Goal: Communication & Community: Answer question/provide support

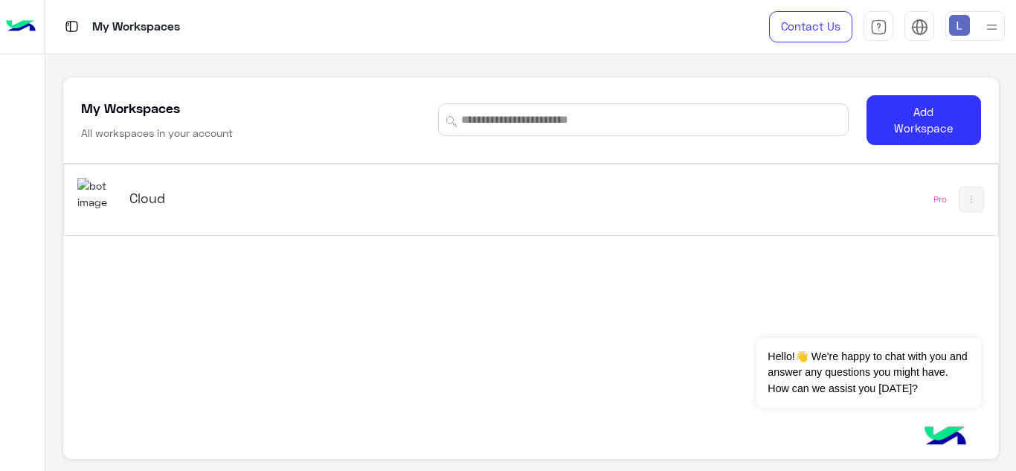
click at [469, 192] on div "Cloud" at bounding box center [349, 199] width 544 height 43
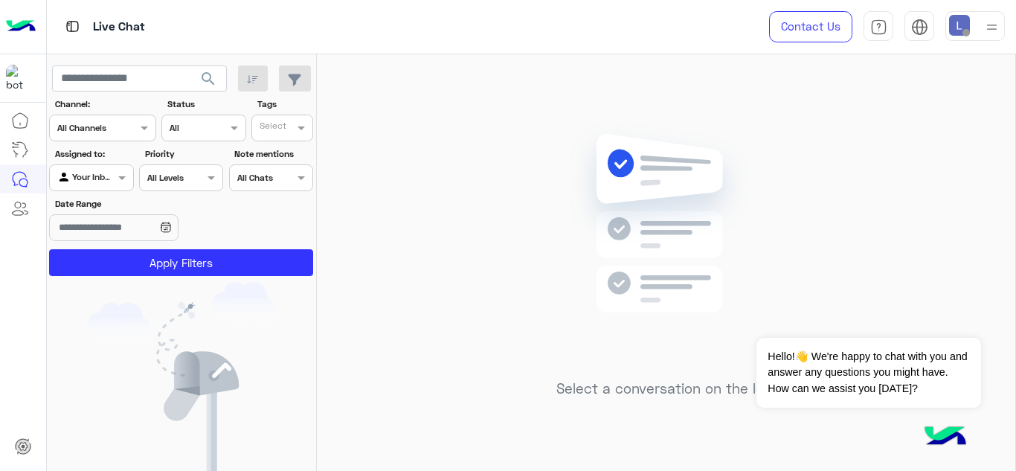
click at [992, 29] on img at bounding box center [992, 27] width 19 height 19
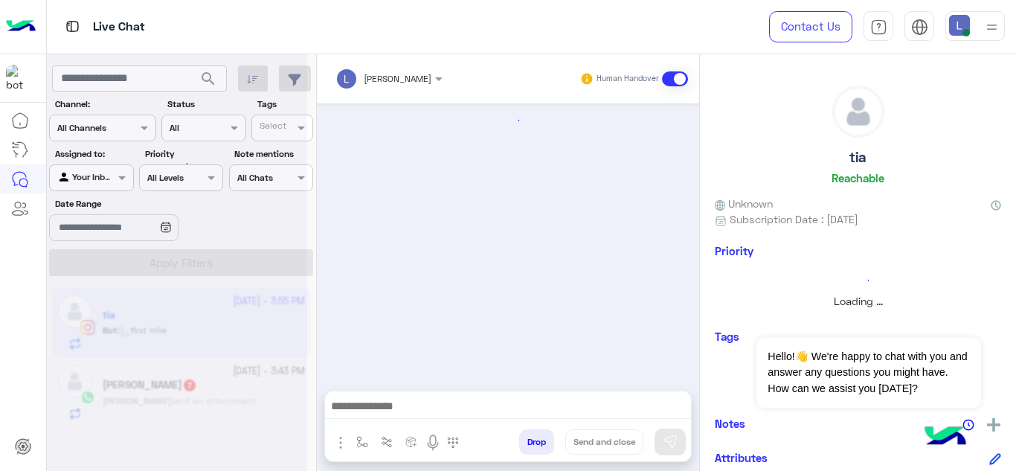
click at [116, 178] on div at bounding box center [177, 241] width 260 height 471
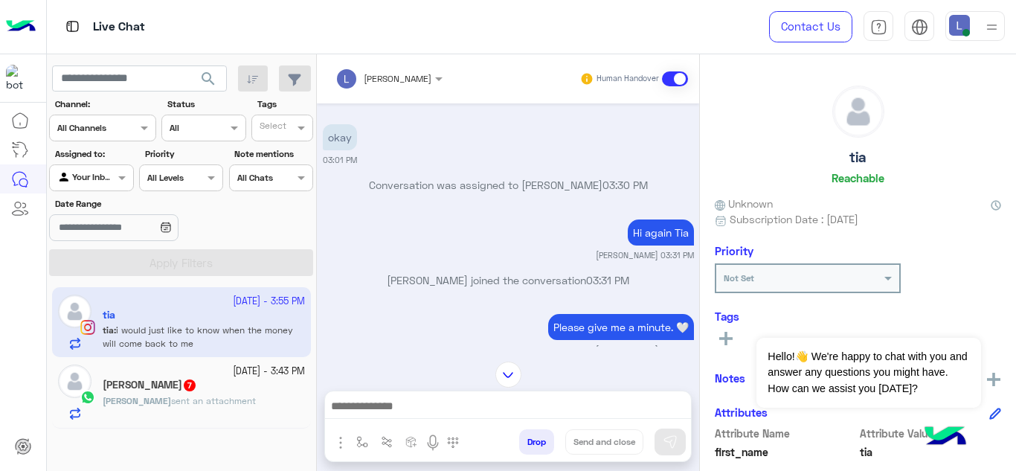
scroll to position [916, 0]
click at [258, 388] on div "Mohamed amr 7" at bounding box center [204, 387] width 202 height 16
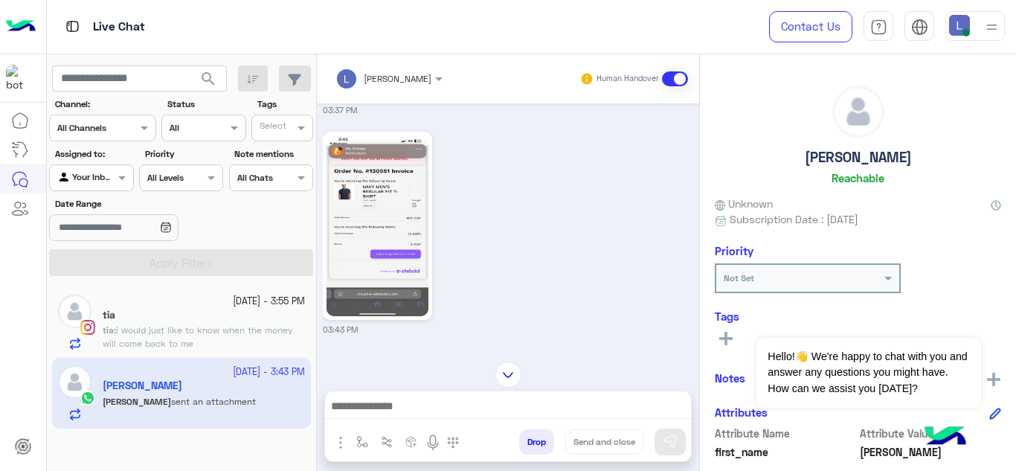
scroll to position [3070, 0]
click at [375, 226] on img at bounding box center [378, 224] width 102 height 181
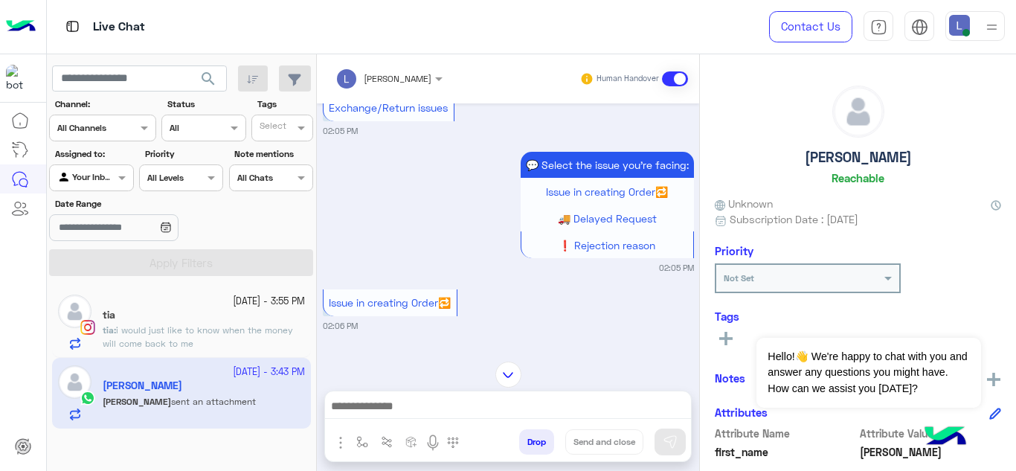
scroll to position [0, 0]
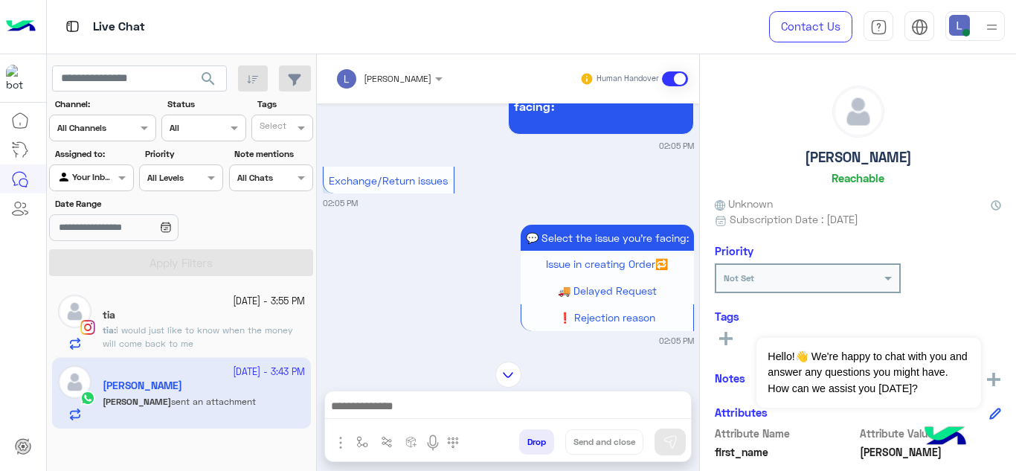
click at [469, 232] on div "💬 Select the issue you're facing: Issue in creating Order🔁 🚚 Delayed Request ❗ …" at bounding box center [565, 278] width 258 height 106
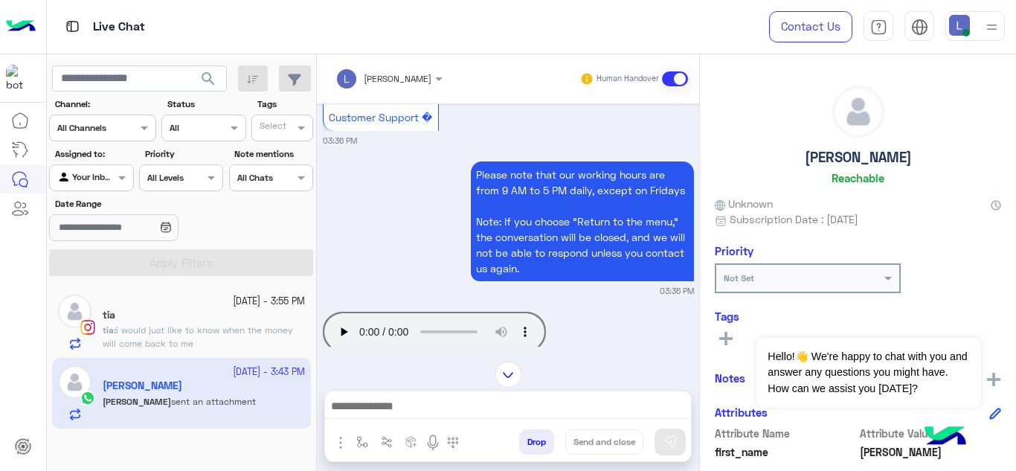
scroll to position [4901, 0]
click at [336, 443] on img "button" at bounding box center [341, 443] width 18 height 18
click at [357, 443] on img "button" at bounding box center [362, 442] width 12 height 12
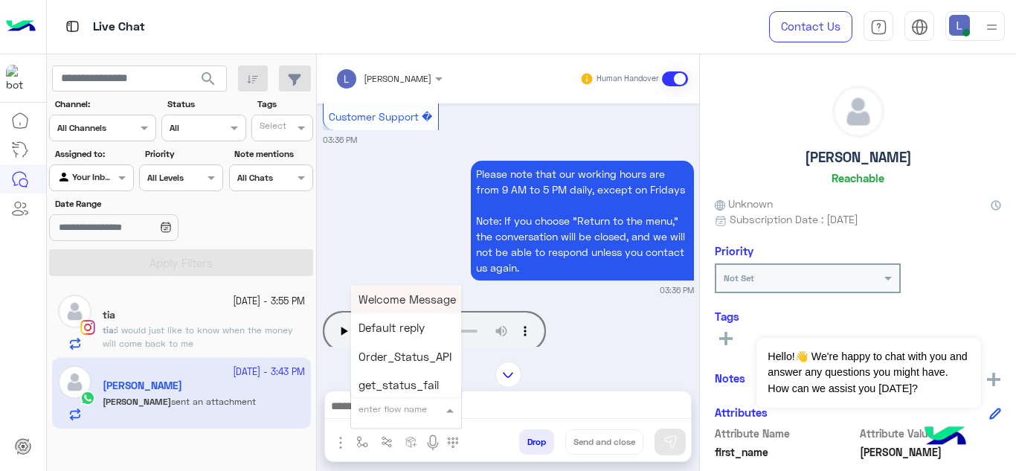
click at [447, 406] on span at bounding box center [452, 409] width 19 height 17
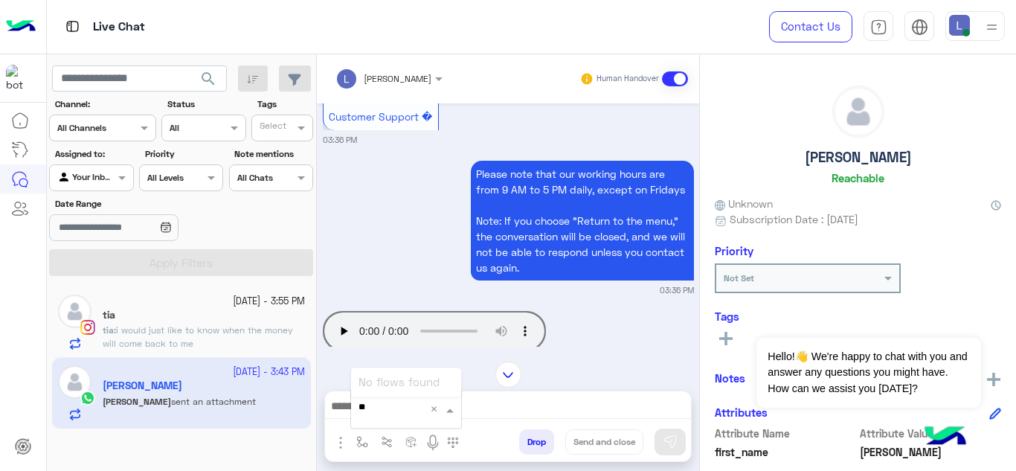
type input "*"
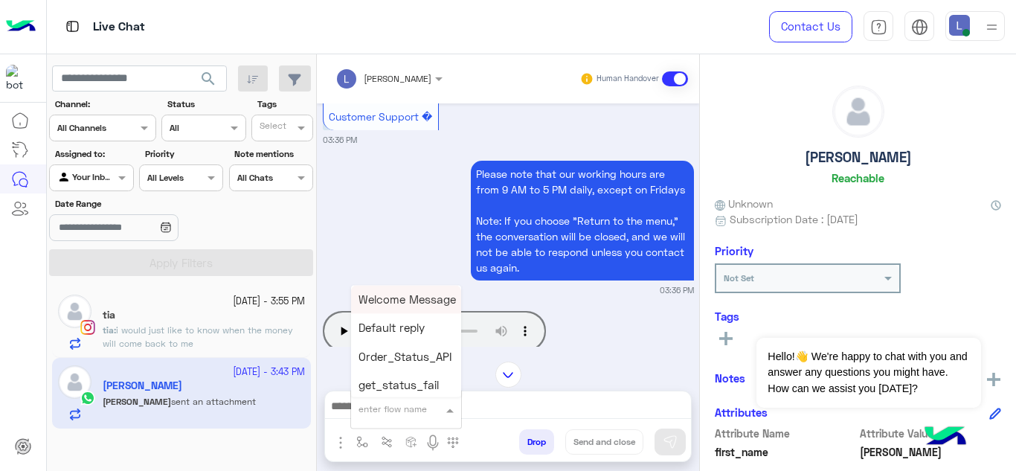
type input "*"
type input "***"
click at [420, 348] on span "Mariam E Greeting" at bounding box center [407, 353] width 97 height 13
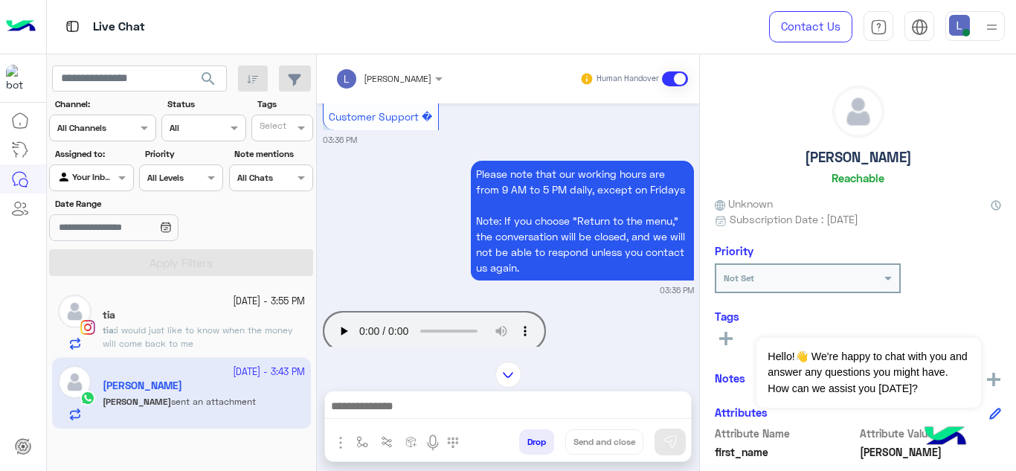
type textarea "**********"
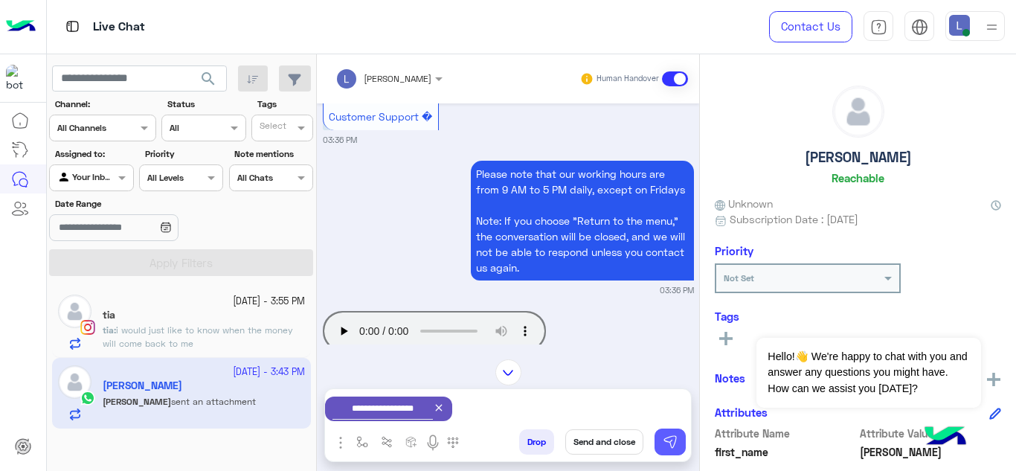
click at [668, 443] on img at bounding box center [670, 441] width 15 height 15
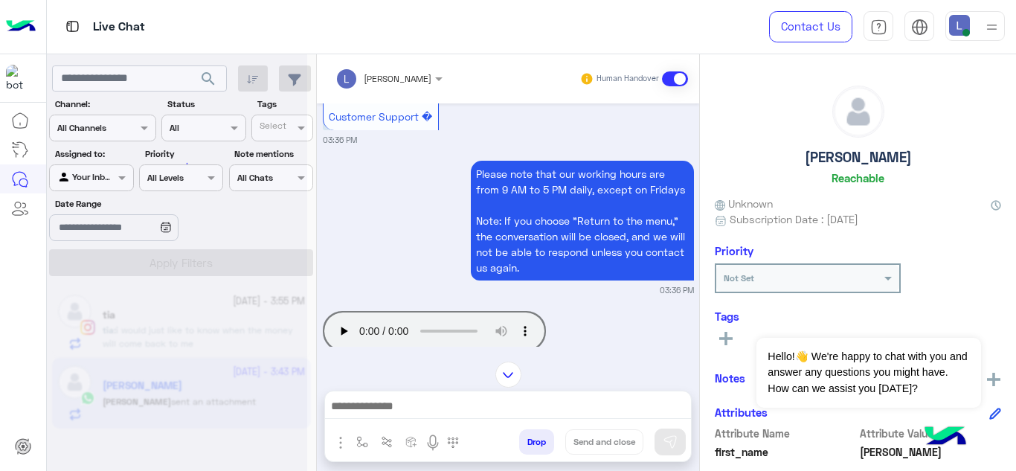
scroll to position [5319, 0]
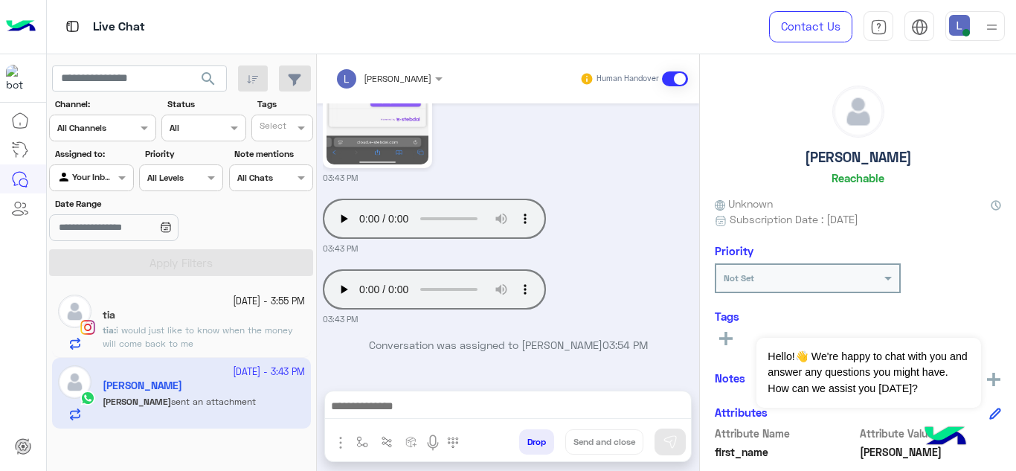
click at [250, 334] on span "i would just like to know when the money will come back to me" at bounding box center [198, 336] width 190 height 25
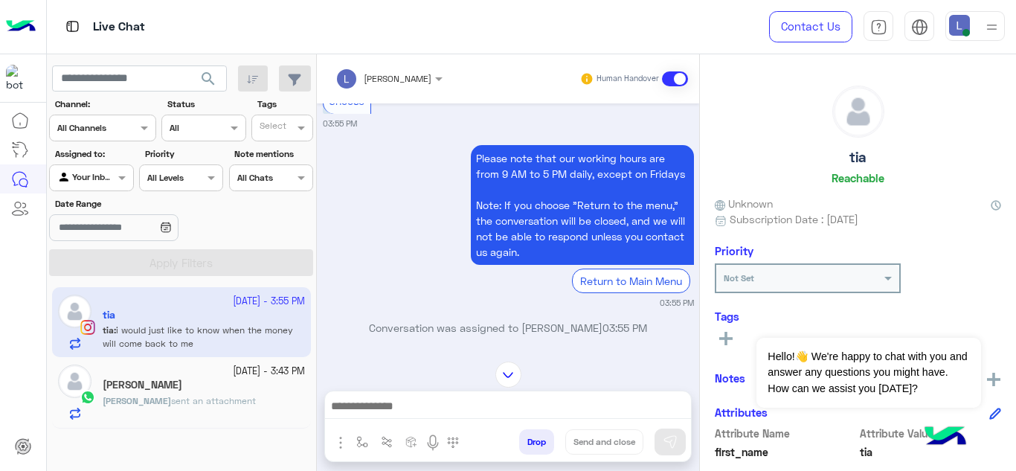
scroll to position [714, 0]
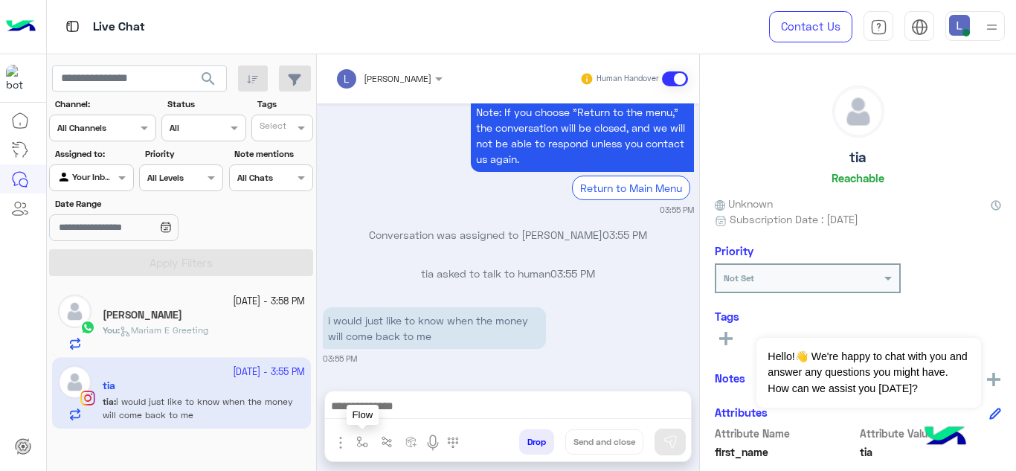
click at [366, 439] on img "button" at bounding box center [362, 442] width 12 height 12
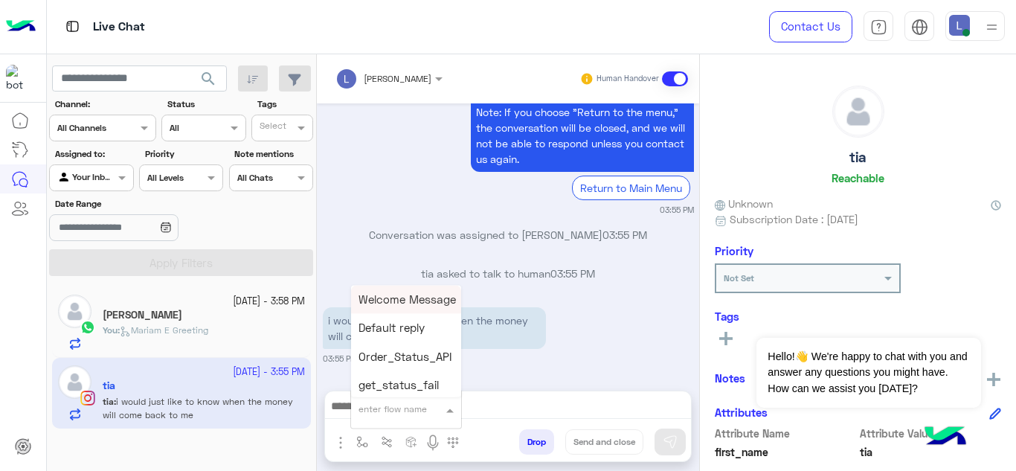
click at [451, 409] on span at bounding box center [452, 409] width 19 height 17
type input "***"
click at [434, 356] on span "Mariam E Greeting" at bounding box center [407, 353] width 97 height 13
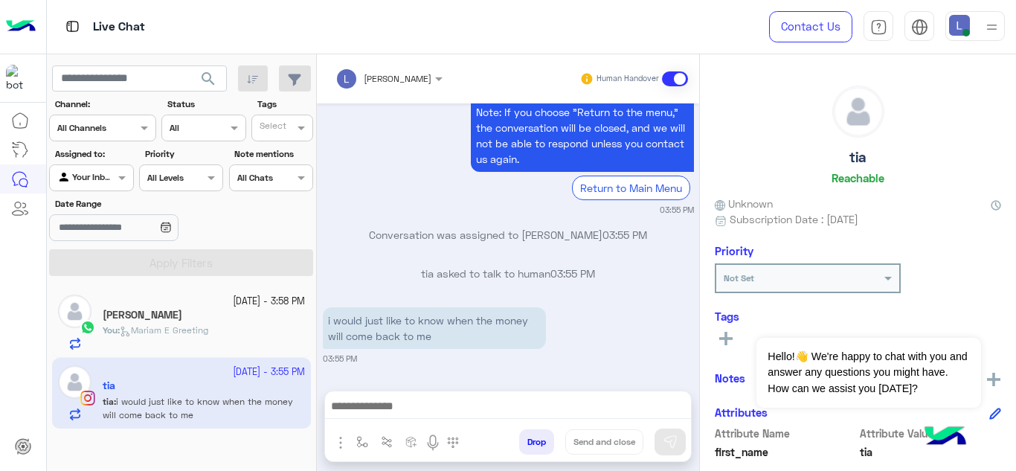
type textarea "**********"
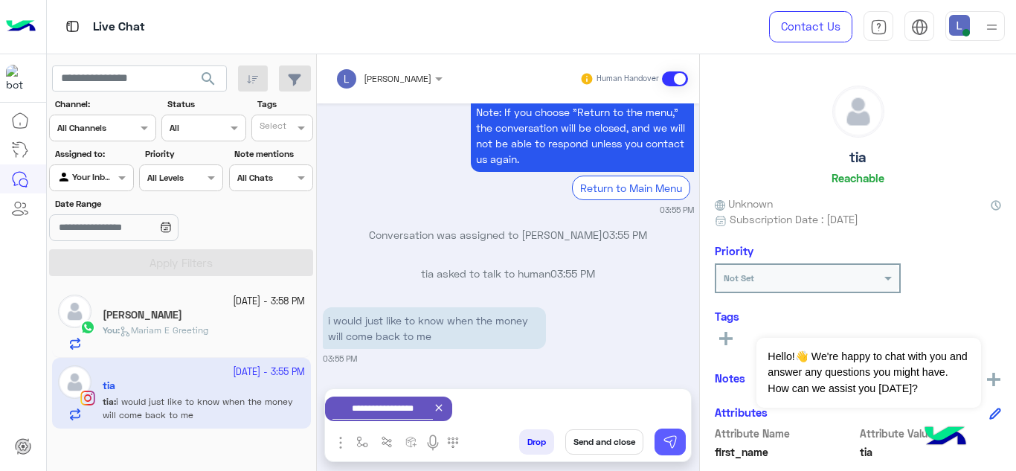
click at [681, 443] on button at bounding box center [670, 442] width 31 height 27
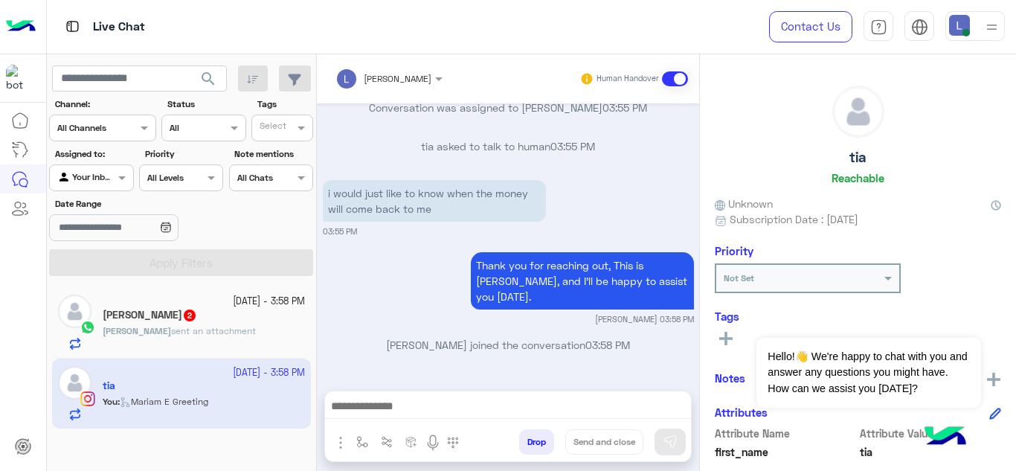
scroll to position [914, 0]
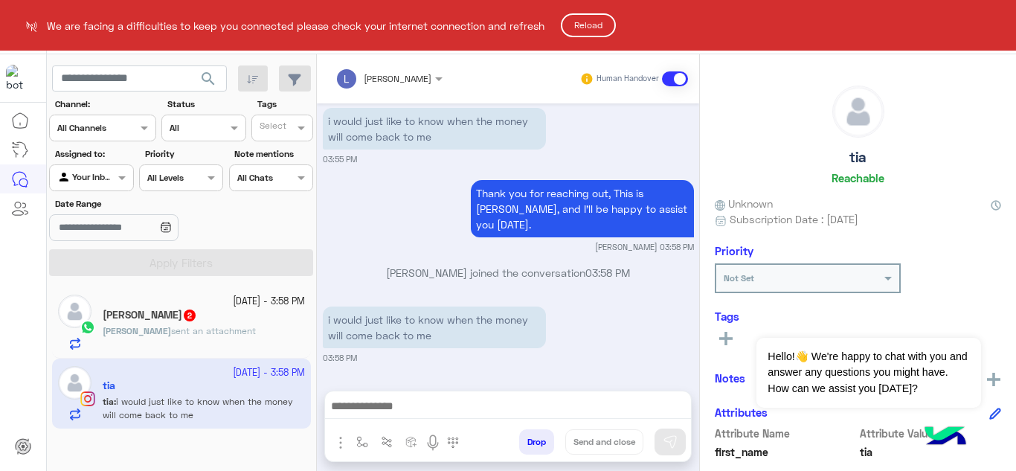
click at [603, 16] on button "Reload" at bounding box center [588, 25] width 55 height 24
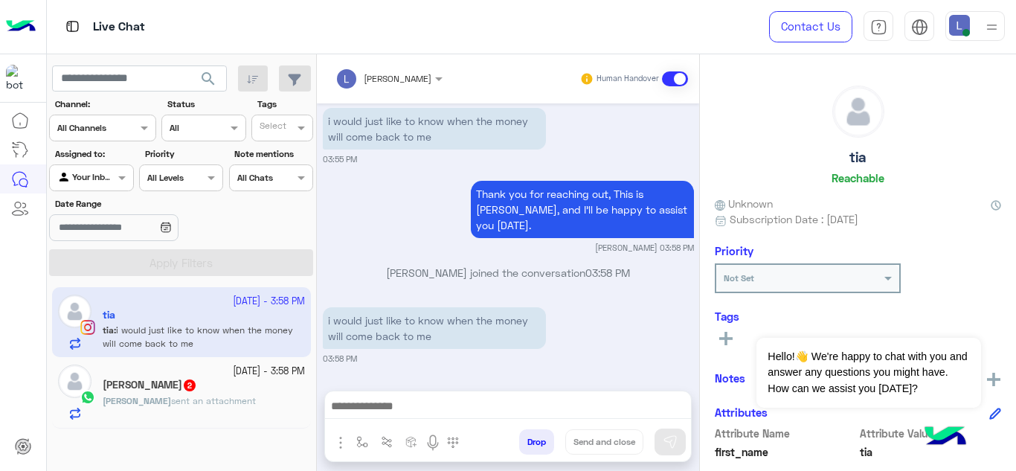
click at [237, 382] on div "Mohamed amr 2" at bounding box center [204, 387] width 202 height 16
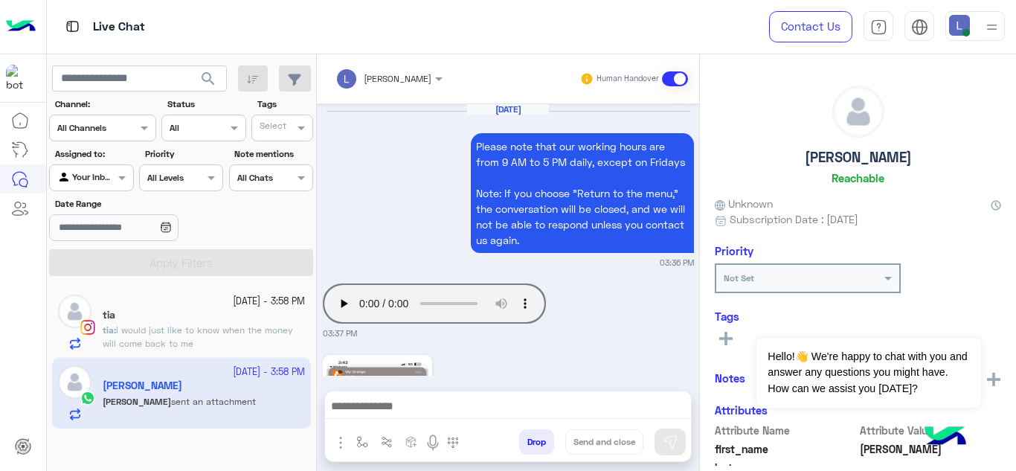
scroll to position [643, 0]
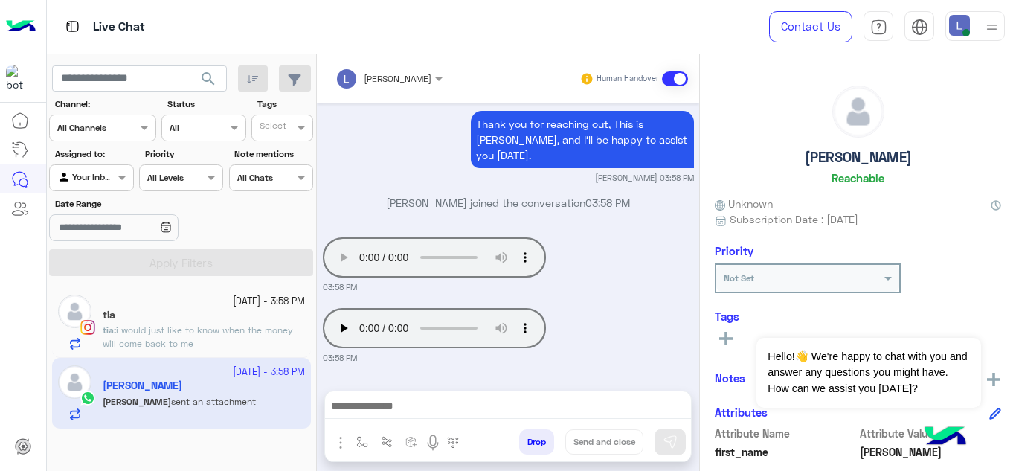
click at [376, 394] on div at bounding box center [508, 409] width 366 height 37
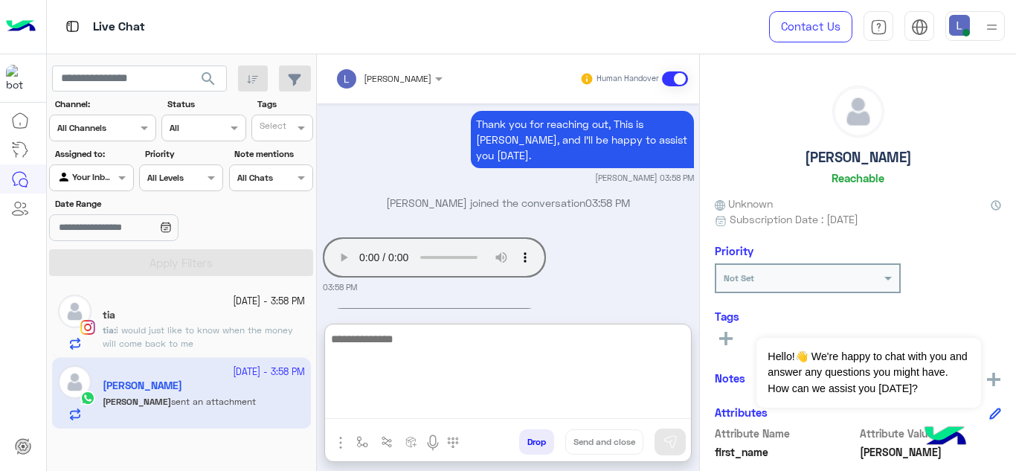
click at [374, 404] on textarea at bounding box center [508, 374] width 366 height 89
paste textarea "**********"
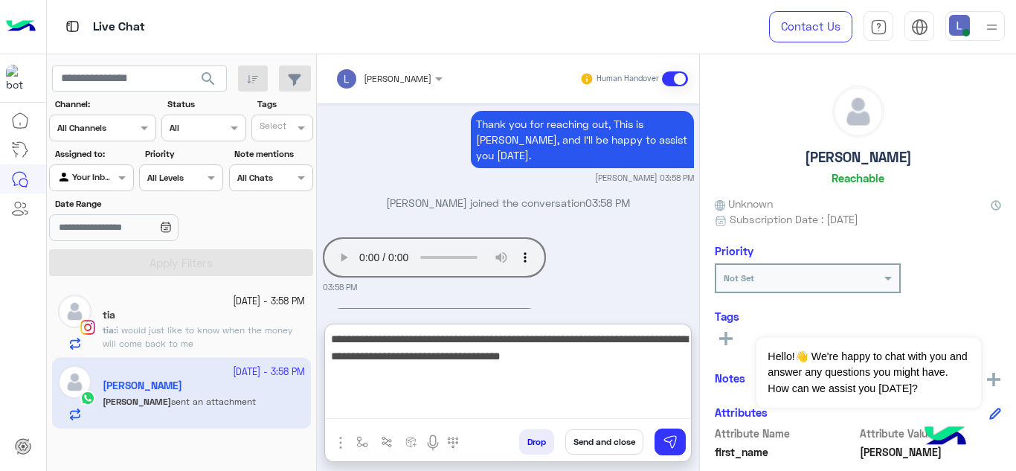
click at [433, 338] on textarea "**********" at bounding box center [508, 374] width 366 height 89
click at [609, 364] on textarea "**********" at bounding box center [508, 374] width 366 height 89
type textarea "**********"
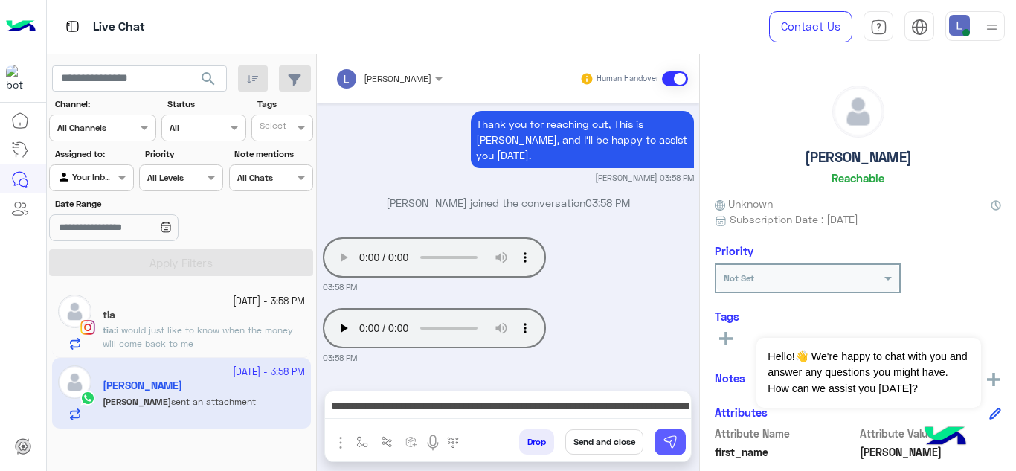
click at [669, 440] on img at bounding box center [670, 441] width 15 height 15
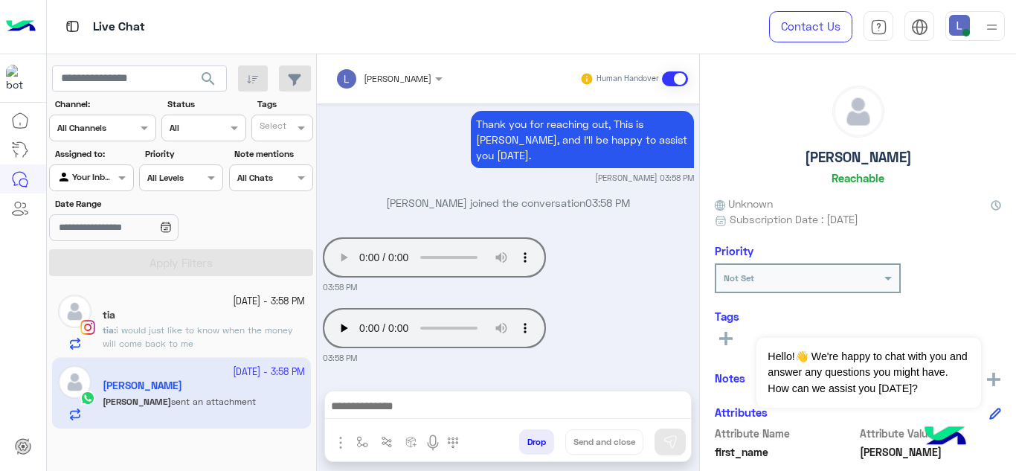
scroll to position [731, 0]
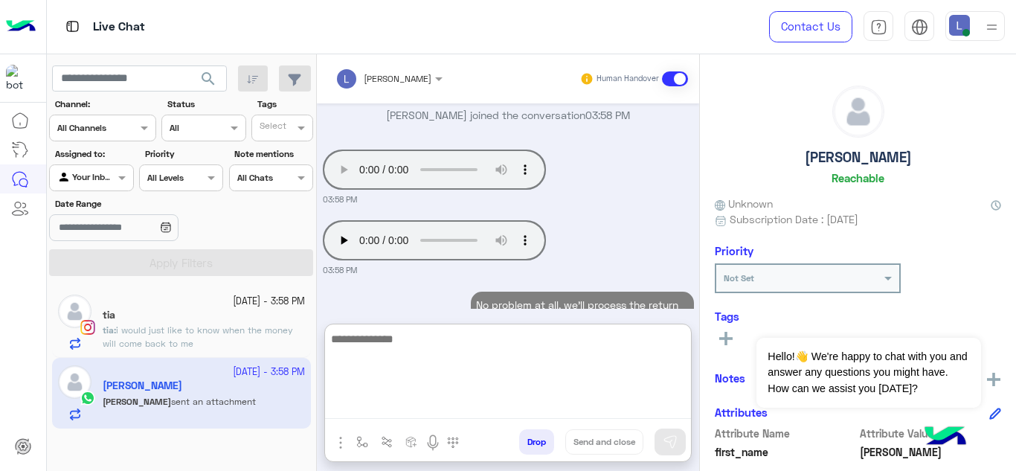
click at [507, 397] on textarea at bounding box center [508, 374] width 366 height 89
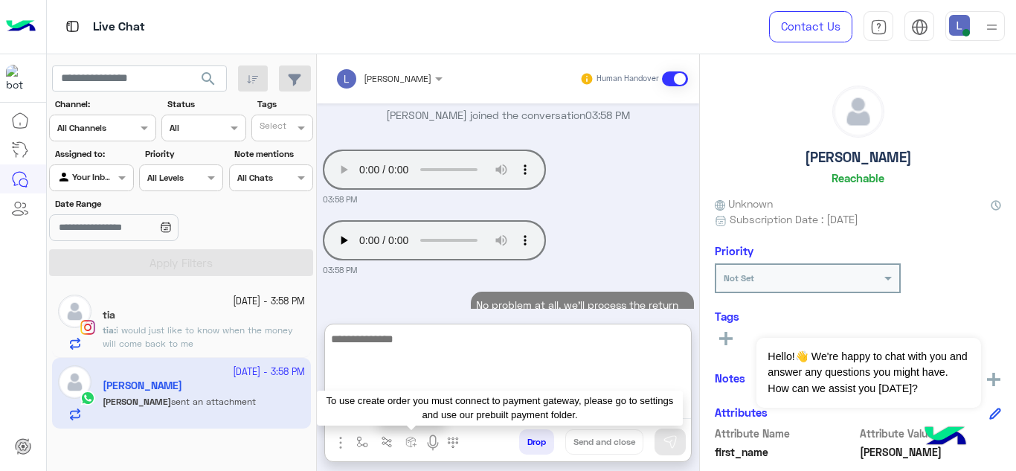
scroll to position [798, 0]
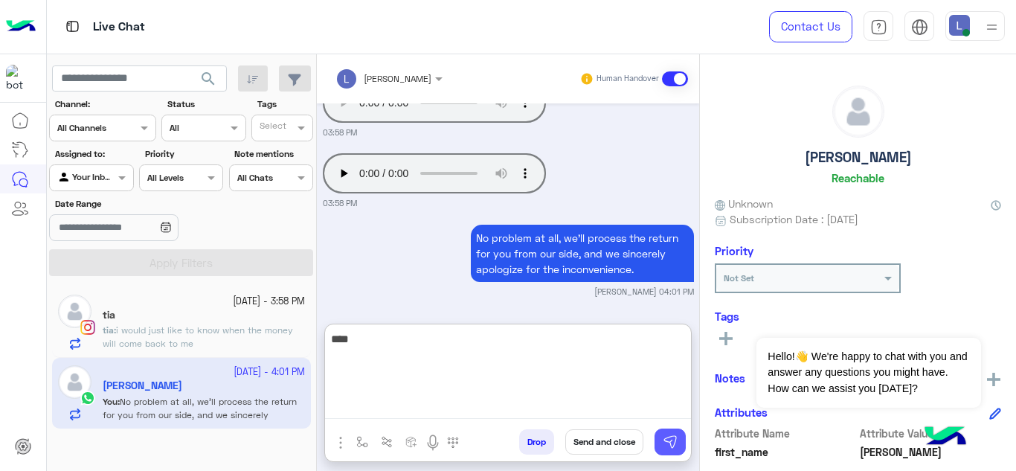
type textarea "****"
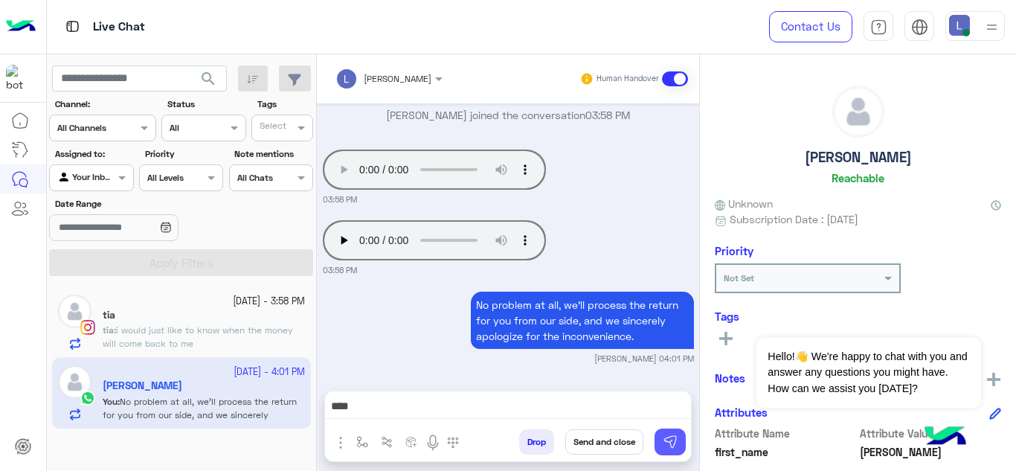
scroll to position [788, 0]
click at [667, 440] on img at bounding box center [670, 441] width 15 height 15
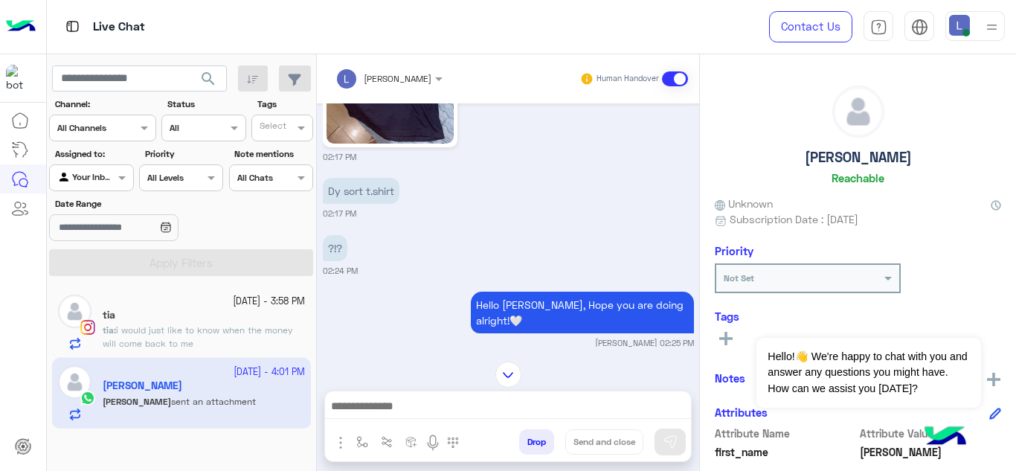
scroll to position [356, 0]
click at [228, 338] on p "tia : i would just like to know when the money will come back to me" at bounding box center [204, 337] width 202 height 27
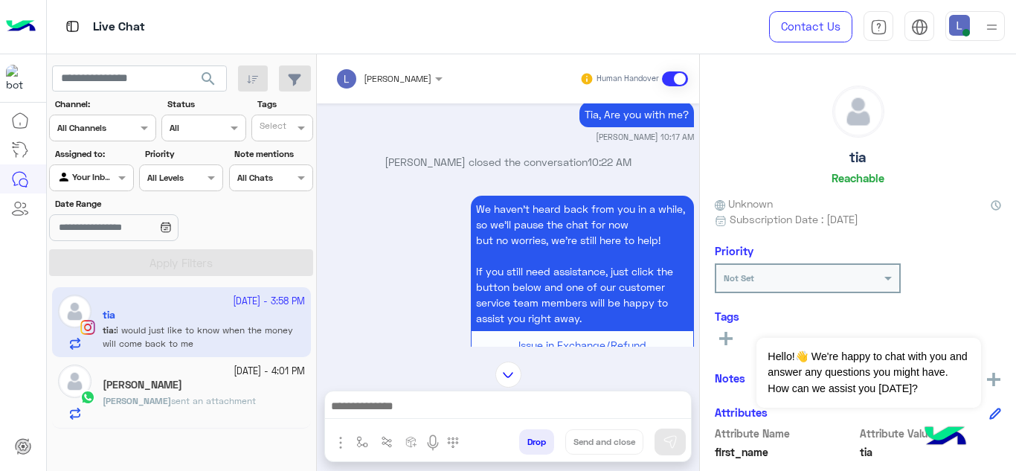
scroll to position [1661, 0]
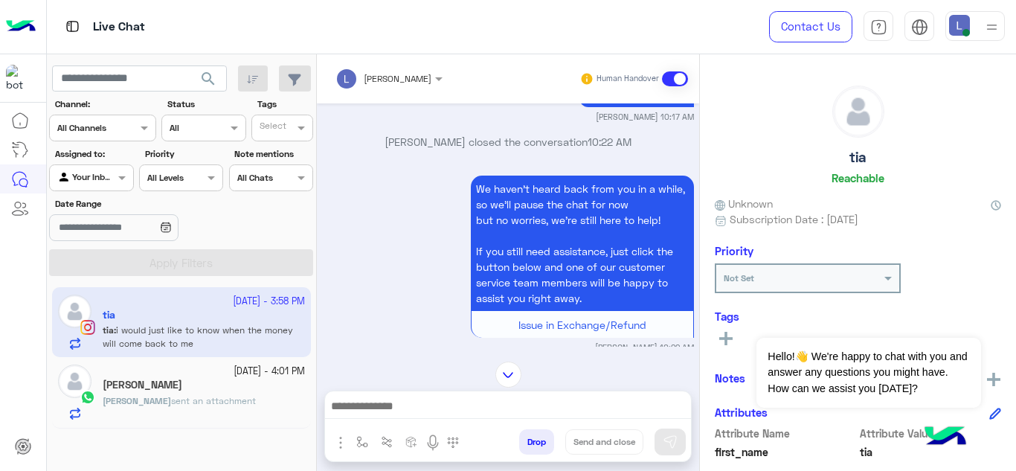
drag, startPoint x: 539, startPoint y: 278, endPoint x: 413, endPoint y: 273, distance: 126.6
click at [413, 273] on div "We haven’t heard back from you in a while, so we’ll pause the chat for now but …" at bounding box center [508, 263] width 371 height 182
drag, startPoint x: 422, startPoint y: 272, endPoint x: 376, endPoint y: 276, distance: 46.3
click at [376, 276] on div "We haven’t heard back from you in a while, so we’ll pause the chat for now but …" at bounding box center [508, 263] width 371 height 182
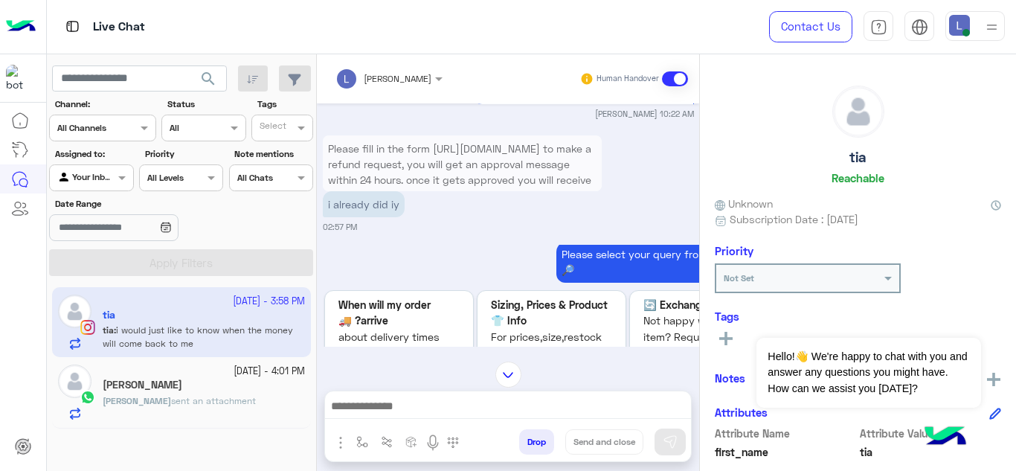
scroll to position [1911, 0]
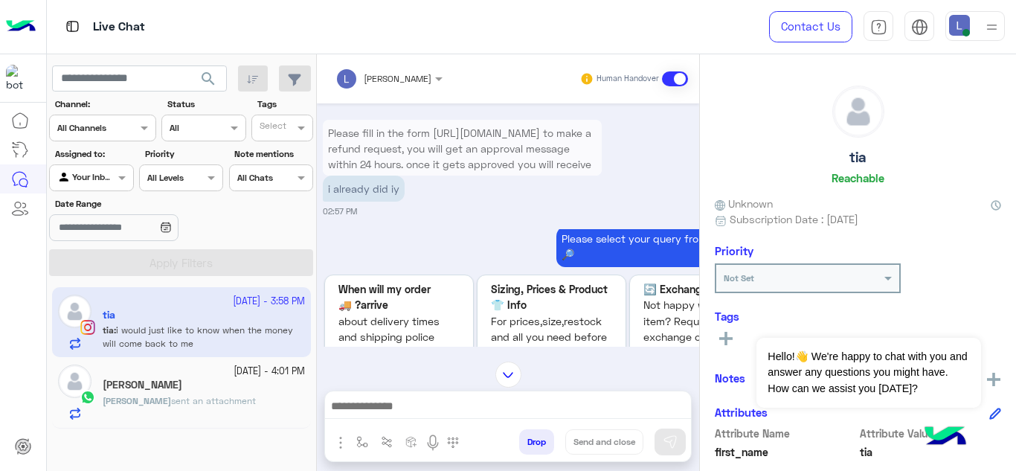
drag, startPoint x: 376, startPoint y: 276, endPoint x: 347, endPoint y: 266, distance: 30.6
click at [347, 266] on div "Please select your query from the below 👇🔎" at bounding box center [552, 246] width 458 height 42
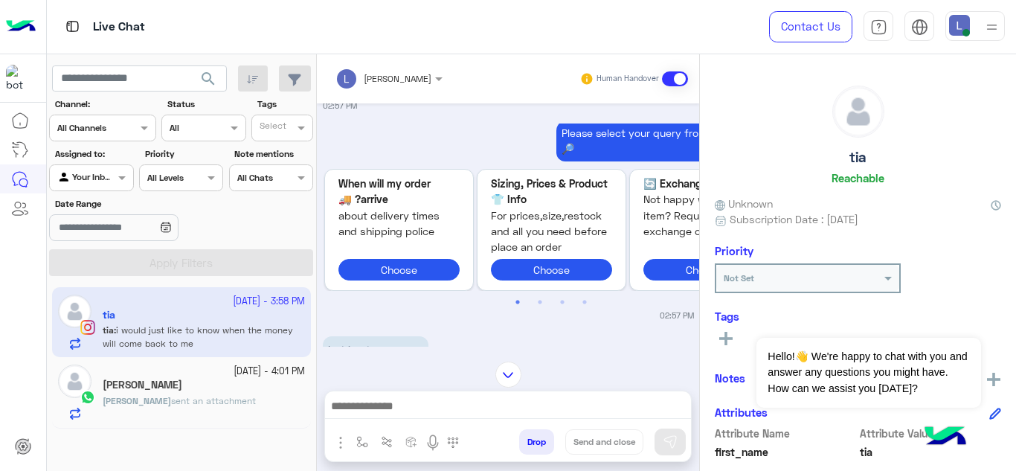
scroll to position [2123, 0]
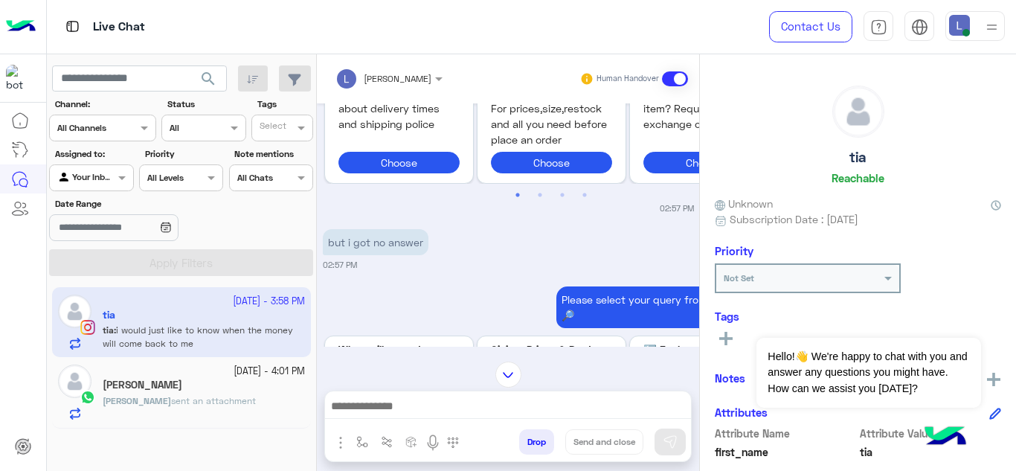
drag, startPoint x: 423, startPoint y: 248, endPoint x: 359, endPoint y: 263, distance: 65.5
click at [359, 263] on small "02:57 PM" at bounding box center [508, 265] width 371 height 12
click at [398, 262] on small "02:57 PM" at bounding box center [508, 265] width 371 height 12
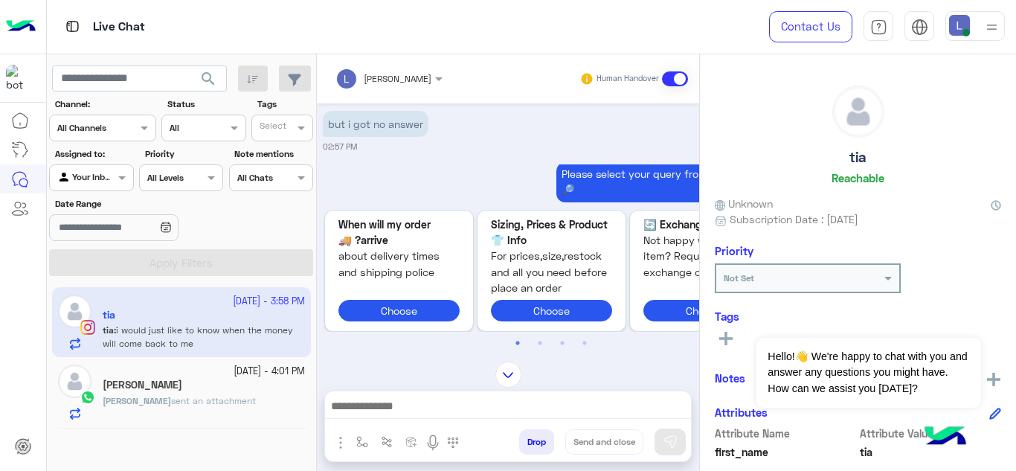
scroll to position [2259, 0]
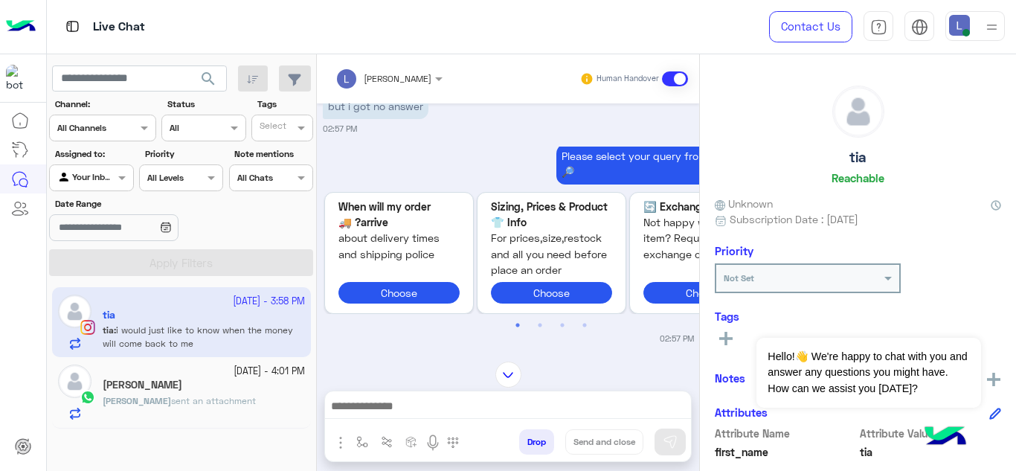
drag, startPoint x: 398, startPoint y: 262, endPoint x: 375, endPoint y: 321, distance: 63.8
click at [375, 321] on ul "1 2 3 4" at bounding box center [552, 322] width 458 height 19
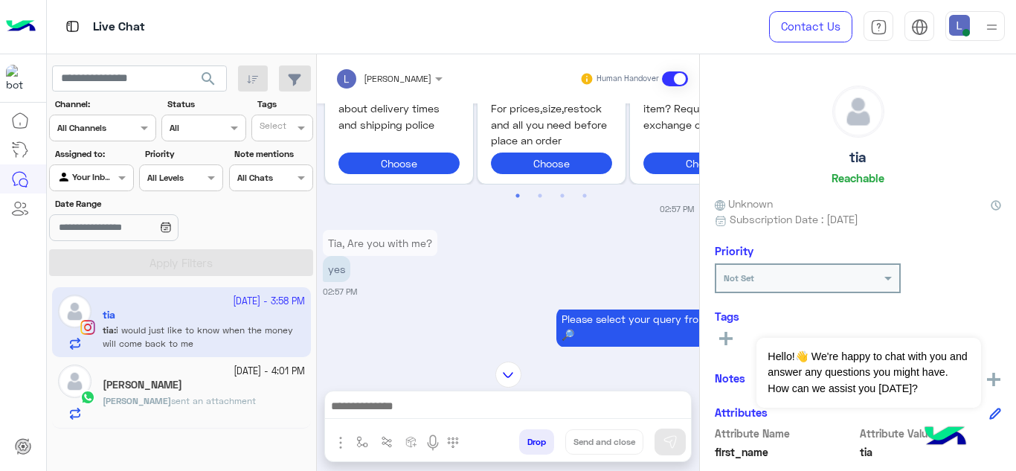
scroll to position [2437, 0]
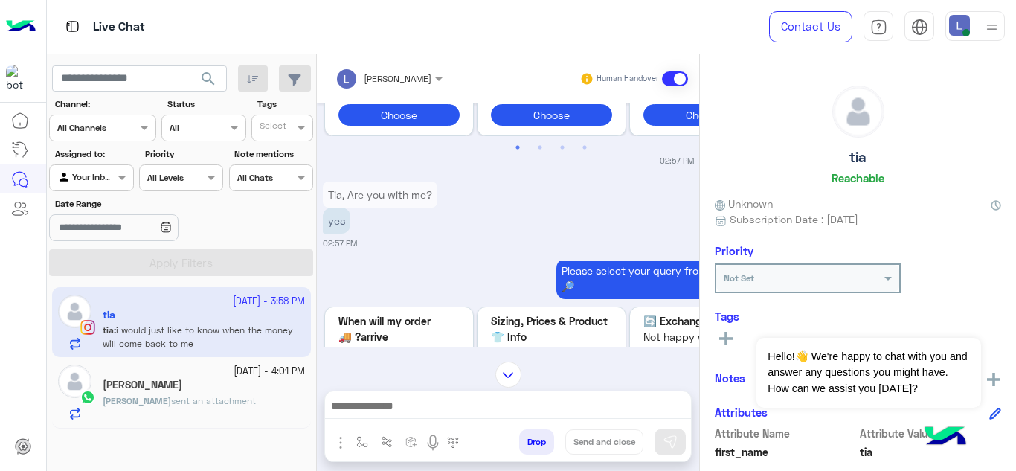
drag, startPoint x: 443, startPoint y: 330, endPoint x: 398, endPoint y: 275, distance: 70.9
click at [398, 275] on div "Please select your query from the below 👇🔎" at bounding box center [552, 278] width 458 height 42
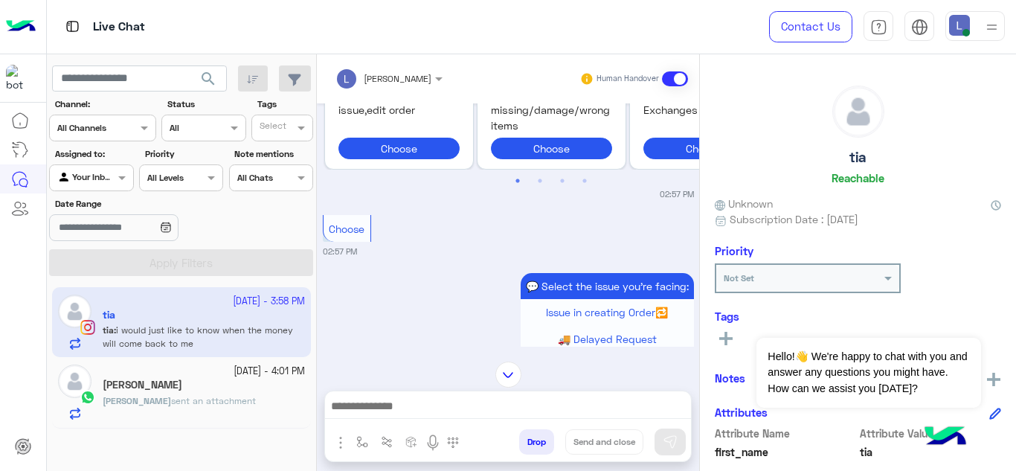
scroll to position [2948, 0]
drag, startPoint x: 440, startPoint y: 251, endPoint x: 417, endPoint y: 268, distance: 28.3
click at [417, 269] on div "💬 Select the issue you're facing: Issue in creating Order🔁 🚚 Delayed Request ❗ …" at bounding box center [508, 332] width 371 height 126
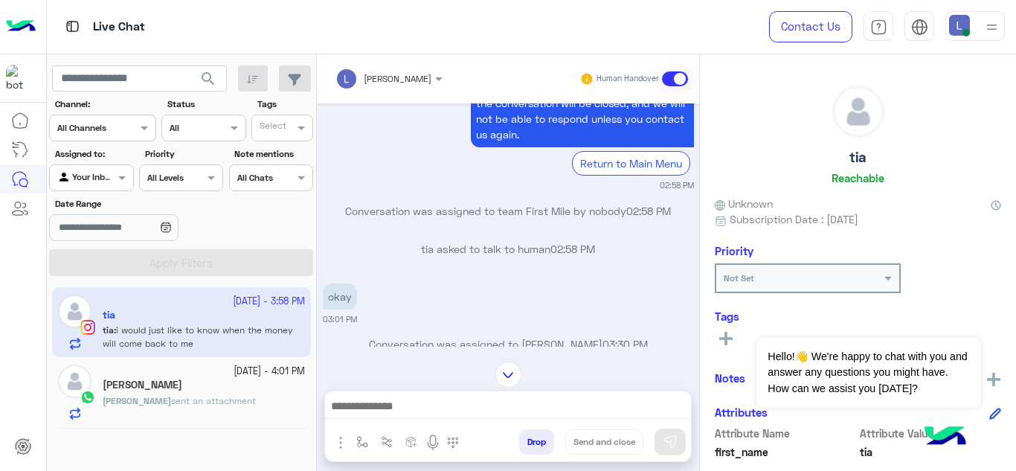
scroll to position [3594, 0]
drag, startPoint x: 372, startPoint y: 279, endPoint x: 405, endPoint y: 344, distance: 73.5
click at [405, 344] on div "Conversation was assigned to Maram Ahmed 03:30 PM" at bounding box center [508, 349] width 371 height 27
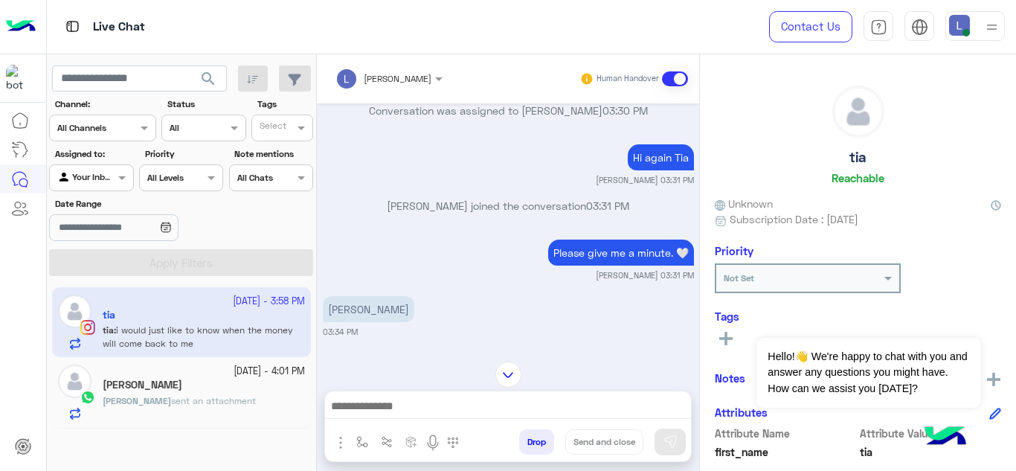
scroll to position [3828, 0]
drag, startPoint x: 489, startPoint y: 329, endPoint x: 437, endPoint y: 330, distance: 51.4
click at [437, 330] on div "Oct 12, 2025 not this 10:04 PM Please select your query from the below 👇🔎 Previ…" at bounding box center [508, 224] width 382 height 243
drag, startPoint x: 438, startPoint y: 309, endPoint x: 418, endPoint y: 317, distance: 21.7
click at [418, 325] on small "03:34 PM" at bounding box center [508, 331] width 371 height 12
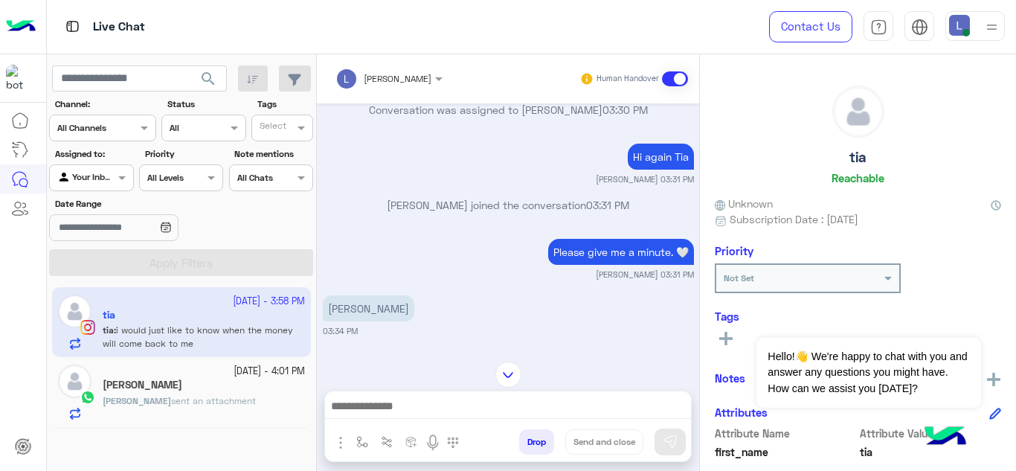
drag, startPoint x: 418, startPoint y: 317, endPoint x: 369, endPoint y: 279, distance: 62.1
click at [369, 292] on div "kay 03:34 PM" at bounding box center [508, 314] width 371 height 45
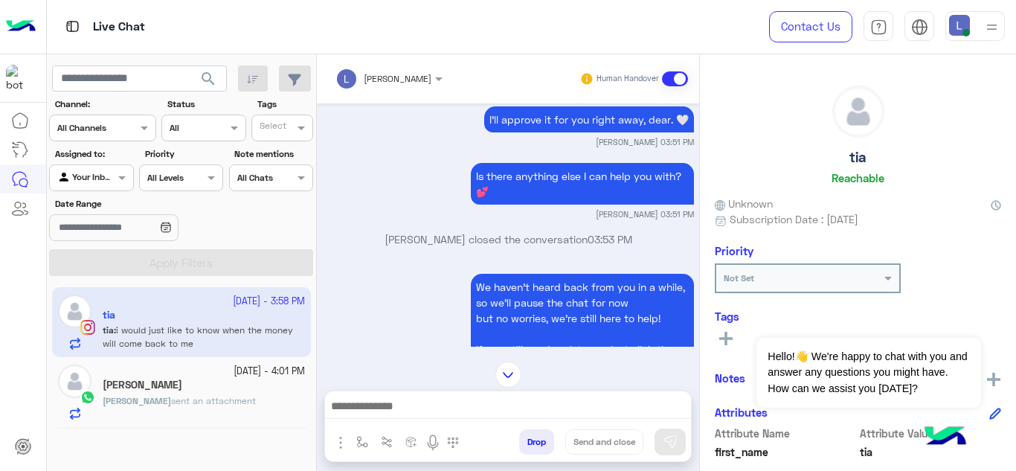
scroll to position [4755, 0]
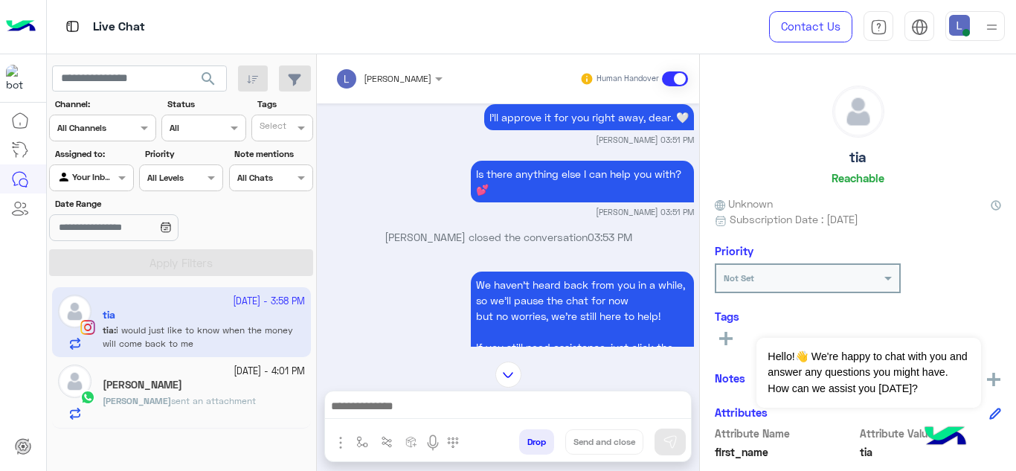
drag, startPoint x: 568, startPoint y: 263, endPoint x: 549, endPoint y: 268, distance: 19.1
click at [549, 272] on p "We haven’t heard back from you in a while, so we’ll pause the chat for now but …" at bounding box center [582, 339] width 223 height 135
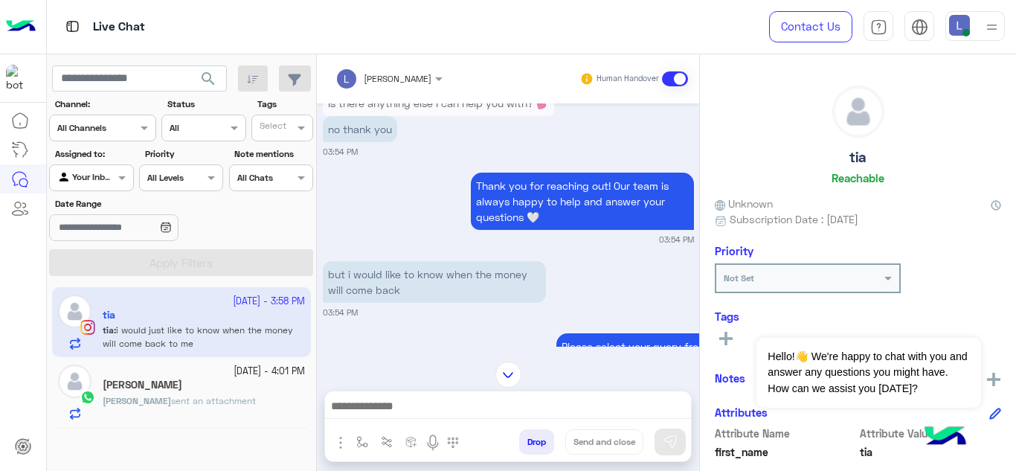
scroll to position [5134, 0]
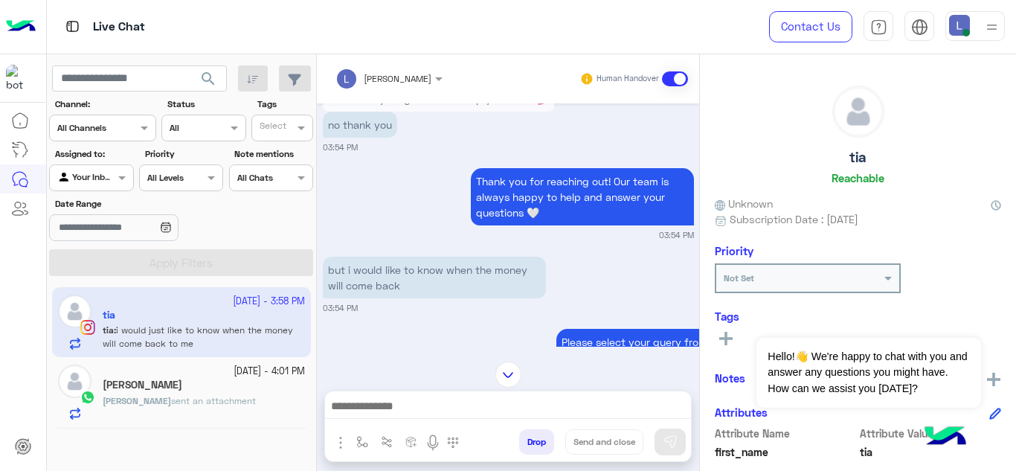
drag, startPoint x: 549, startPoint y: 268, endPoint x: 499, endPoint y: 303, distance: 60.9
click at [499, 303] on div "Oct 12, 2025 not this 10:04 PM Please select your query from the below 👇🔎 Previ…" at bounding box center [508, 224] width 382 height 243
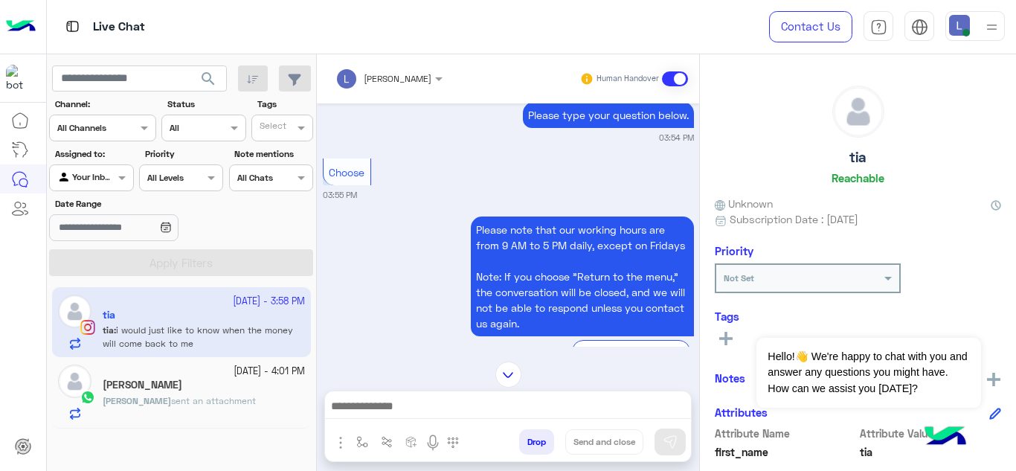
scroll to position [5880, 0]
click at [237, 327] on app-inbox-user "14 October - 3:58 PM tia tia : i would just like to know when the money will co…" at bounding box center [181, 322] width 259 height 70
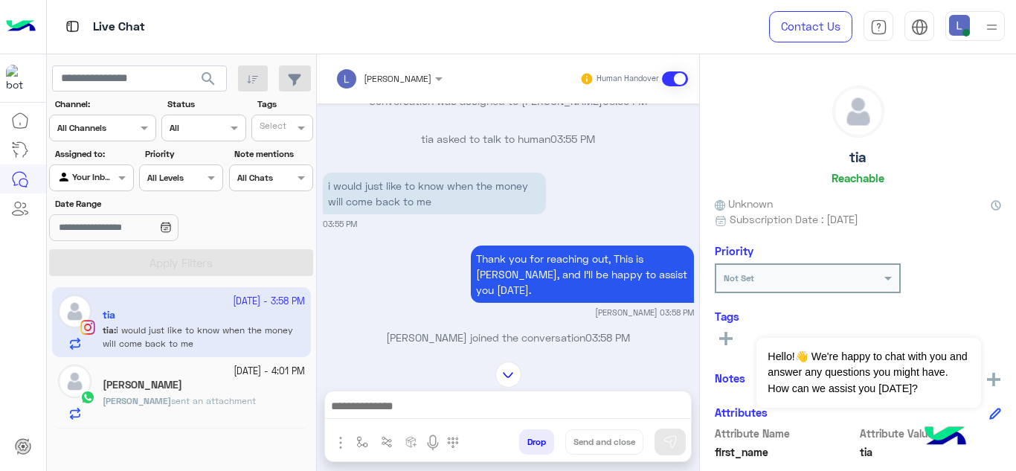
scroll to position [6228, 0]
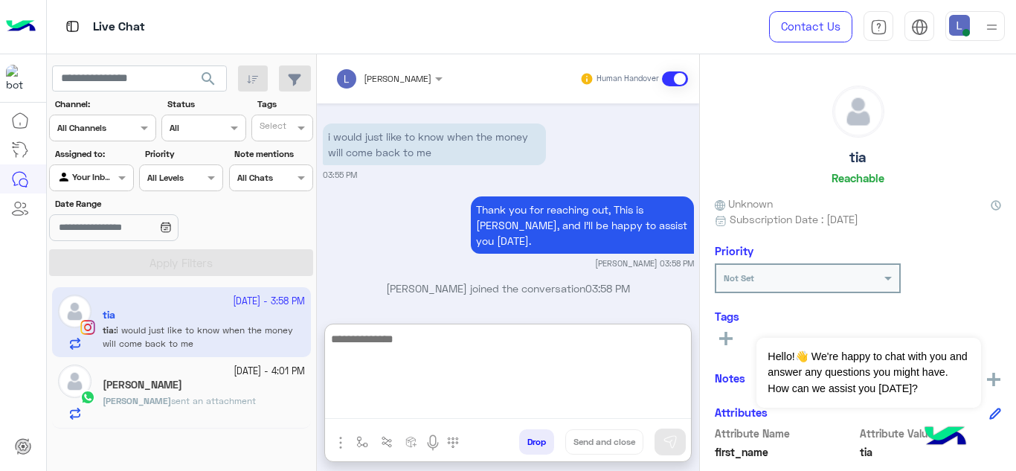
click at [408, 400] on textarea at bounding box center [508, 374] width 366 height 89
paste textarea "**********"
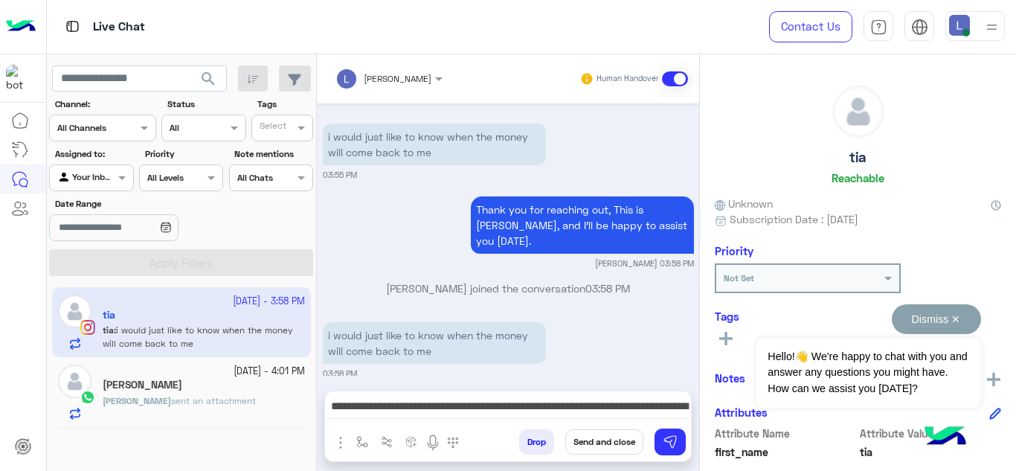
click at [854, 304] on div "Dismiss ✕ Hello!👋 We're happy to chat with you and answer any questions you mig…" at bounding box center [869, 355] width 224 height 103
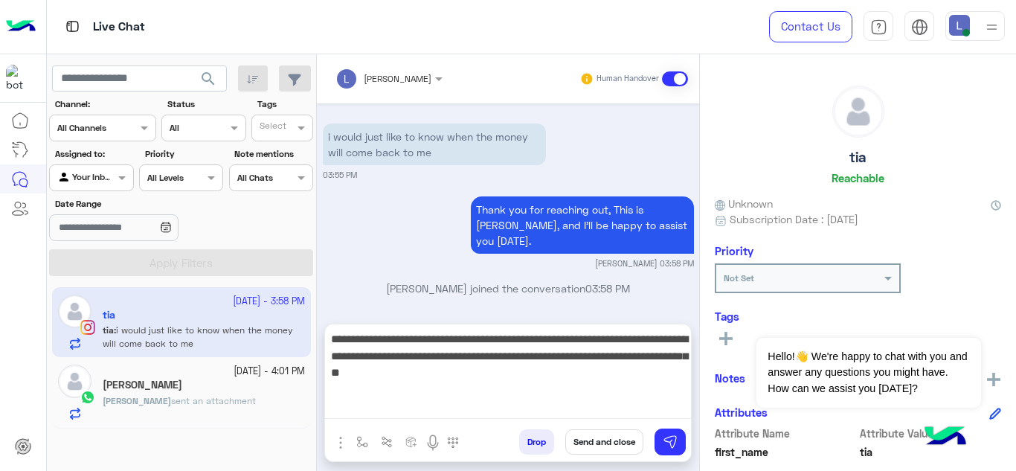
click at [666, 412] on textarea "**********" at bounding box center [508, 374] width 366 height 89
click at [545, 370] on textarea "**********" at bounding box center [508, 374] width 366 height 89
type textarea "**********"
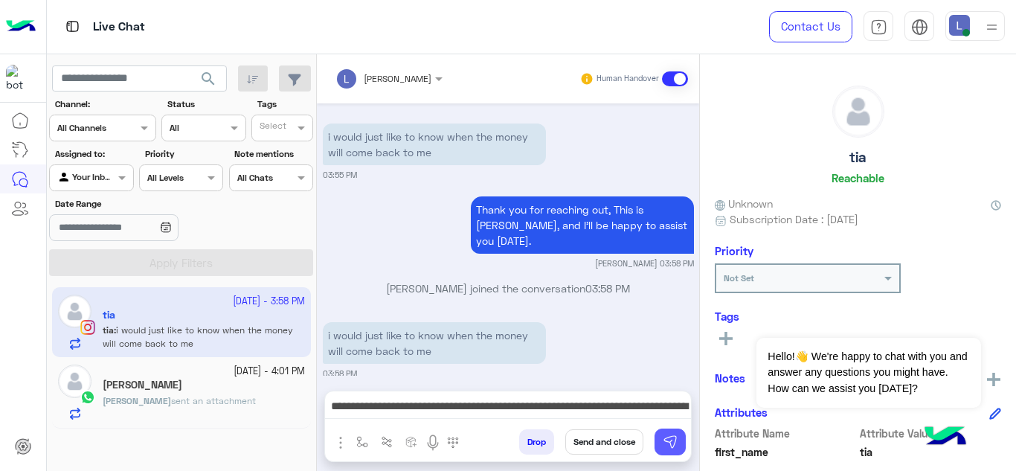
click at [677, 447] on img at bounding box center [670, 441] width 15 height 15
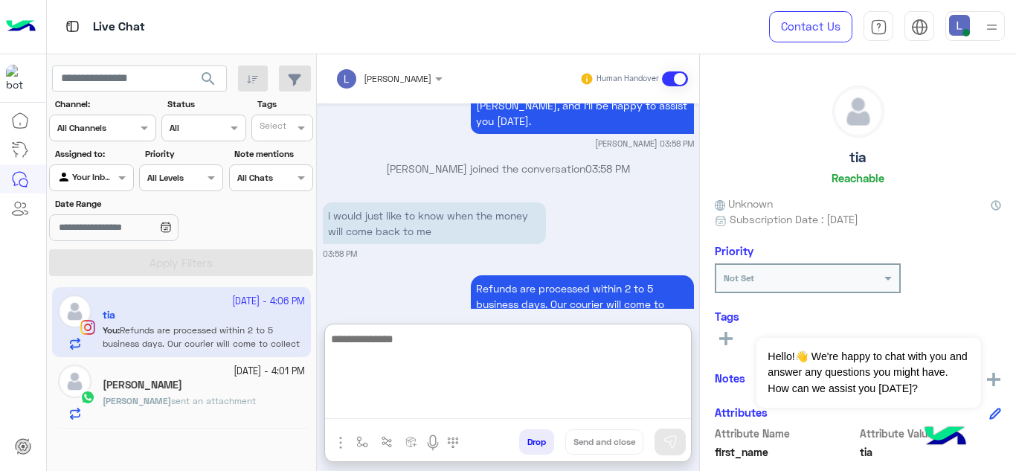
scroll to position [6351, 0]
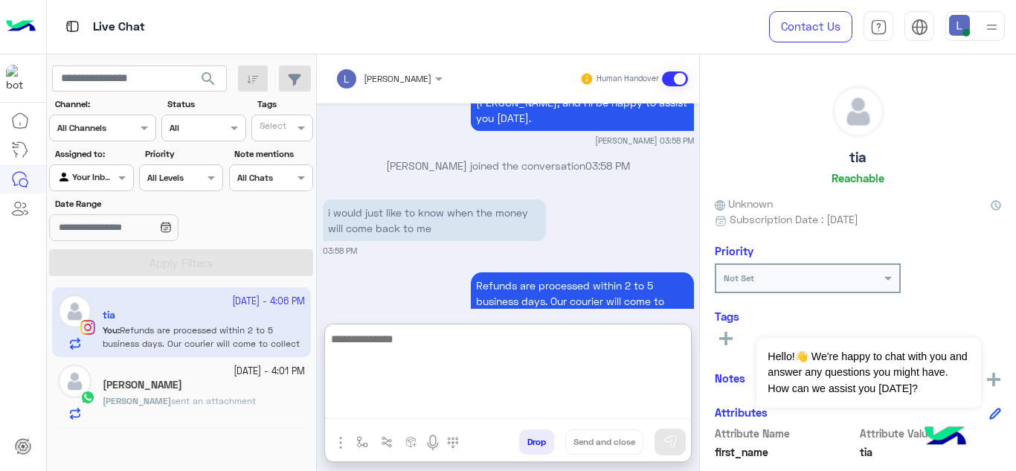
click at [387, 398] on textarea at bounding box center [508, 374] width 366 height 89
paste textarea "**********"
click at [333, 336] on textarea "**********" at bounding box center [508, 374] width 366 height 89
click at [584, 334] on textarea "**********" at bounding box center [508, 374] width 366 height 89
type textarea "**********"
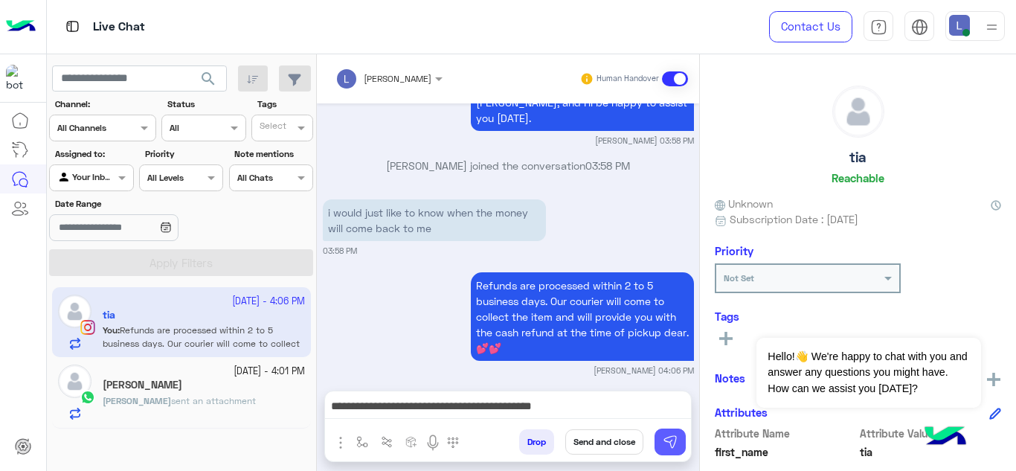
click at [661, 434] on button at bounding box center [670, 442] width 31 height 27
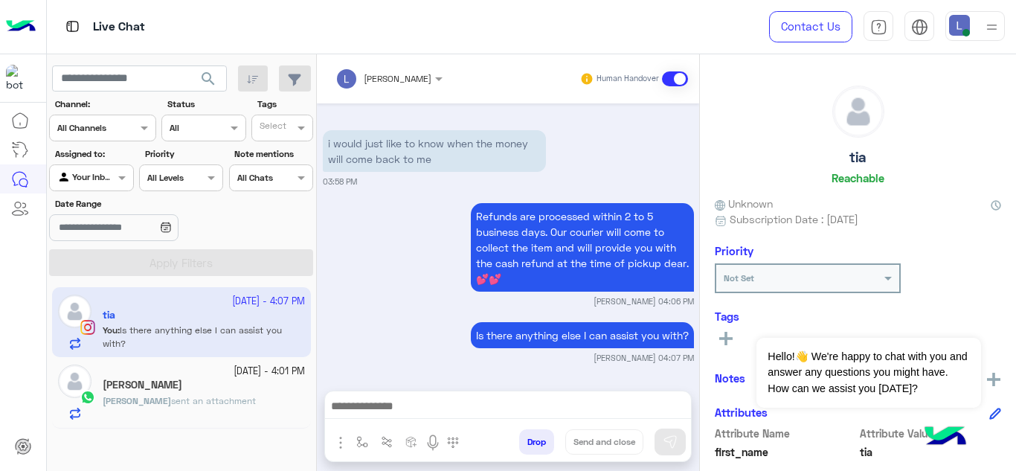
click at [187, 386] on div "[PERSON_NAME]" at bounding box center [204, 387] width 202 height 16
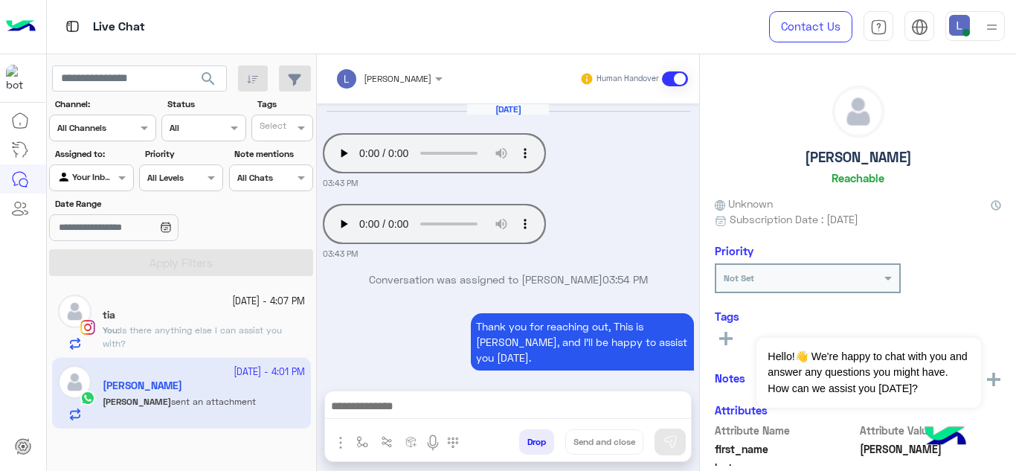
scroll to position [418, 0]
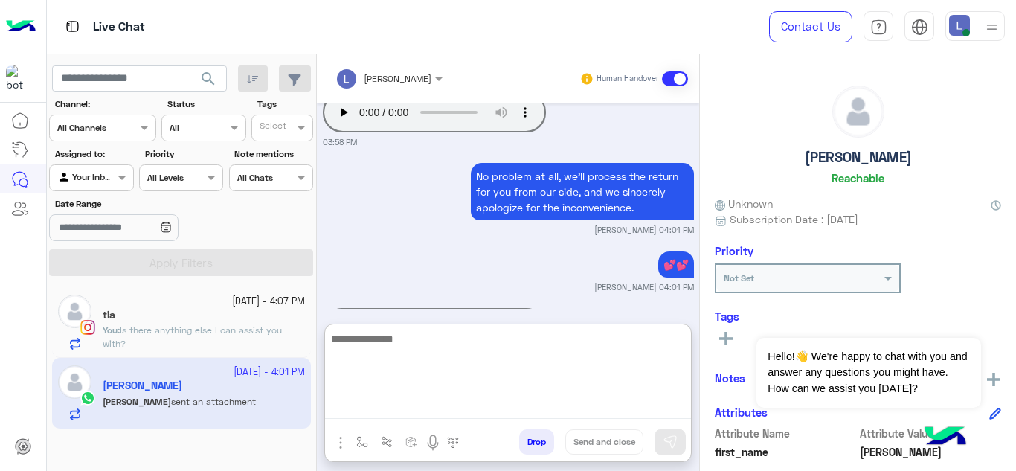
click at [464, 405] on textarea at bounding box center [508, 374] width 366 height 89
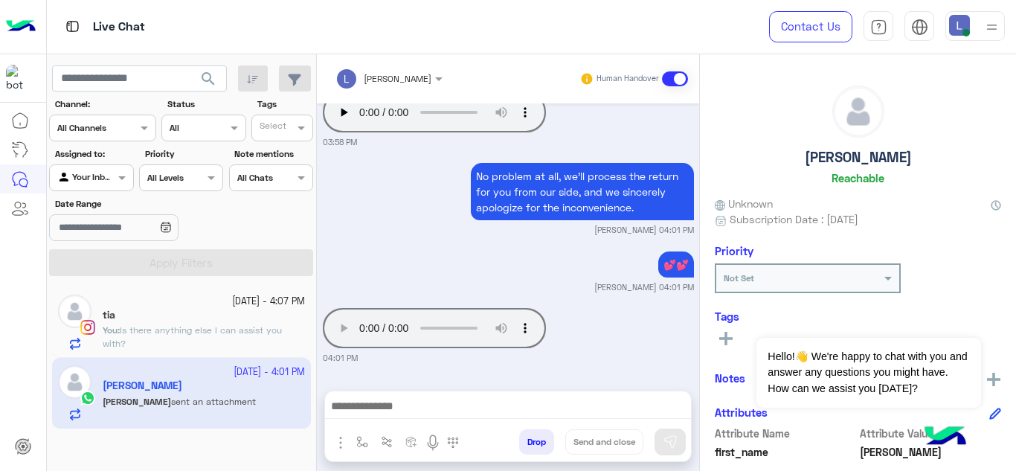
click at [225, 336] on p "You : Is there anything else I can assist you with?" at bounding box center [204, 337] width 202 height 27
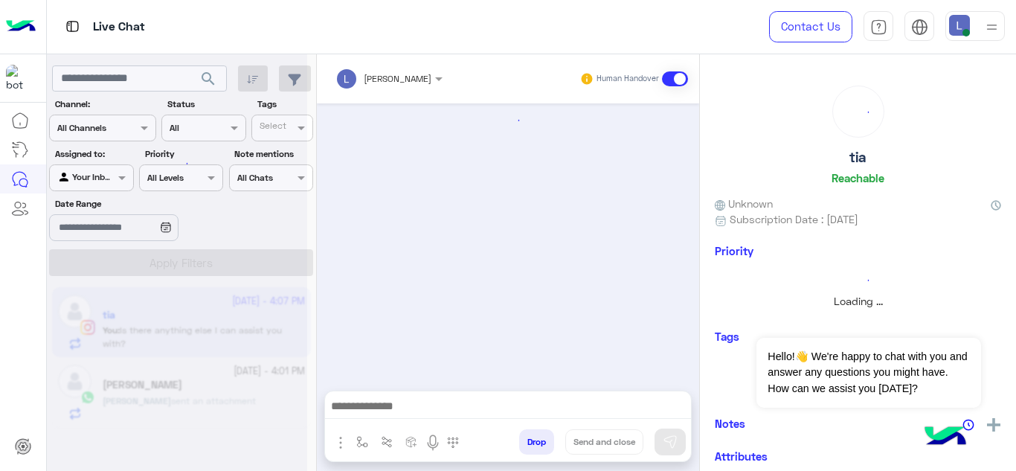
scroll to position [530, 0]
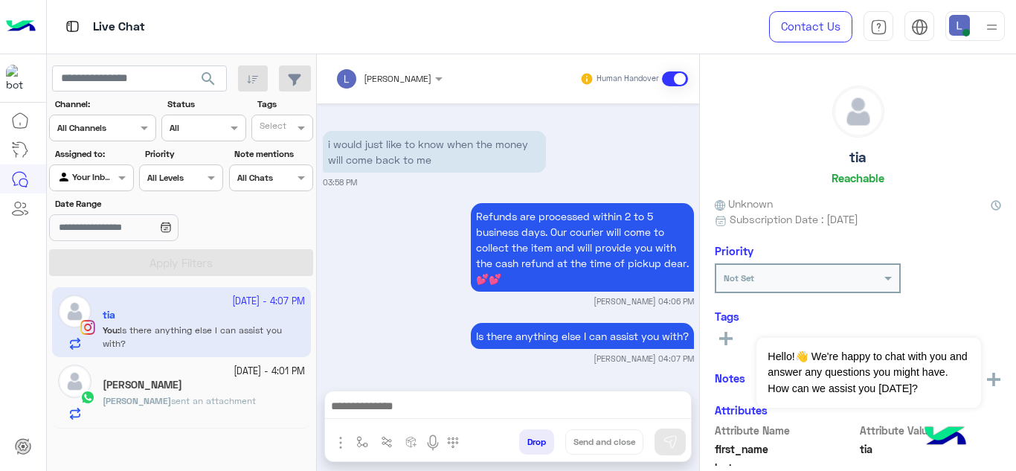
click at [539, 229] on p "Refunds are processed within 2 to 5 business days. Our courier will come to col…" at bounding box center [582, 247] width 223 height 89
copy app-message "Refunds are processed within 2 to 5 business days. Our courier will come to col…"
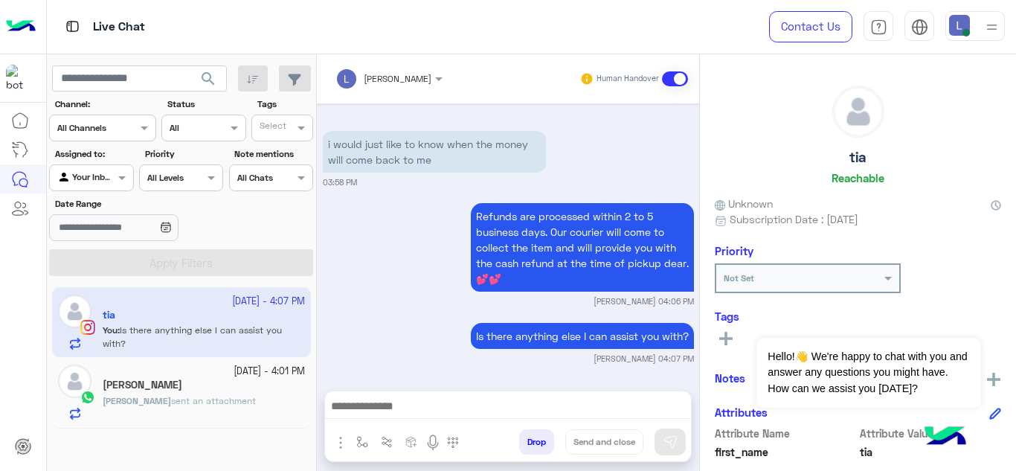
click at [224, 400] on span "sent an attachment" at bounding box center [213, 400] width 85 height 11
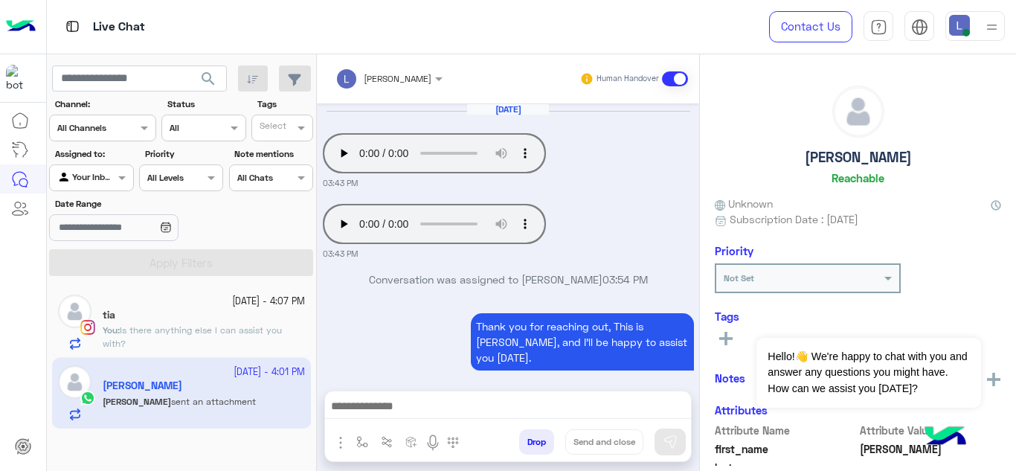
scroll to position [418, 0]
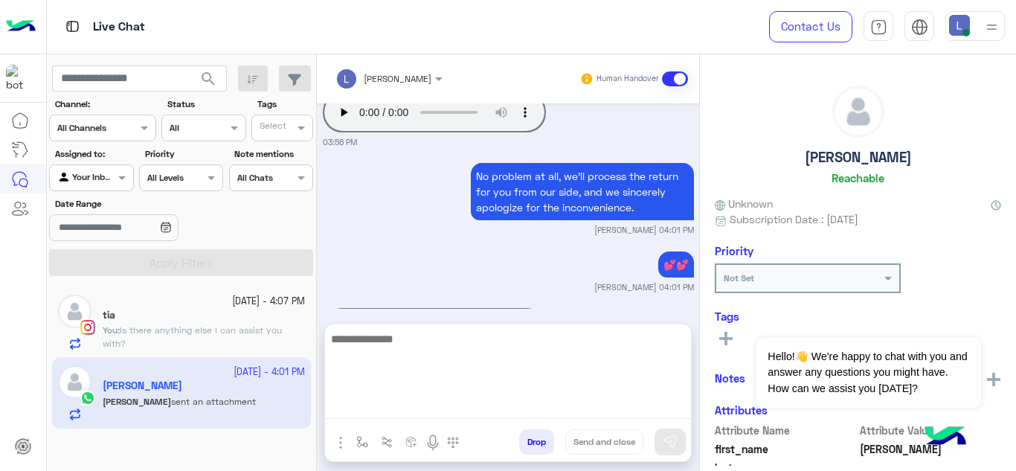
click at [392, 402] on textarea at bounding box center [508, 374] width 366 height 89
paste textarea "**********"
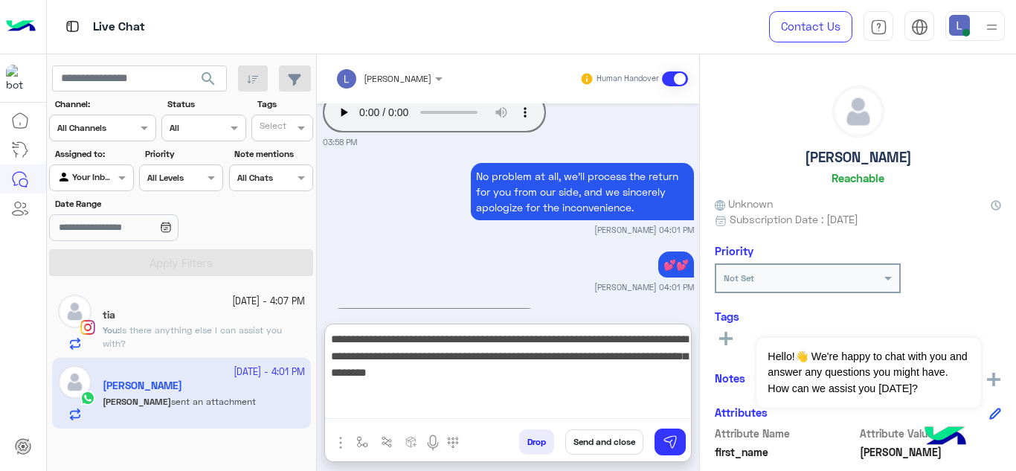
click at [562, 379] on textarea "**********" at bounding box center [508, 374] width 366 height 89
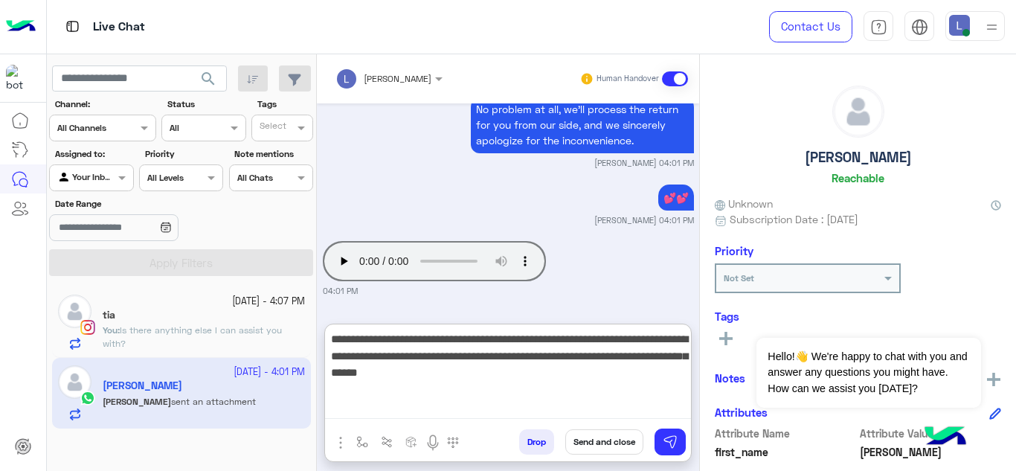
click at [469, 376] on textarea "**********" at bounding box center [508, 374] width 366 height 89
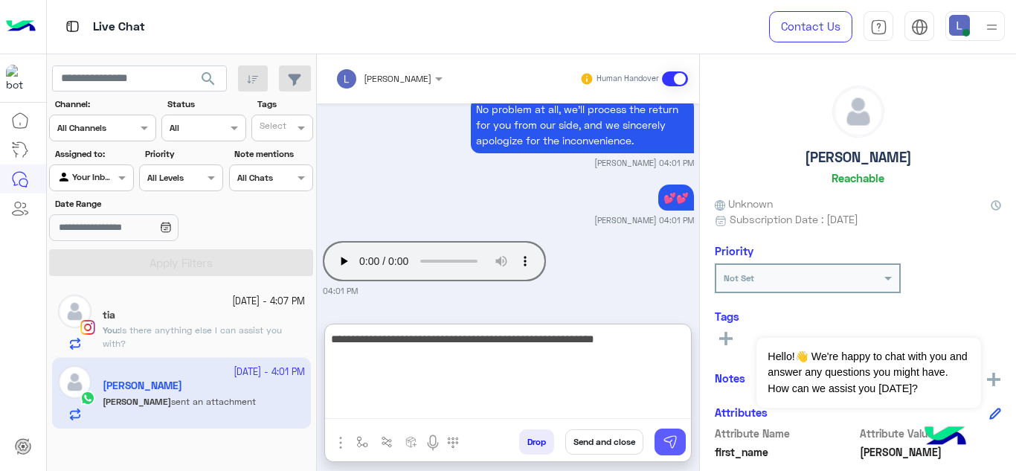
type textarea "**********"
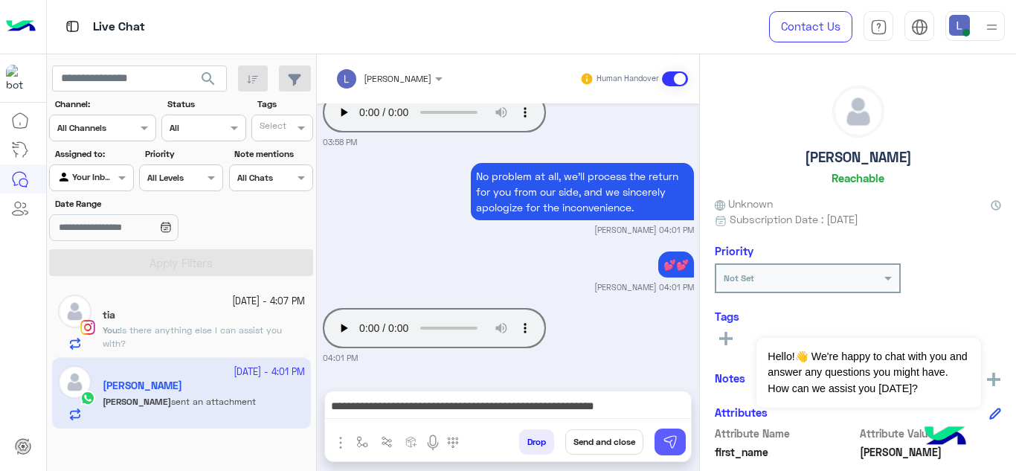
click at [675, 436] on img at bounding box center [670, 441] width 15 height 15
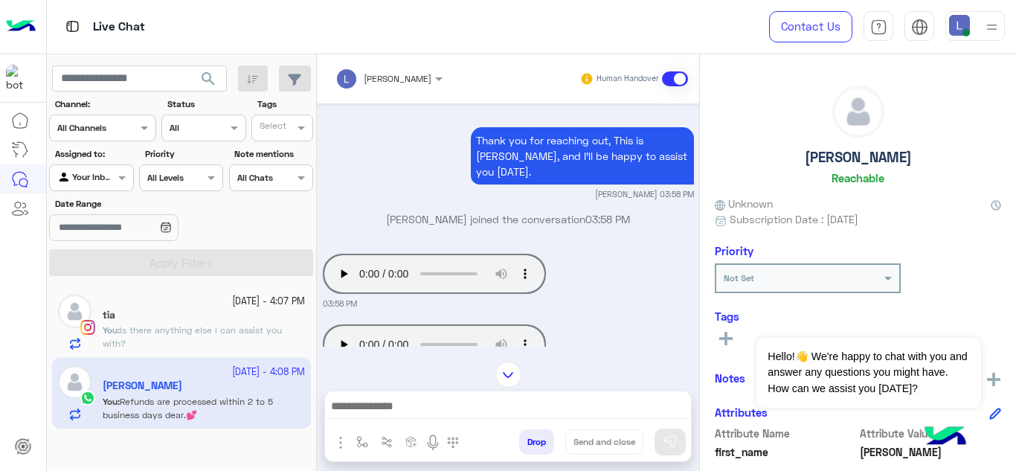
scroll to position [1170, 0]
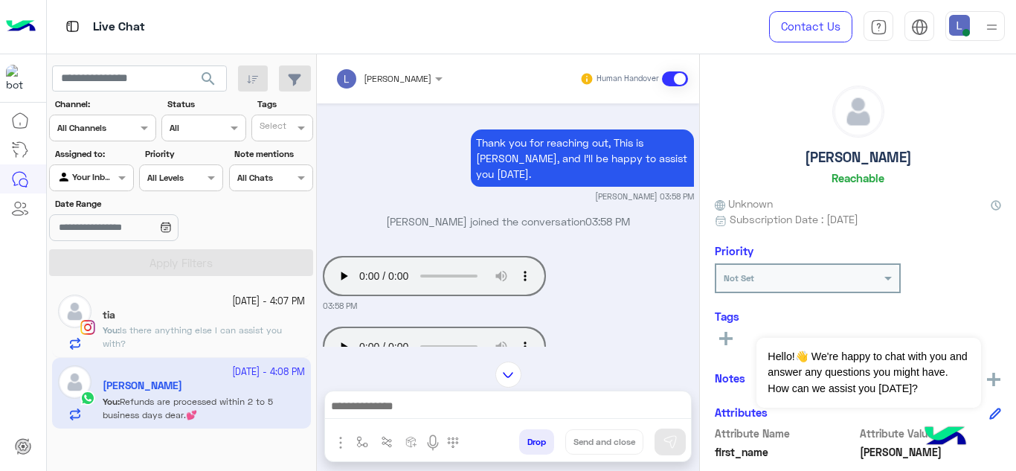
click at [175, 326] on span "Is there anything else I can assist you with?" at bounding box center [192, 336] width 179 height 25
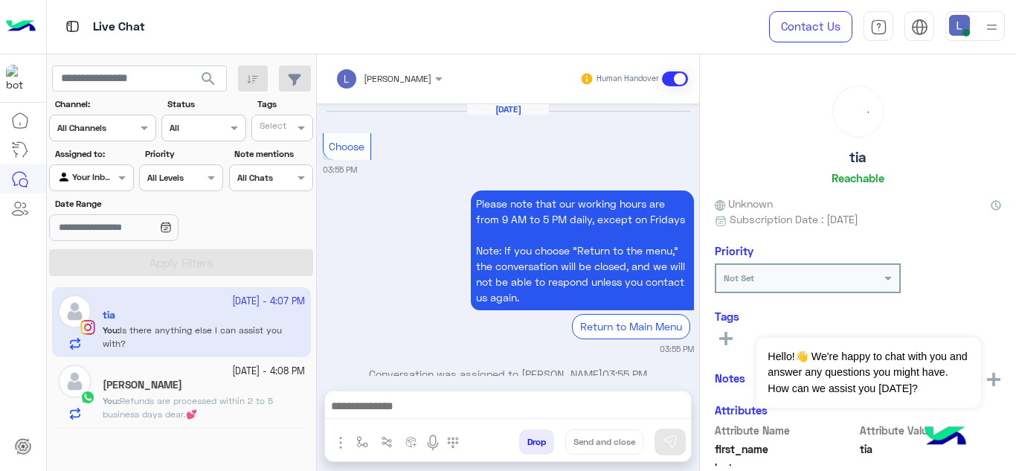
scroll to position [530, 0]
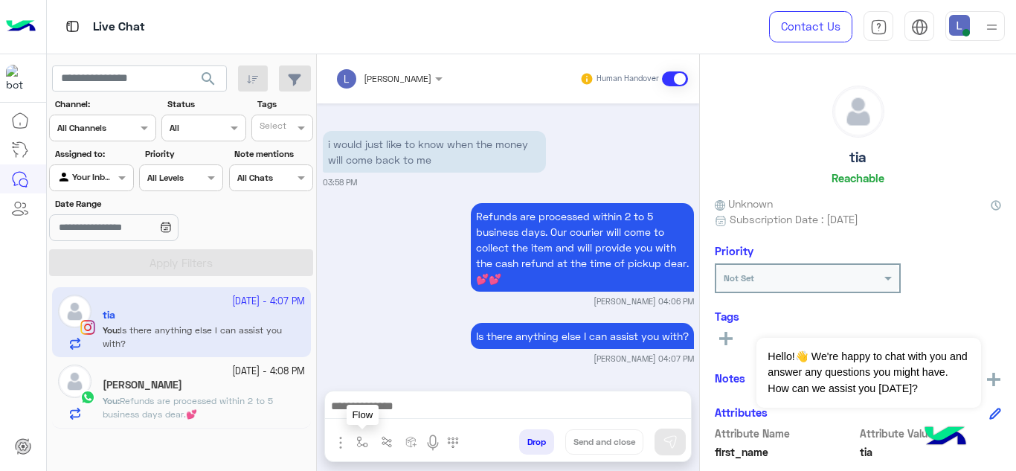
click at [364, 437] on img "button" at bounding box center [362, 442] width 12 height 12
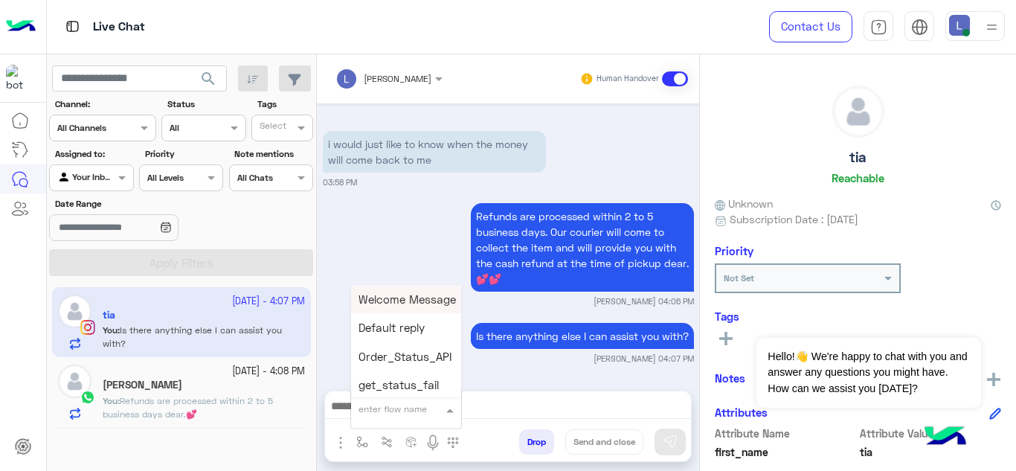
click at [443, 411] on span at bounding box center [452, 409] width 19 height 17
type input "**"
click at [440, 355] on span "Mariam E closure" at bounding box center [405, 353] width 92 height 13
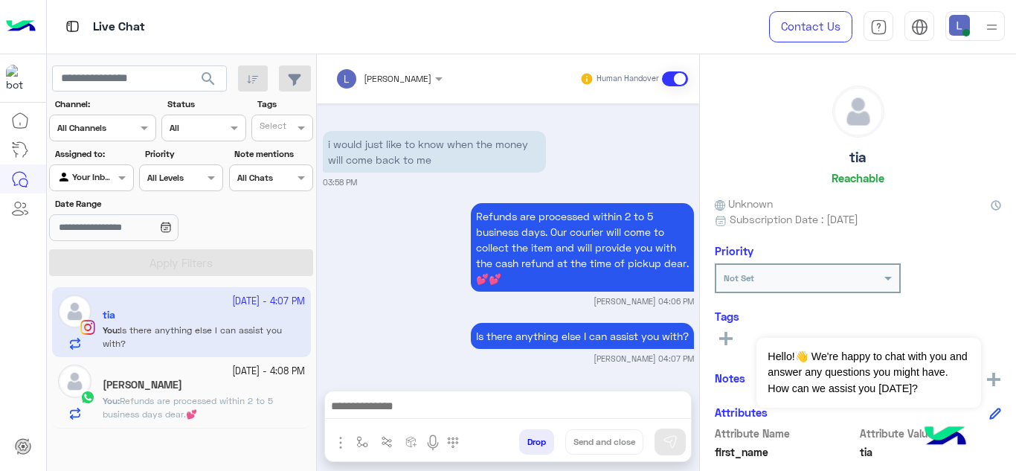
type textarea "**********"
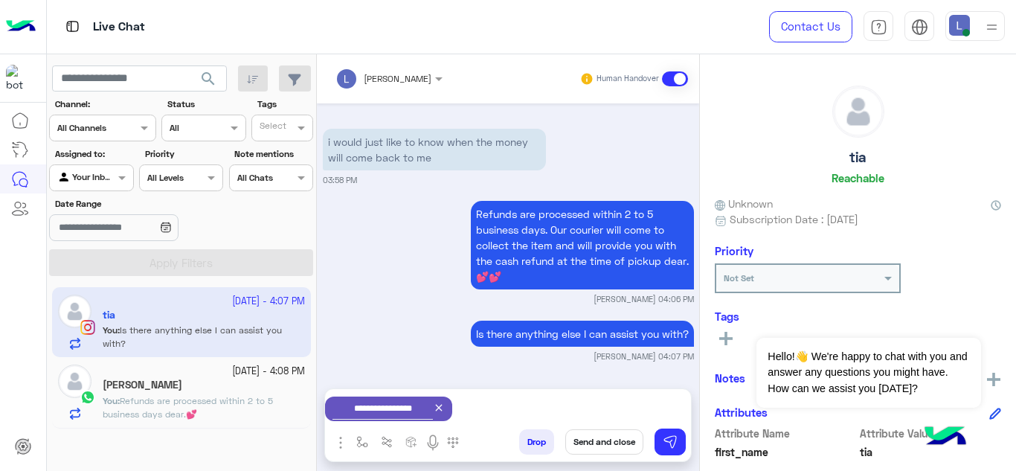
click at [607, 447] on button "Send and close" at bounding box center [604, 441] width 78 height 25
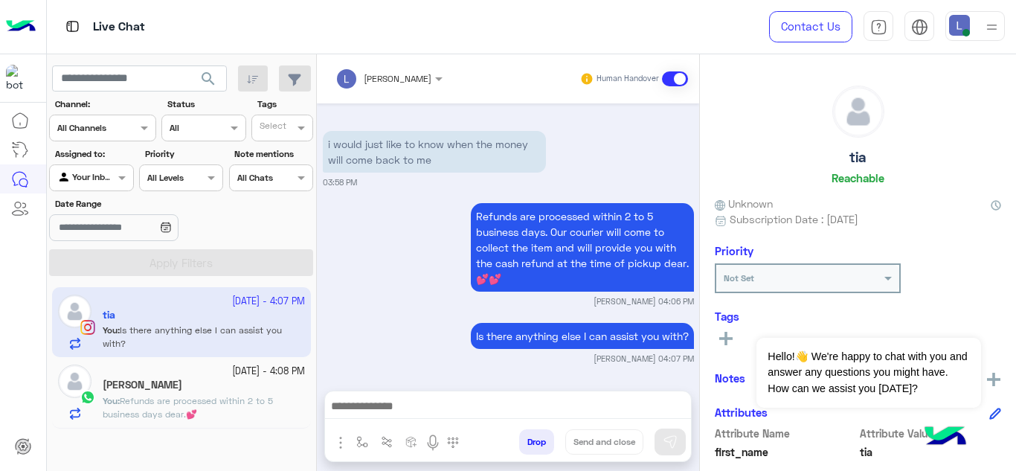
scroll to position [568, 0]
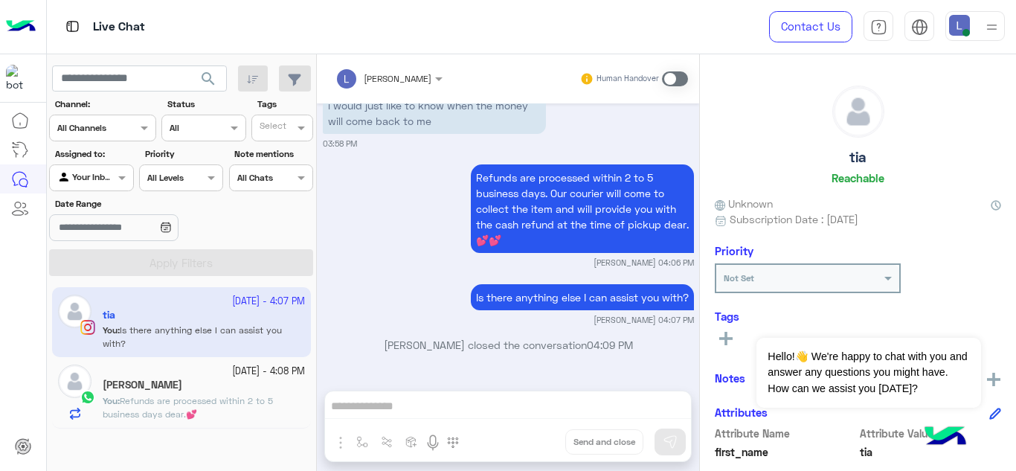
click at [237, 413] on p "You : Refunds are processed within 2 to 5 business days dear.💕" at bounding box center [204, 407] width 202 height 27
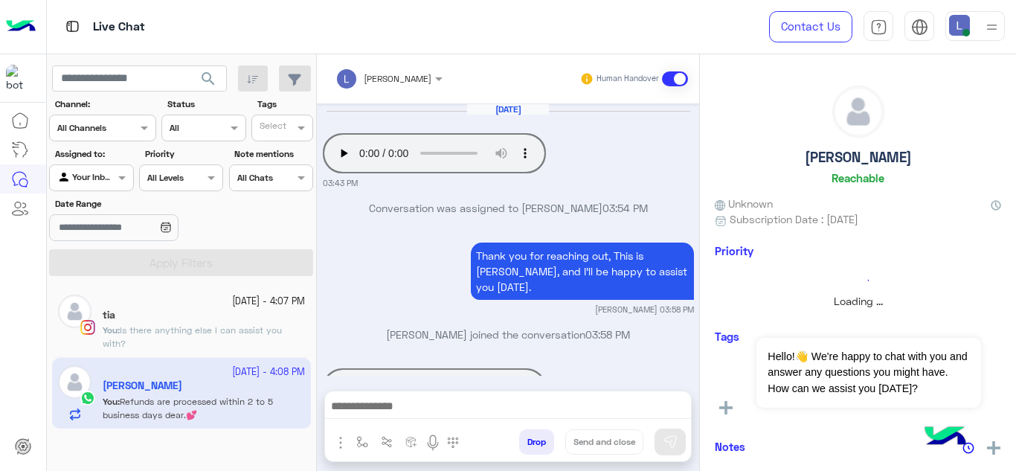
scroll to position [420, 0]
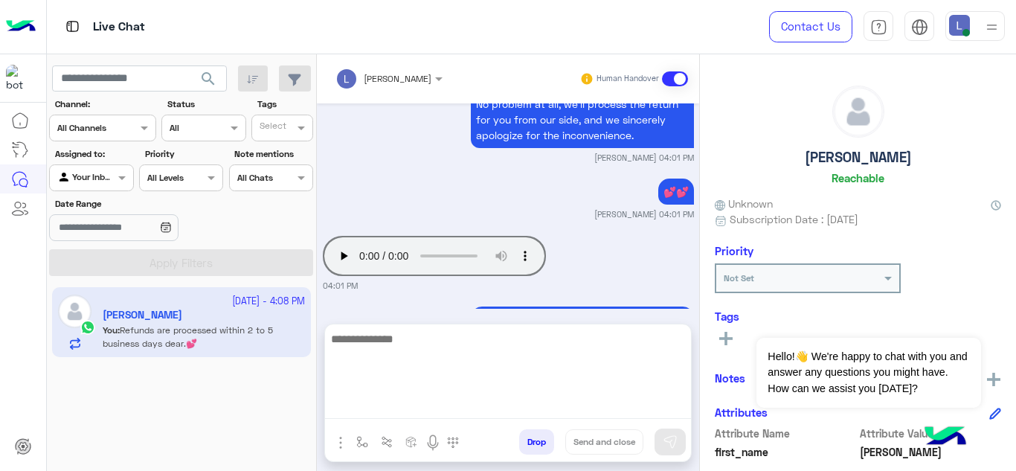
click at [418, 405] on textarea at bounding box center [508, 374] width 366 height 89
paste textarea "**********"
click at [333, 339] on textarea "**********" at bounding box center [508, 374] width 366 height 89
click at [647, 346] on textarea "**********" at bounding box center [508, 374] width 366 height 89
type textarea "**********"
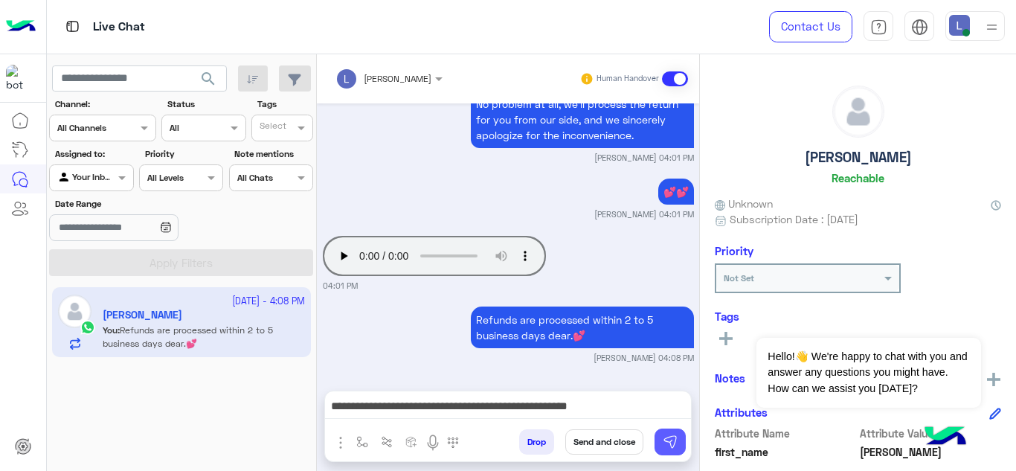
click at [674, 442] on img at bounding box center [670, 441] width 15 height 15
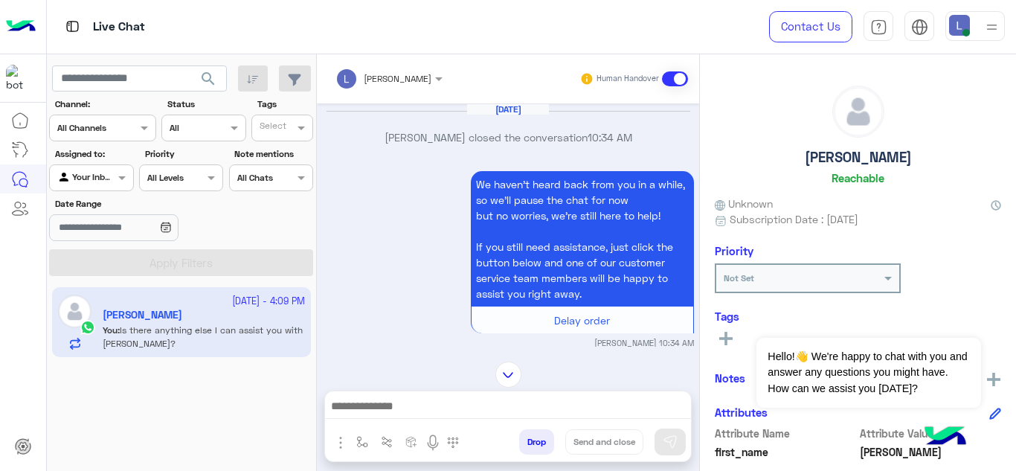
scroll to position [1006, 0]
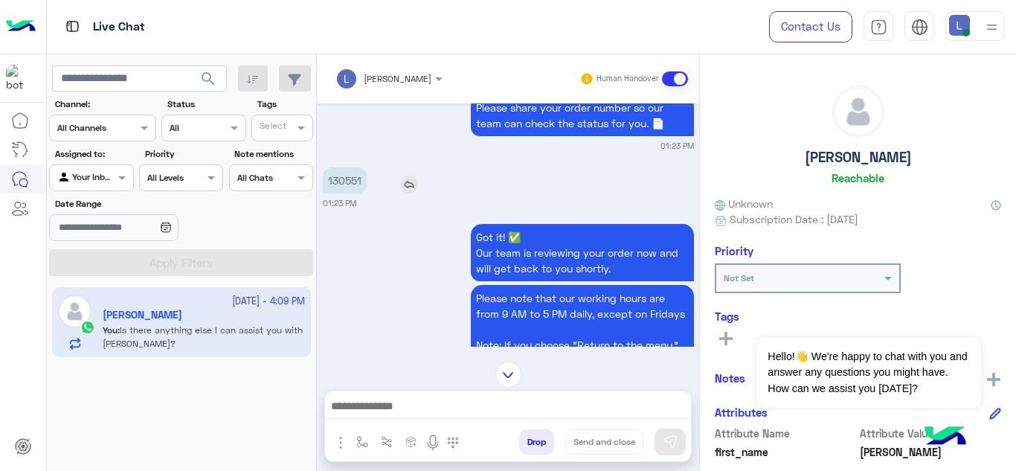
click at [354, 176] on p "130551" at bounding box center [345, 180] width 44 height 26
copy p "130551"
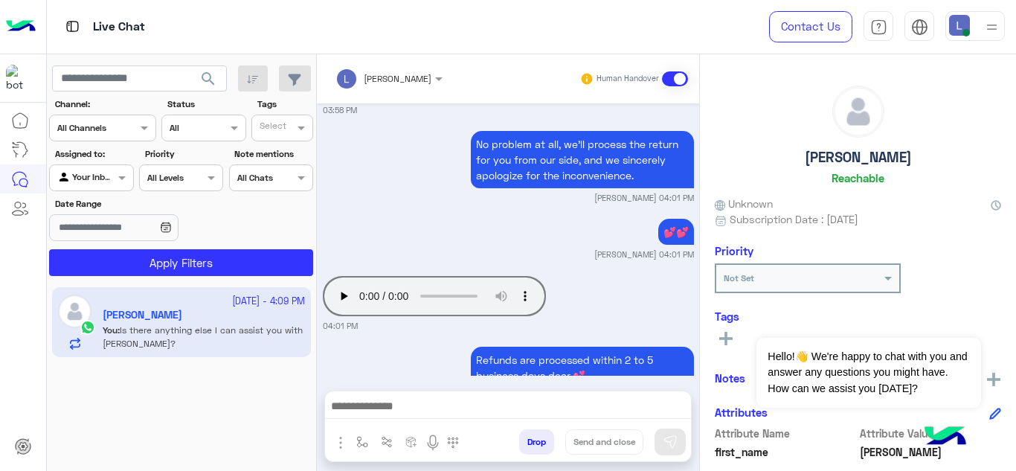
scroll to position [5986, 0]
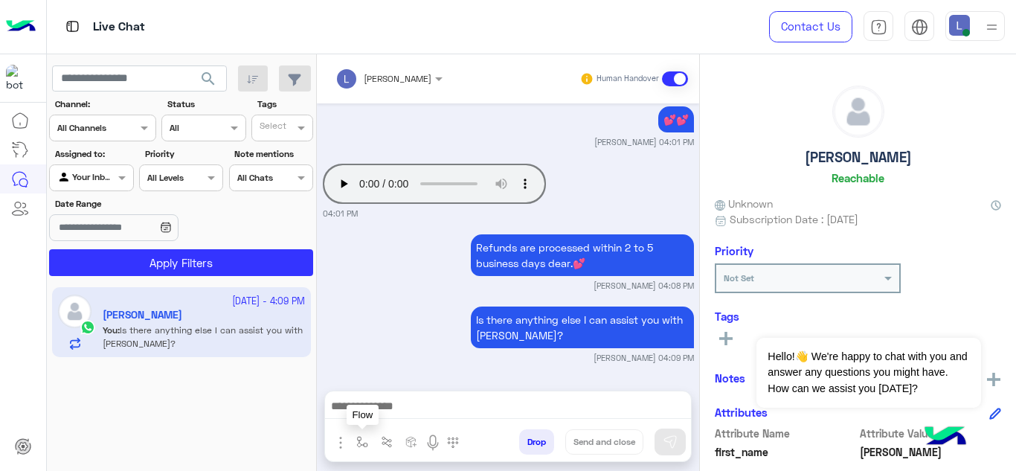
click at [359, 441] on img "button" at bounding box center [362, 442] width 12 height 12
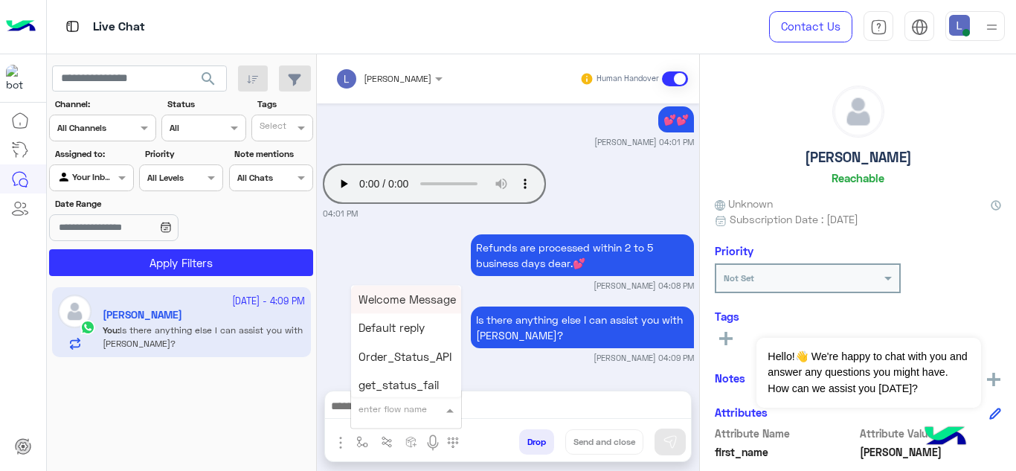
click at [449, 414] on span at bounding box center [452, 409] width 19 height 17
type input "***"
click at [421, 349] on span "Mariam E closure" at bounding box center [405, 353] width 92 height 13
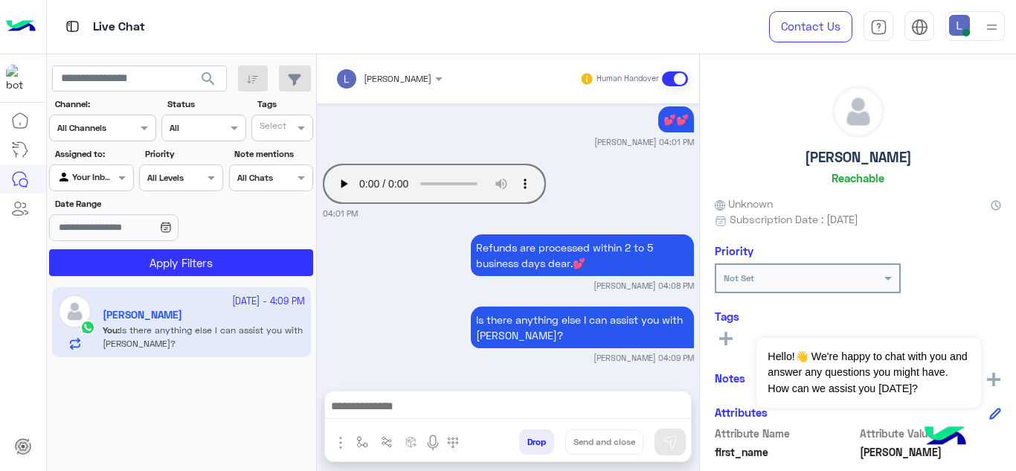
type textarea "**********"
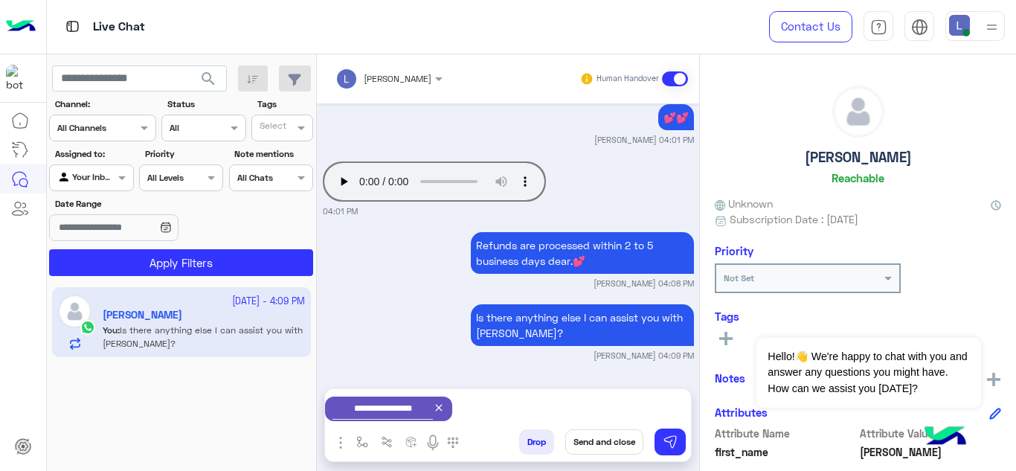
click at [616, 445] on button "Send and close" at bounding box center [604, 441] width 78 height 25
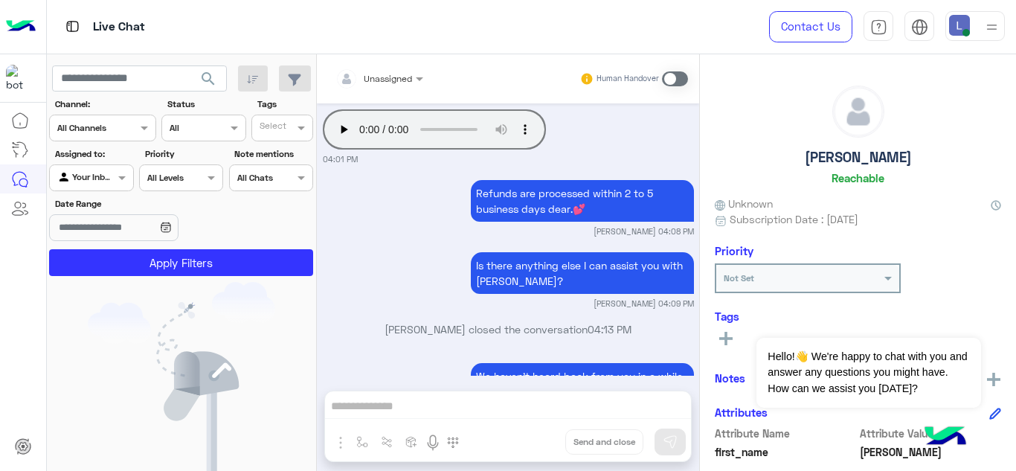
scroll to position [6217, 0]
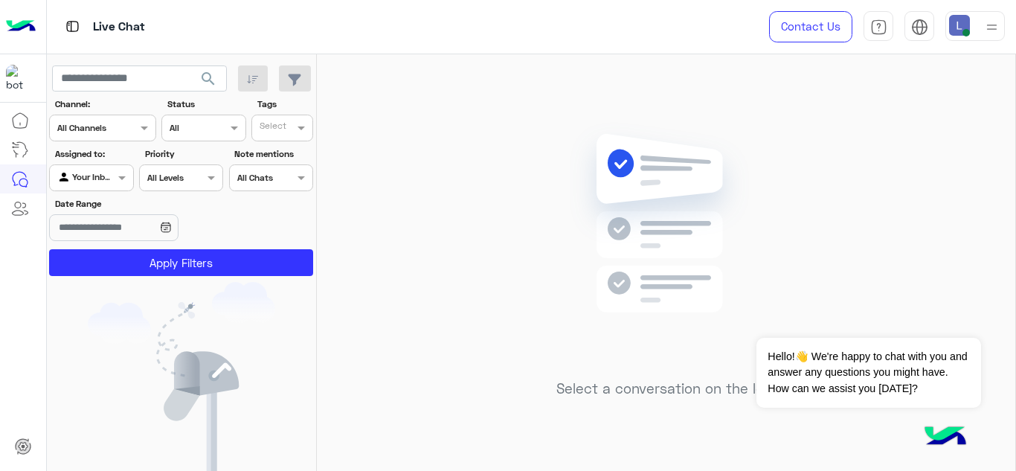
click at [342, 187] on div "Select a conversation on the left" at bounding box center [666, 265] width 699 height 423
click at [995, 32] on img at bounding box center [992, 27] width 19 height 19
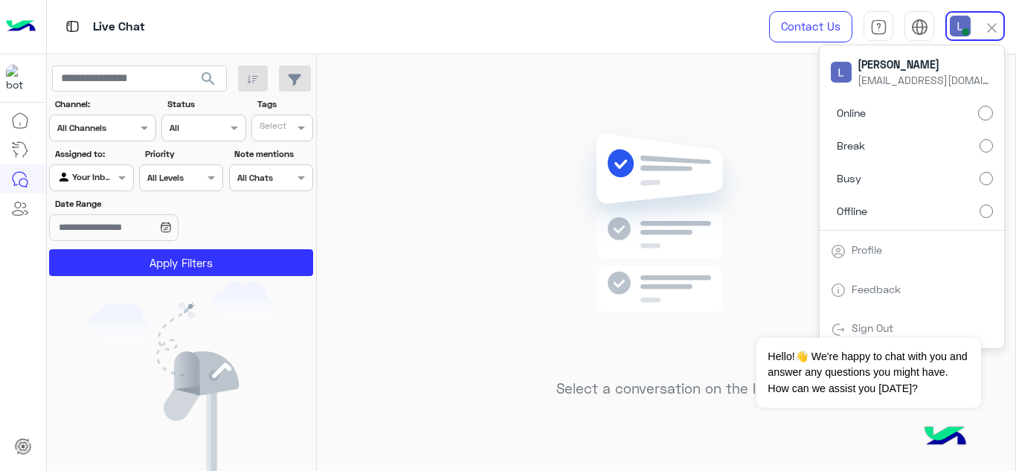
click at [619, 203] on img at bounding box center [666, 245] width 215 height 247
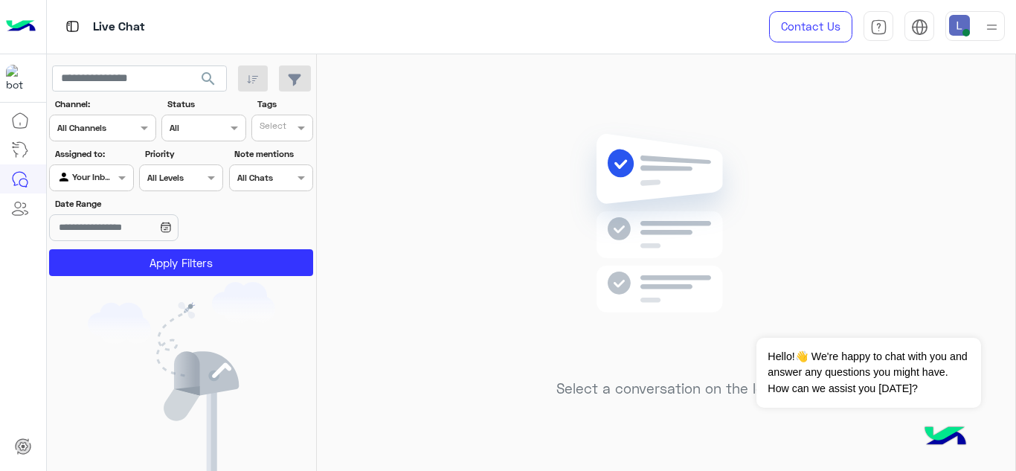
click at [436, 62] on div "Select a conversation on the left" at bounding box center [666, 265] width 699 height 423
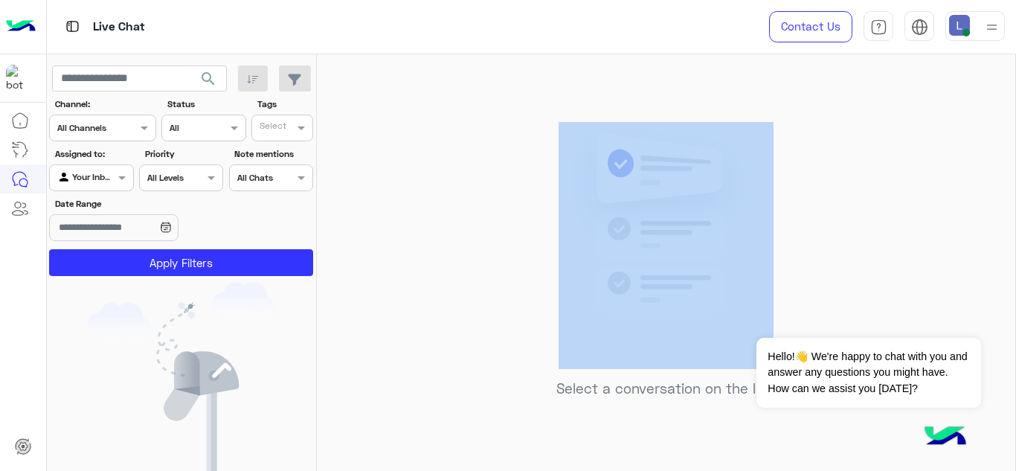
click at [436, 62] on div "Select a conversation on the left" at bounding box center [666, 265] width 699 height 423
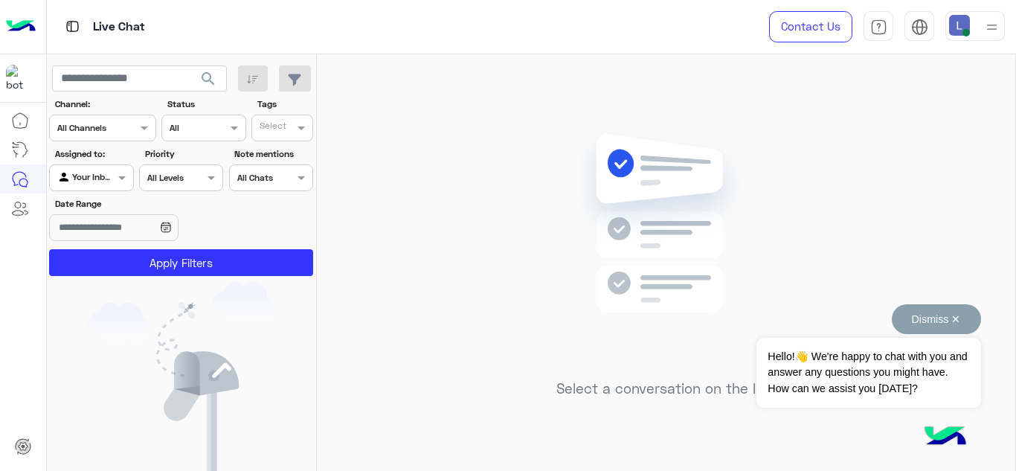
click at [958, 316] on button "Dismiss ✕" at bounding box center [936, 319] width 89 height 30
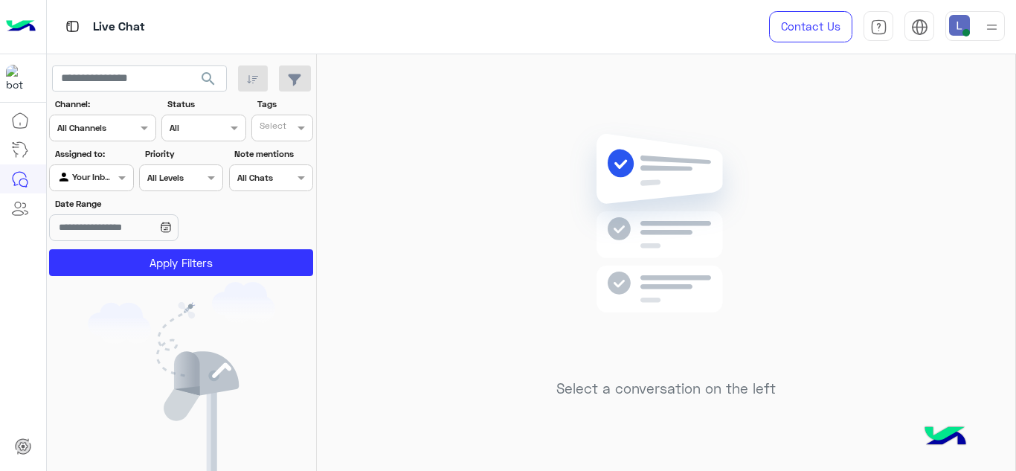
drag, startPoint x: 815, startPoint y: 223, endPoint x: 510, endPoint y: 136, distance: 317.2
click at [510, 136] on div "Select a conversation on the left" at bounding box center [666, 265] width 699 height 423
drag, startPoint x: 510, startPoint y: 136, endPoint x: 459, endPoint y: 142, distance: 51.7
click at [459, 142] on div "Select a conversation on the left" at bounding box center [666, 265] width 699 height 423
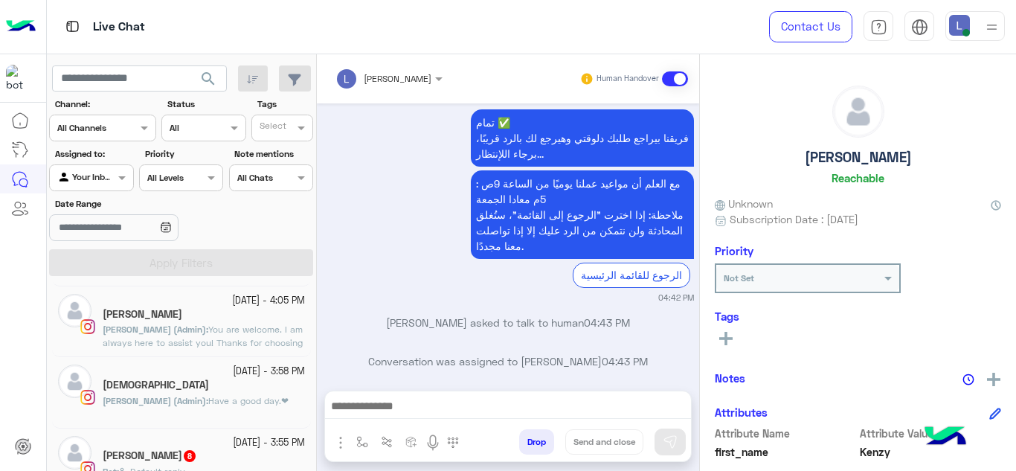
scroll to position [639, 0]
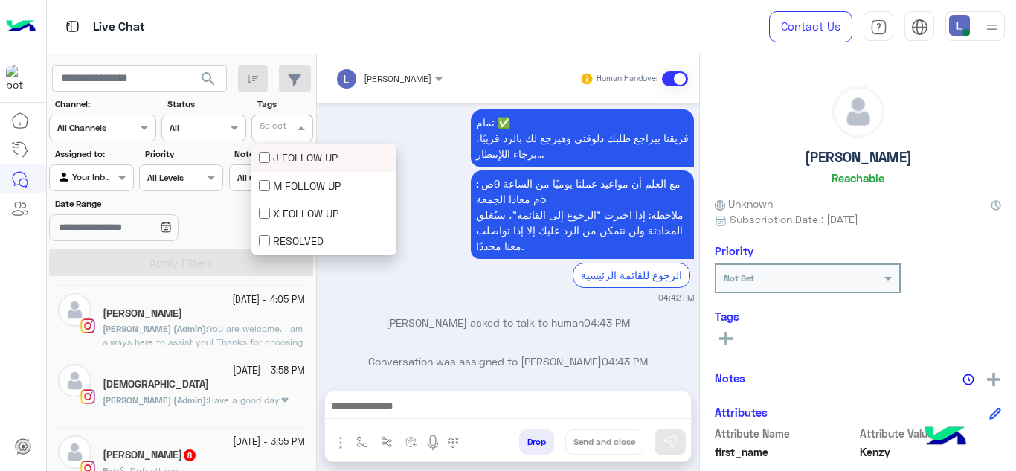
click at [289, 128] on input "text" at bounding box center [275, 129] width 31 height 13
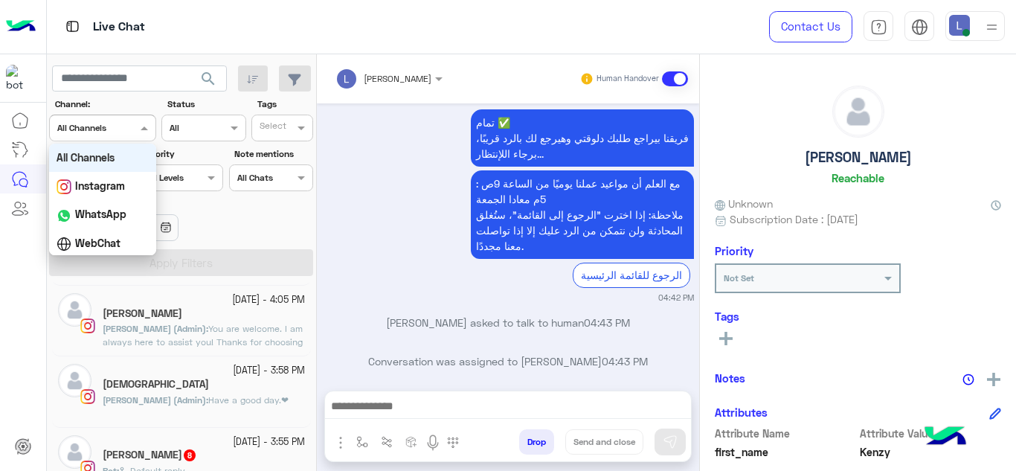
click at [141, 122] on span at bounding box center [146, 128] width 19 height 16
click at [107, 153] on b "All Channels" at bounding box center [86, 157] width 58 height 13
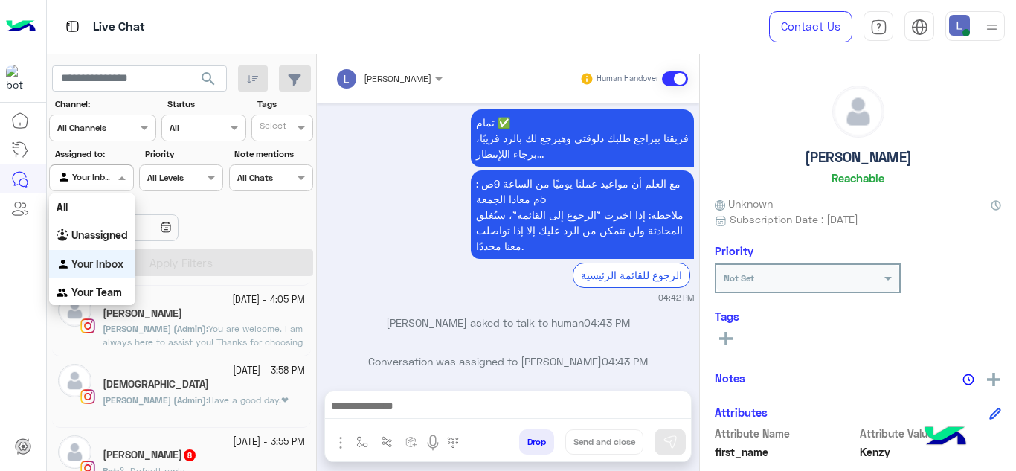
click at [107, 170] on div at bounding box center [91, 176] width 83 height 14
click at [117, 222] on div "Unassigned" at bounding box center [92, 235] width 86 height 29
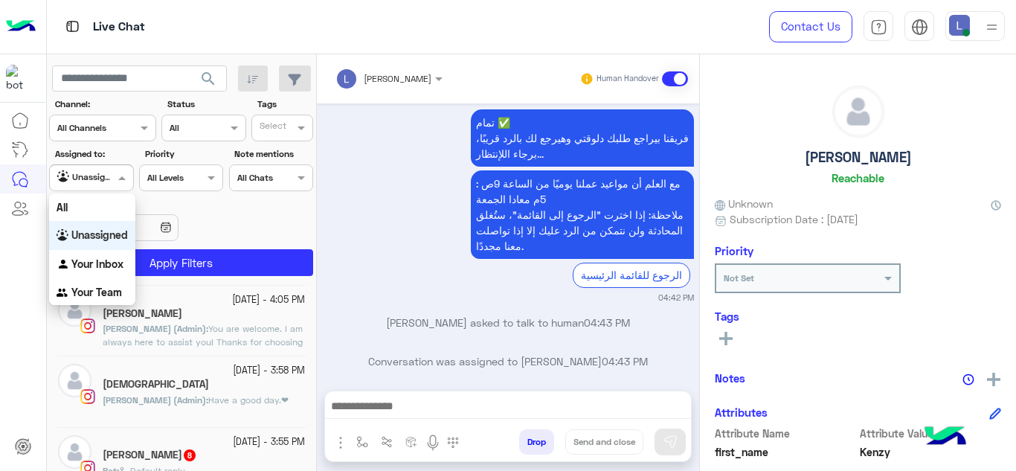
click at [120, 176] on span at bounding box center [124, 178] width 19 height 16
click at [106, 225] on div "Unassigned" at bounding box center [92, 235] width 86 height 29
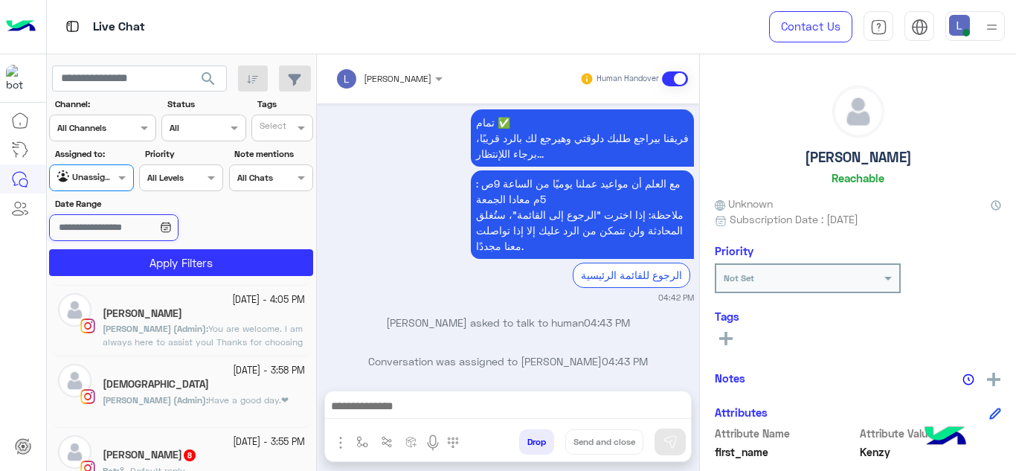
click at [106, 225] on input "Date Range" at bounding box center [113, 227] width 129 height 27
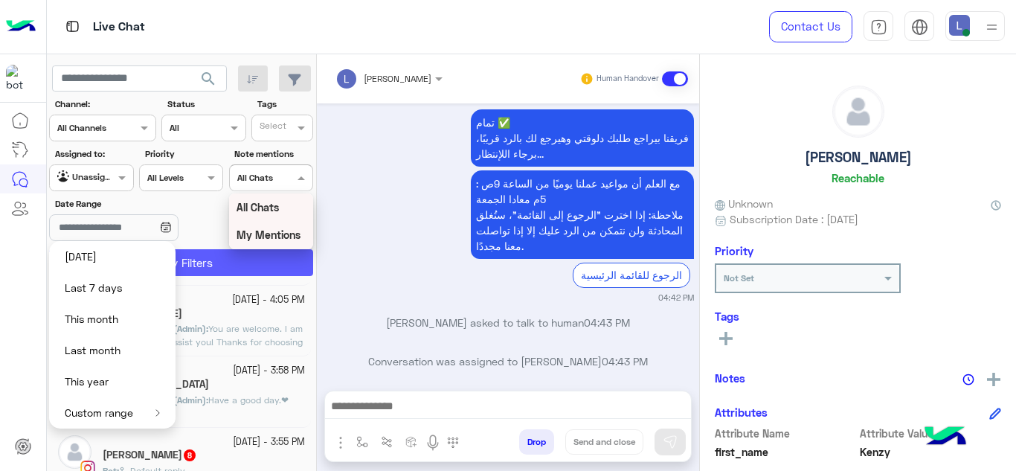
drag, startPoint x: 257, startPoint y: 188, endPoint x: 220, endPoint y: 255, distance: 76.2
click at [220, 255] on section "Channel: Channel All Channels Status Channel All Tags Select Assigned to: Agent…" at bounding box center [182, 186] width 248 height 179
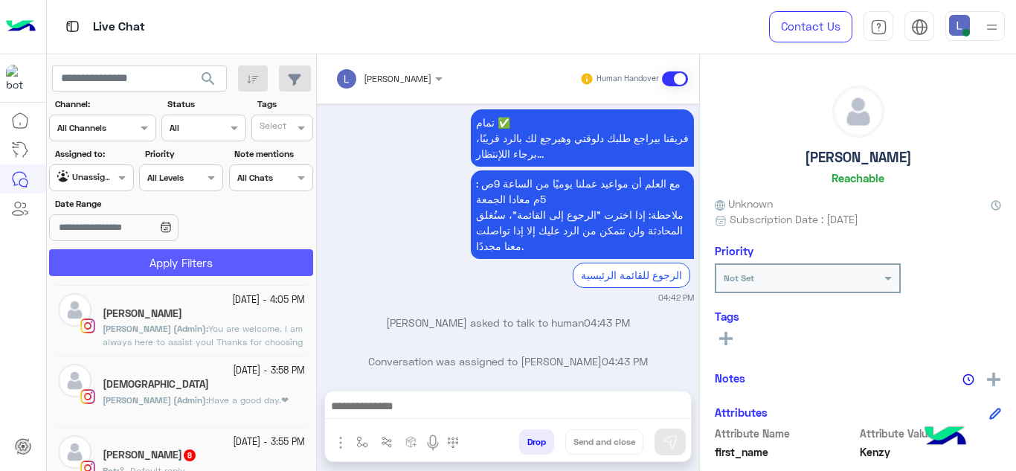
click at [220, 255] on button "Apply Filters" at bounding box center [181, 262] width 264 height 27
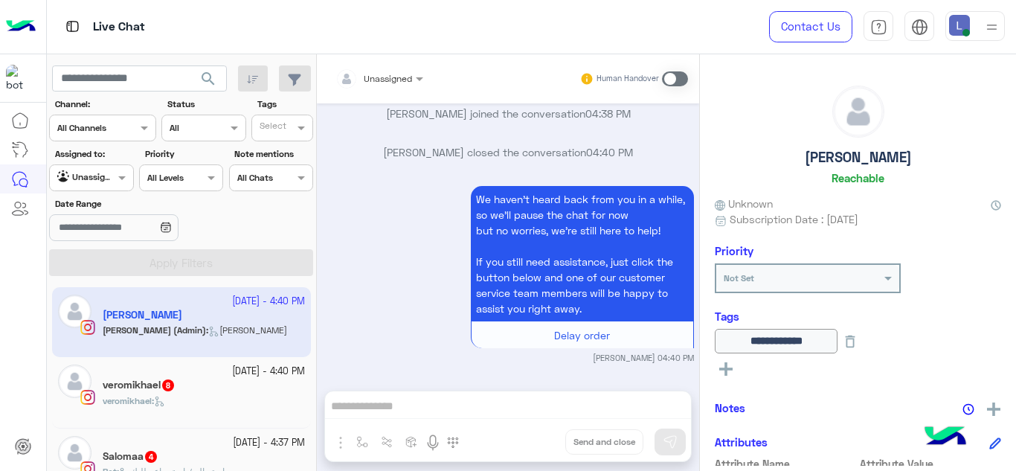
click at [112, 174] on div at bounding box center [91, 176] width 83 height 14
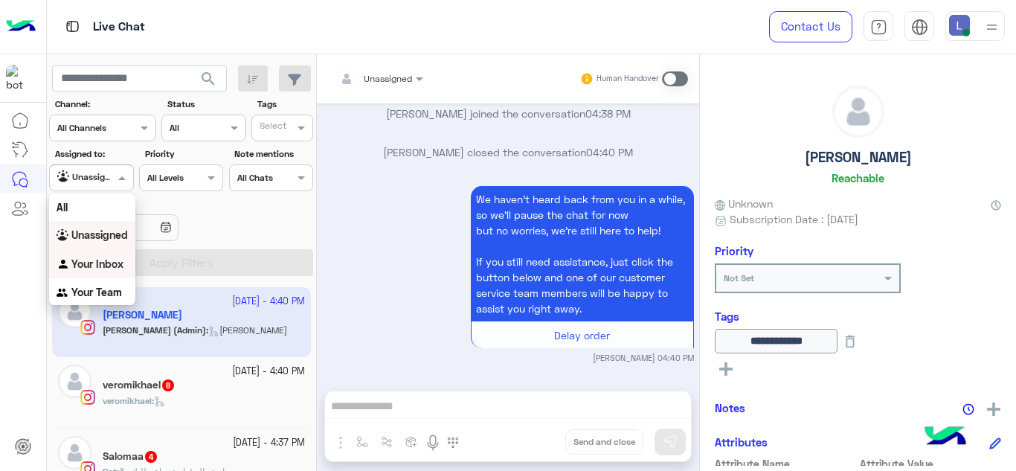
click at [115, 262] on b "Your Inbox" at bounding box center [97, 263] width 52 height 13
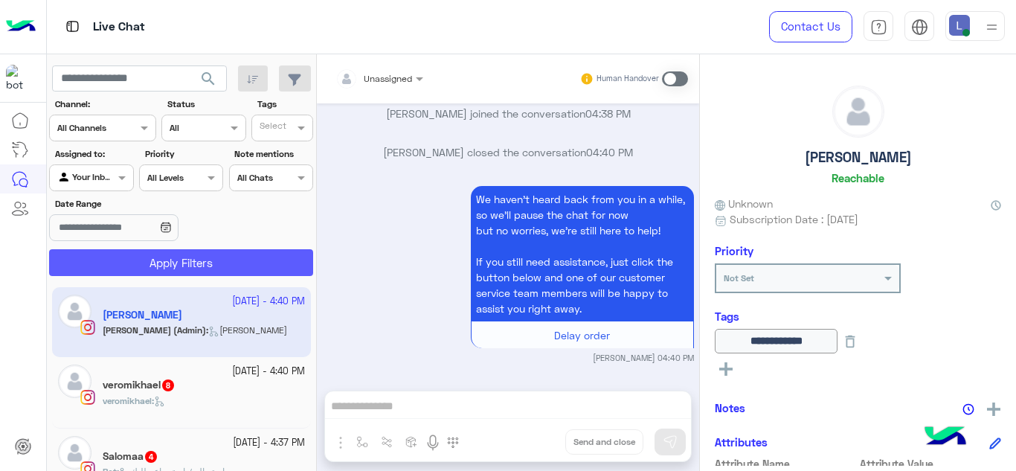
click at [134, 260] on button "Apply Filters" at bounding box center [181, 262] width 264 height 27
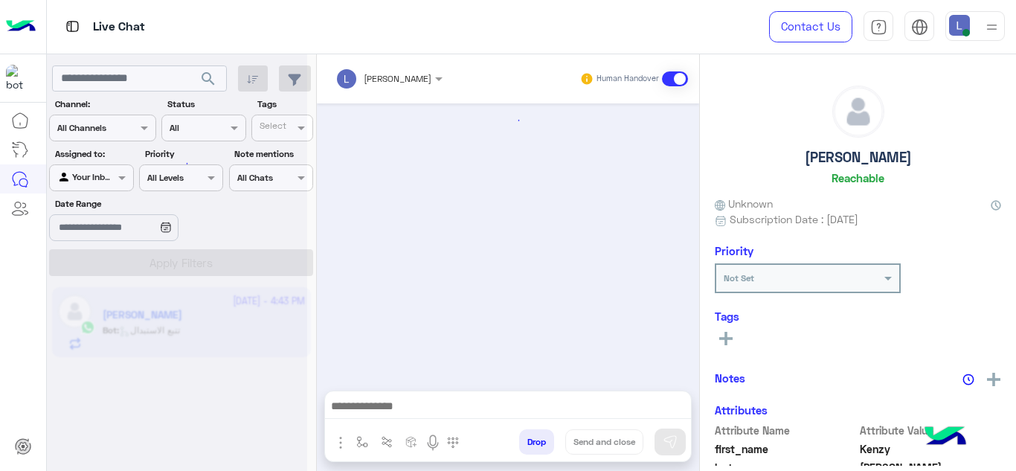
scroll to position [722, 0]
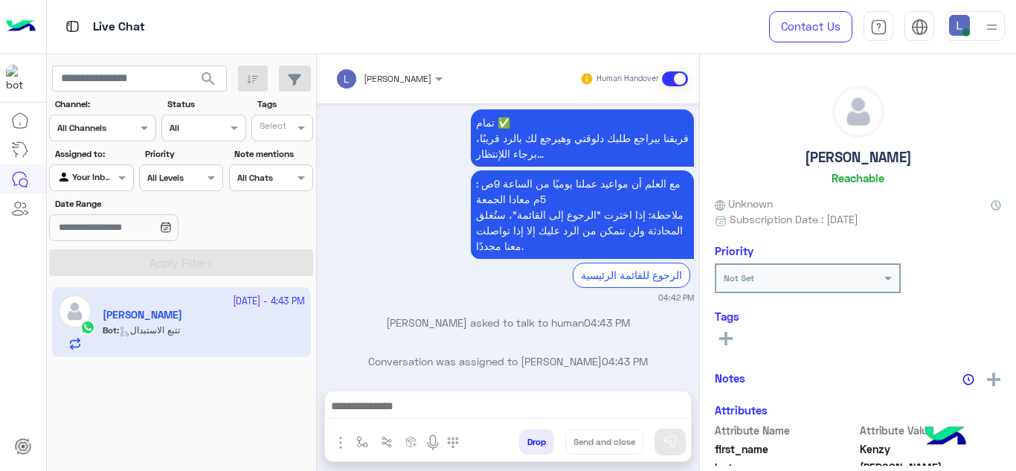
click at [169, 344] on app-inbox-user "14 October - 4:43 PM Kenzy Ahmed Bot : تتبع الاستبدال" at bounding box center [181, 322] width 259 height 70
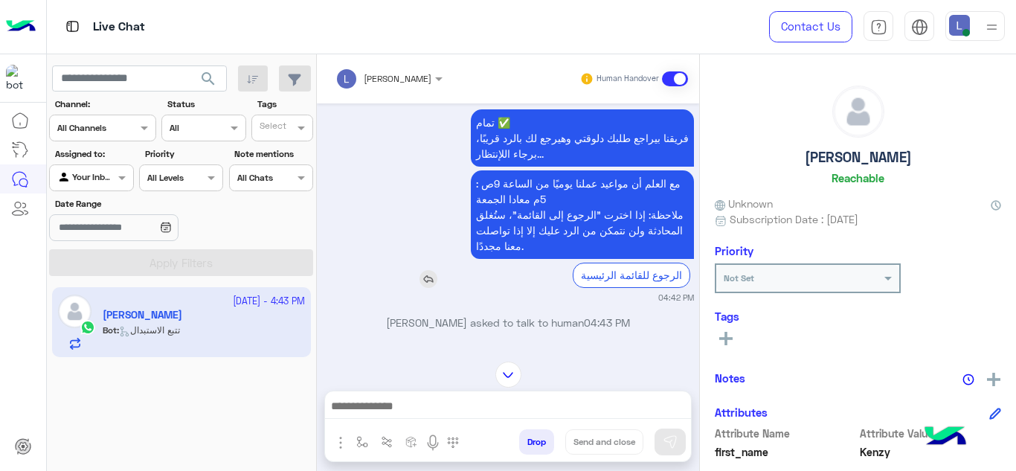
scroll to position [636, 0]
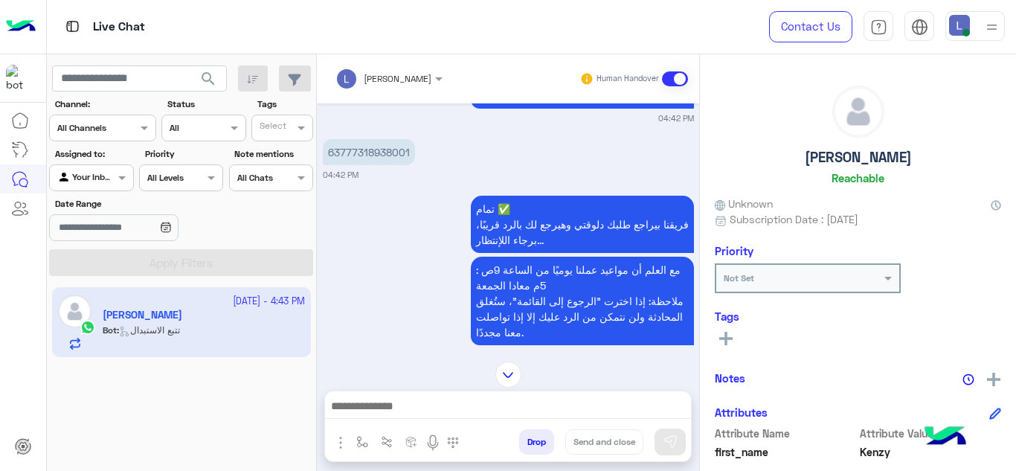
click at [346, 444] on img "button" at bounding box center [341, 443] width 18 height 18
click at [361, 443] on img "button" at bounding box center [362, 442] width 12 height 12
click at [449, 411] on span at bounding box center [452, 409] width 19 height 17
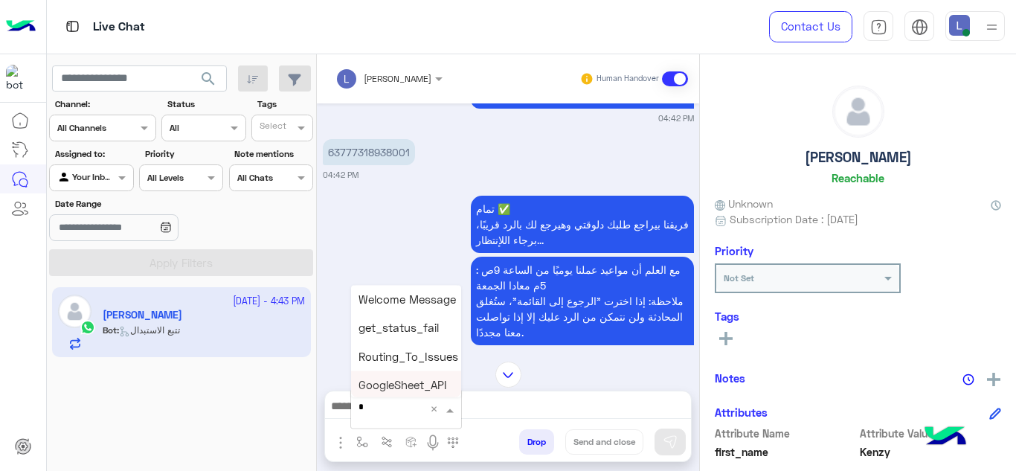
type input "**"
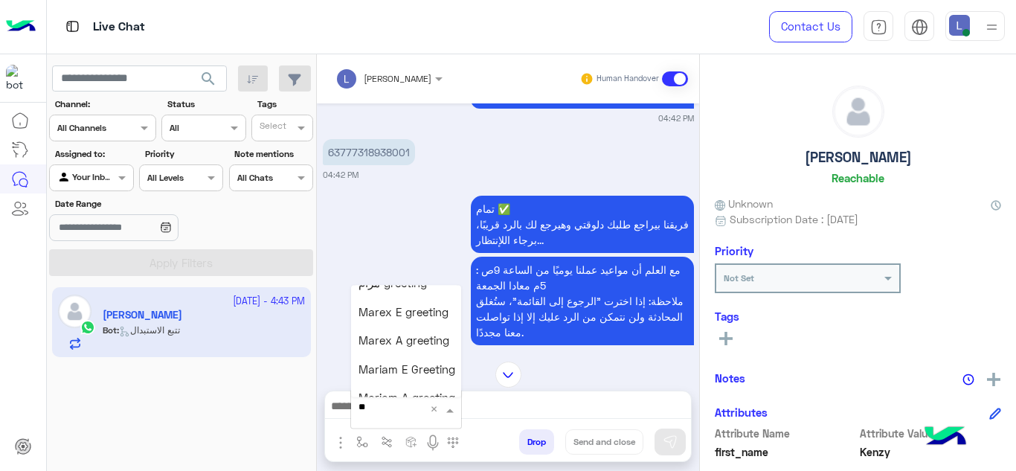
scroll to position [164, 0]
click at [405, 368] on span "Mariam E Greeting" at bounding box center [407, 364] width 97 height 13
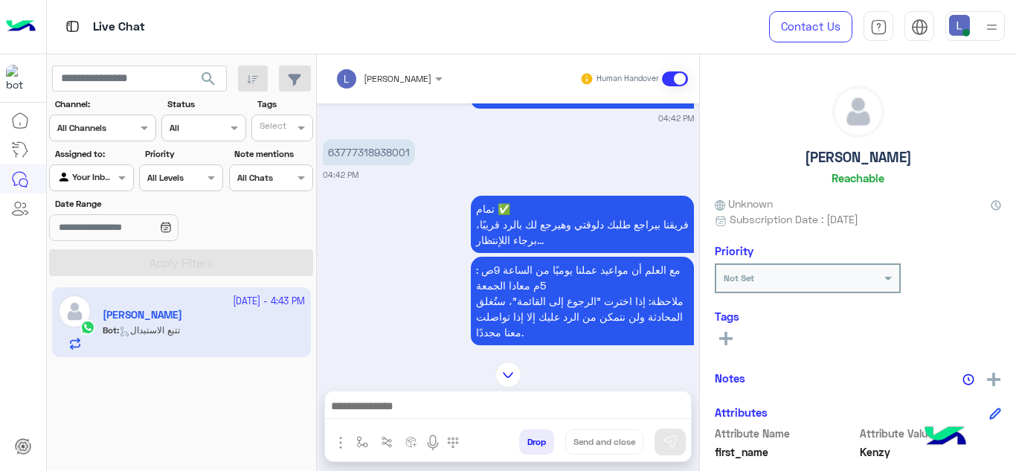
type textarea "**********"
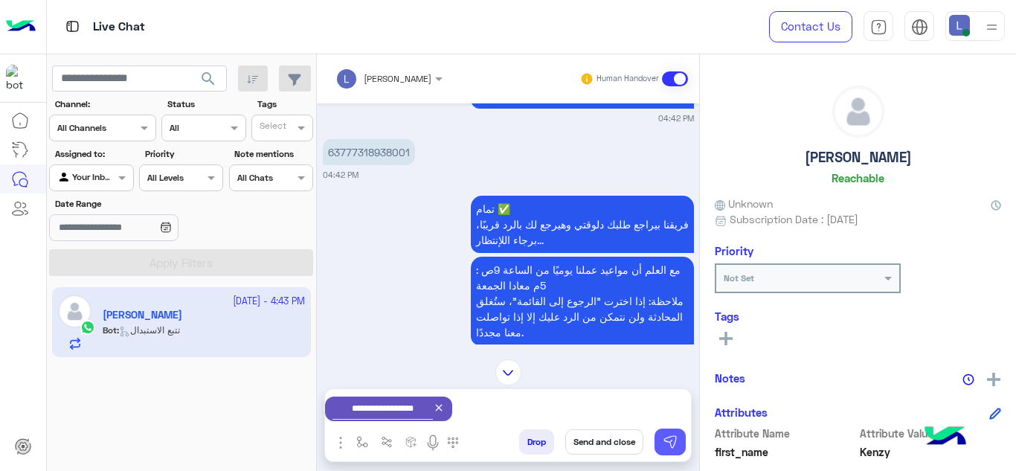
click at [680, 439] on button at bounding box center [670, 442] width 31 height 27
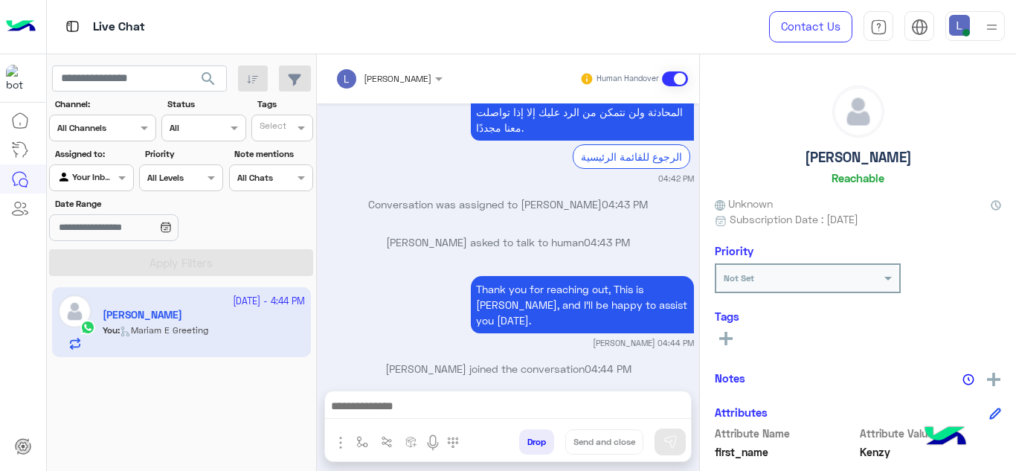
scroll to position [2836, 0]
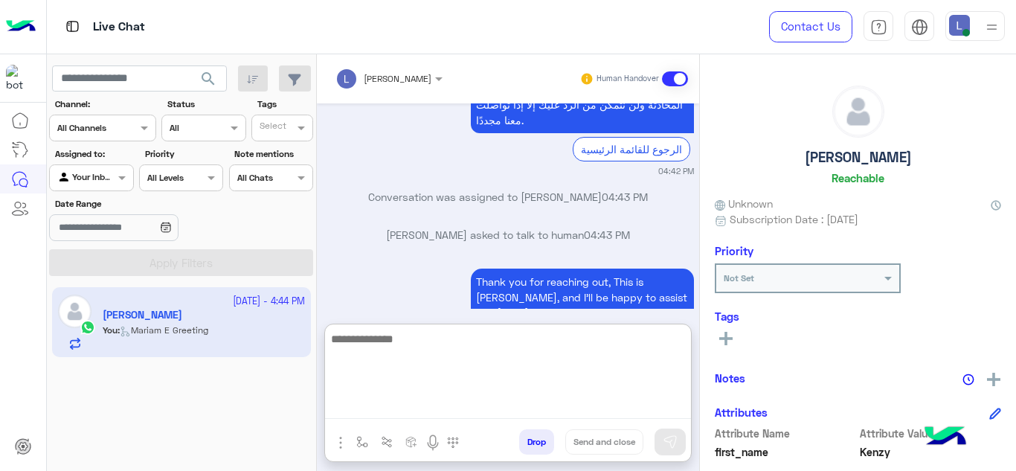
click at [507, 408] on textarea at bounding box center [508, 374] width 366 height 89
click at [513, 349] on textarea at bounding box center [508, 374] width 366 height 89
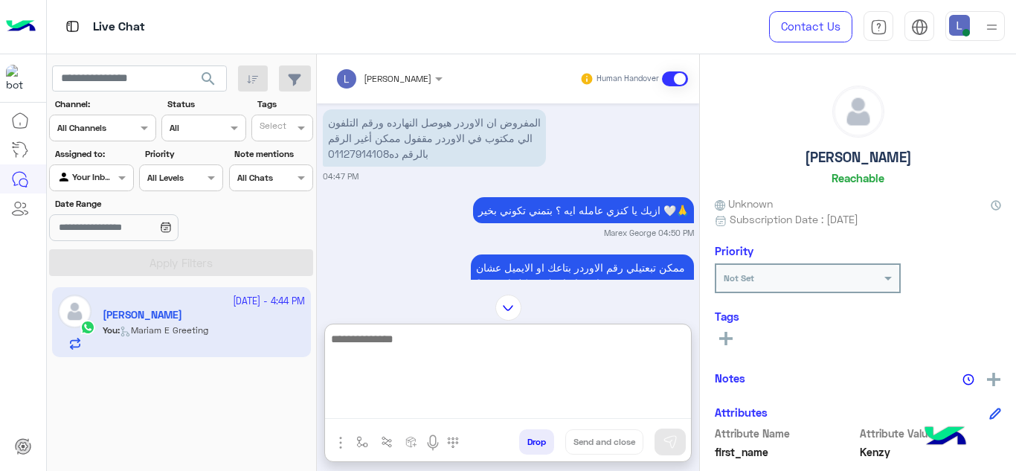
scroll to position [313, 0]
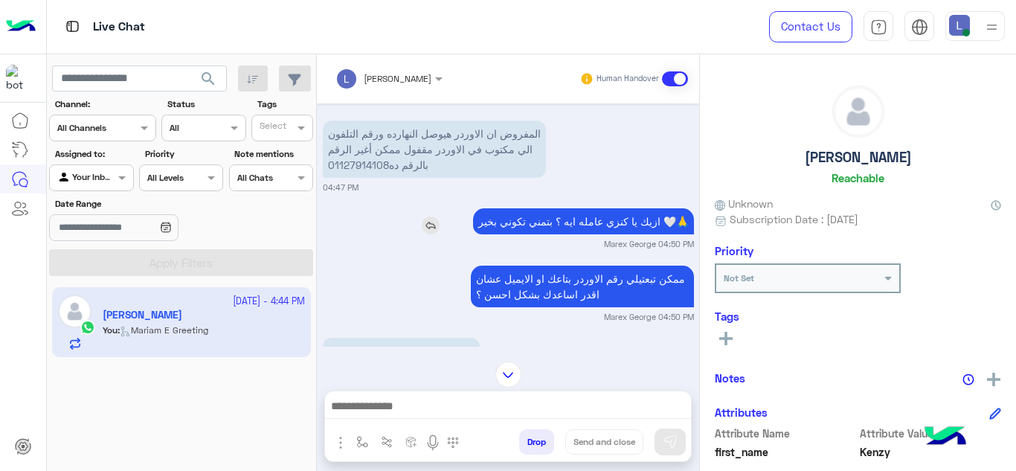
click at [591, 219] on p "ازيك يا كنزي عامله ايه ؟ بتمني تكوني بخير 🤍🙏" at bounding box center [583, 221] width 221 height 26
copy app-msgs-text
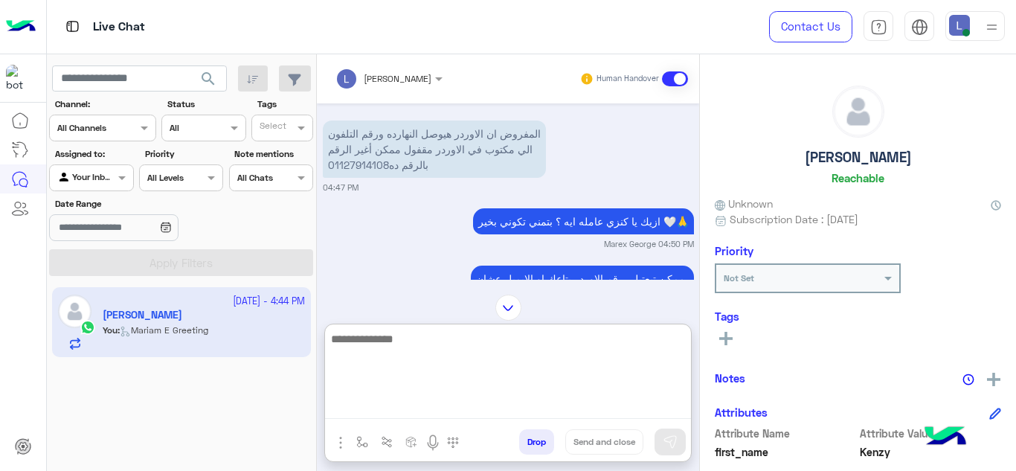
click at [446, 397] on textarea at bounding box center [508, 374] width 366 height 89
paste textarea "**********"
type textarea "**********"
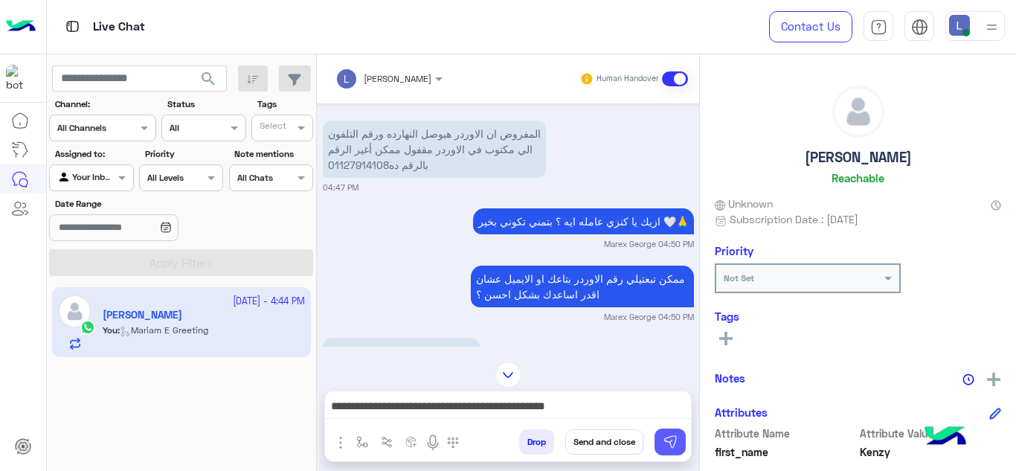
click at [679, 437] on button at bounding box center [670, 442] width 31 height 27
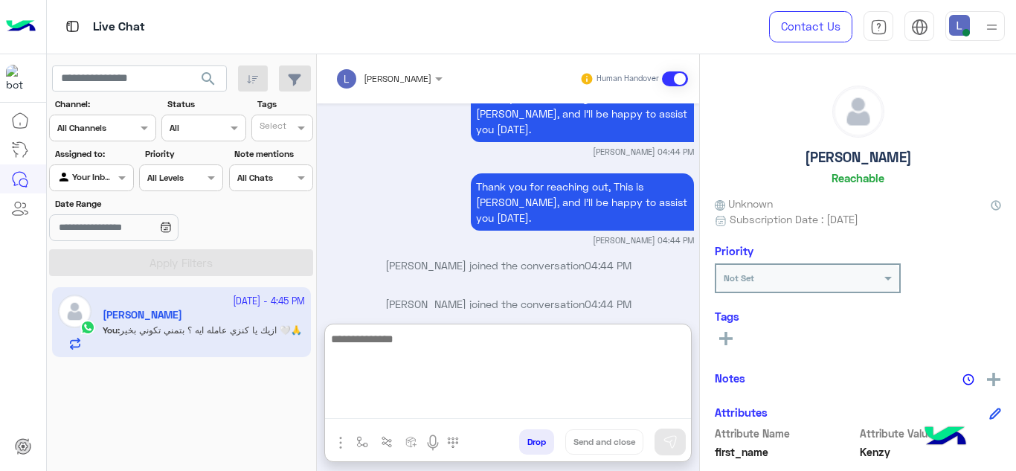
scroll to position [3049, 0]
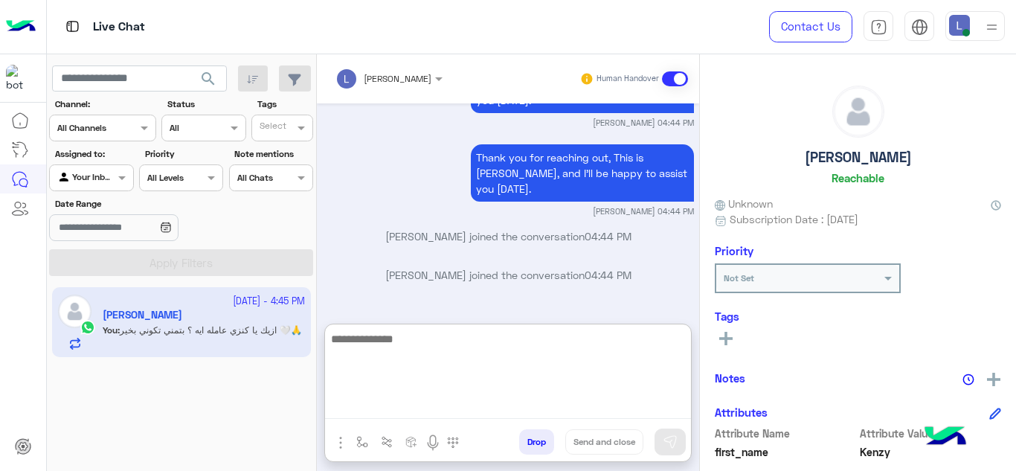
click at [545, 402] on textarea at bounding box center [508, 374] width 366 height 89
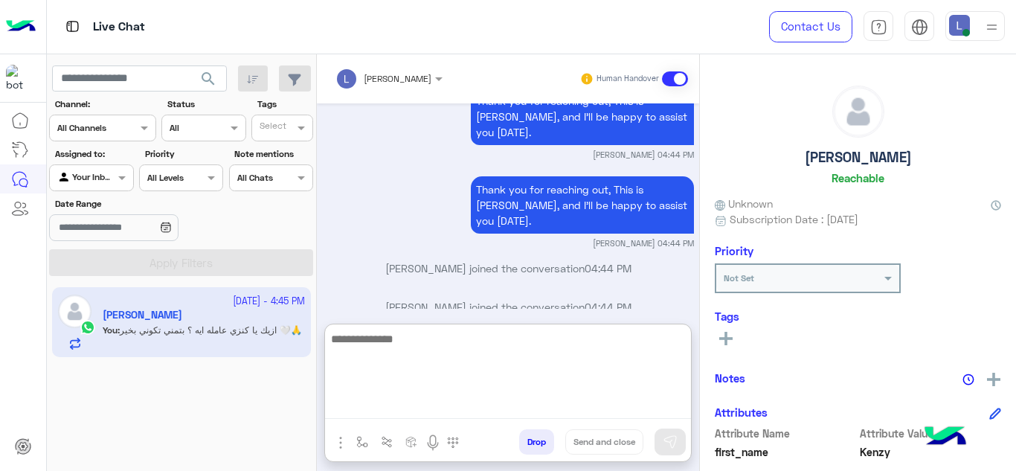
scroll to position [3086, 0]
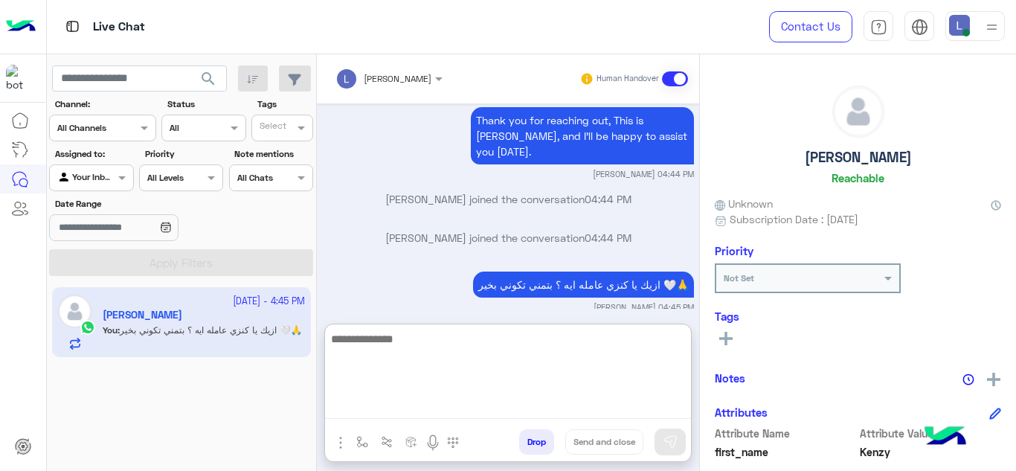
click at [512, 348] on textarea at bounding box center [508, 374] width 366 height 89
type textarea "*"
type textarea "**********"
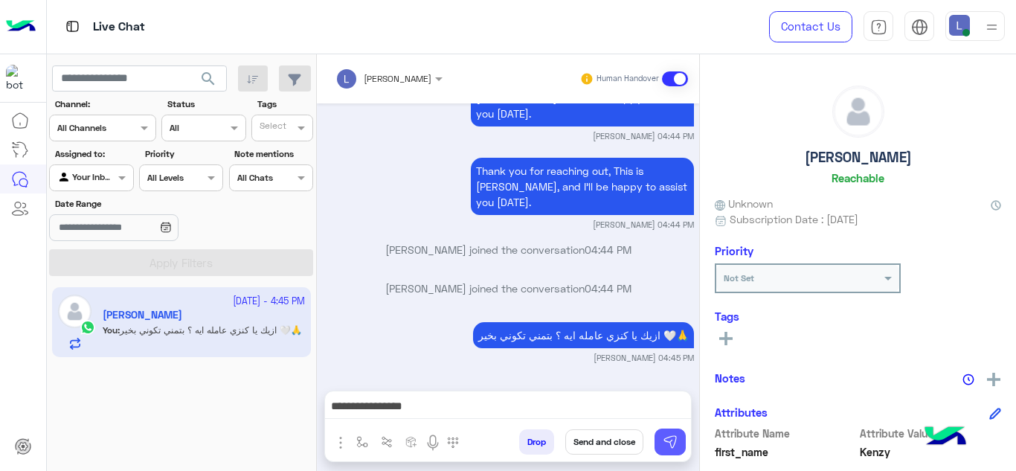
click at [670, 432] on button at bounding box center [670, 442] width 31 height 27
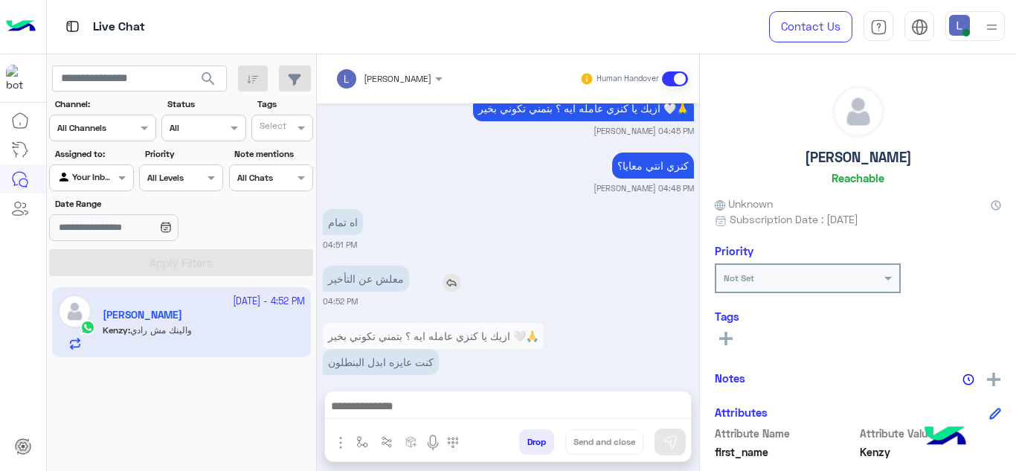
scroll to position [3386, 0]
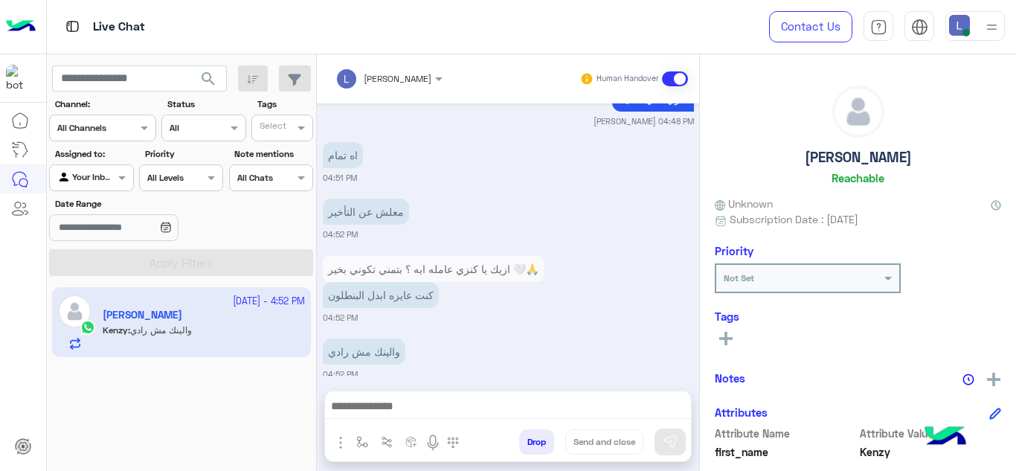
click at [430, 388] on div "Loujy Haitham Human Handover Oct 12, 2025 Kenzy Ahmed asked to talk to human 04…" at bounding box center [508, 265] width 382 height 423
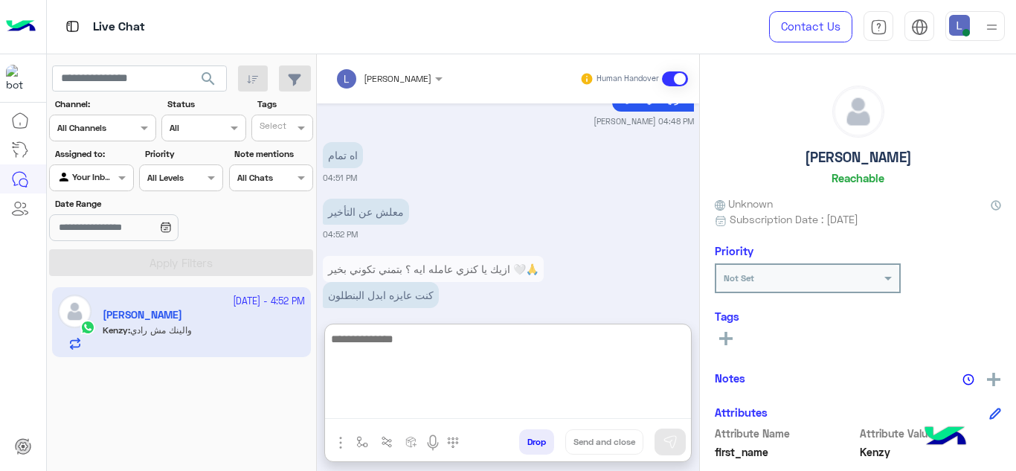
click at [423, 409] on textarea at bounding box center [508, 374] width 366 height 89
type textarea "*"
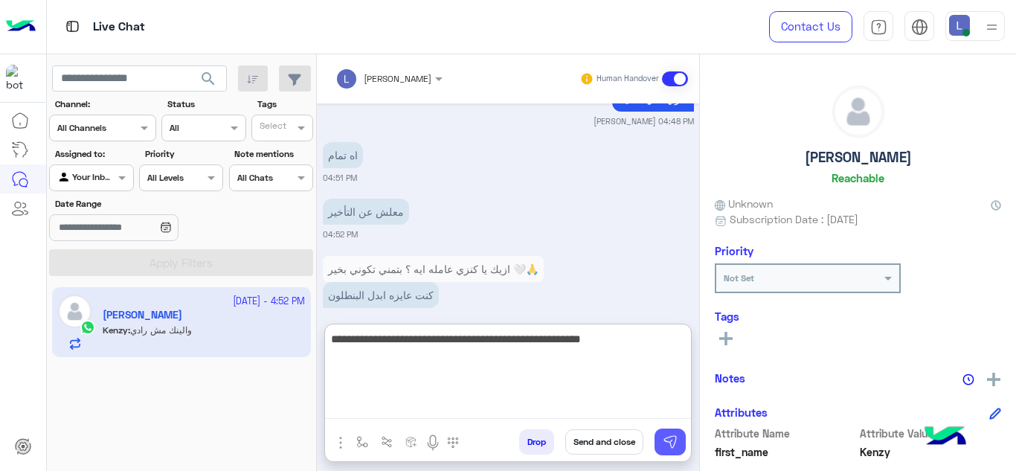
type textarea "**********"
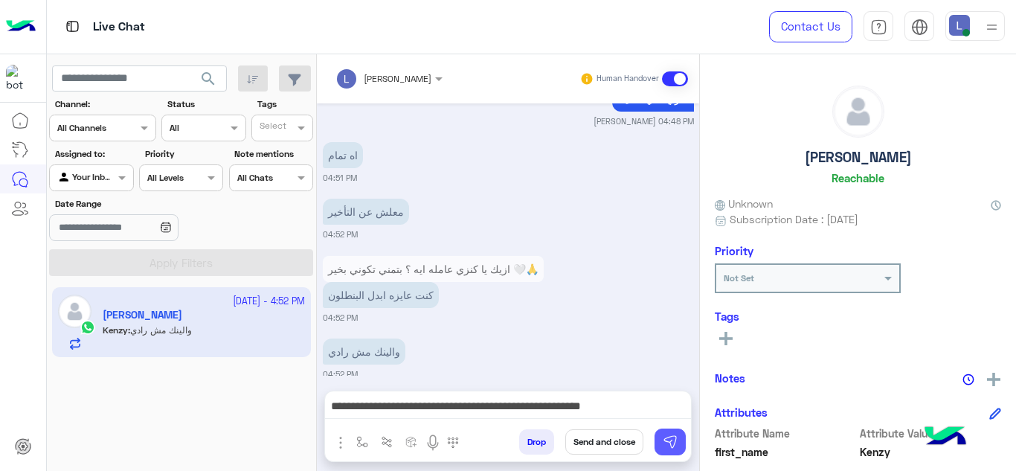
click at [671, 440] on img at bounding box center [670, 441] width 15 height 15
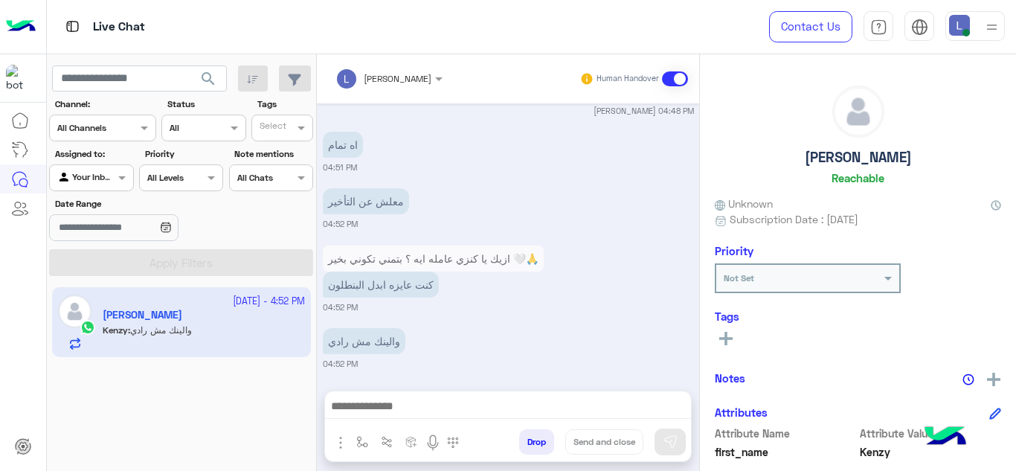
scroll to position [3459, 0]
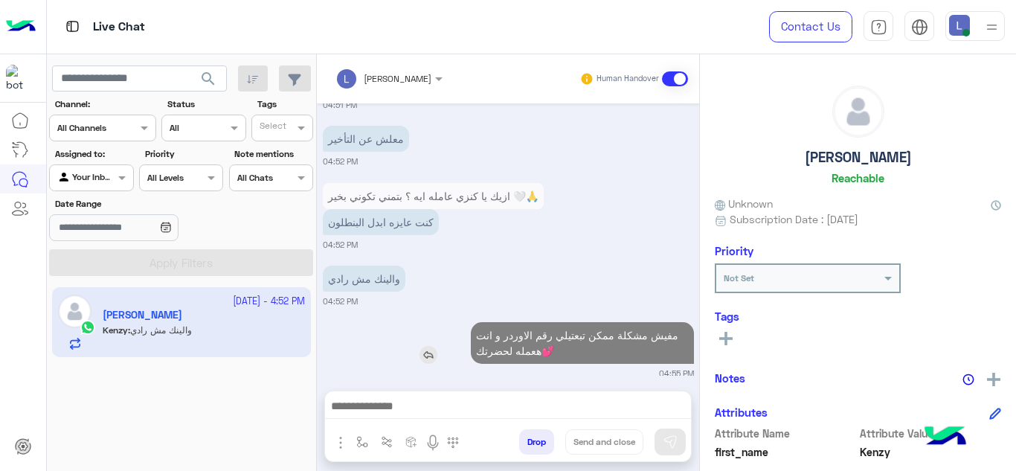
click at [551, 334] on p "مفيش مشكلة ممكن تبعتيلي رقم الاوردر و انت هعمله لحضرتك💕" at bounding box center [582, 343] width 223 height 42
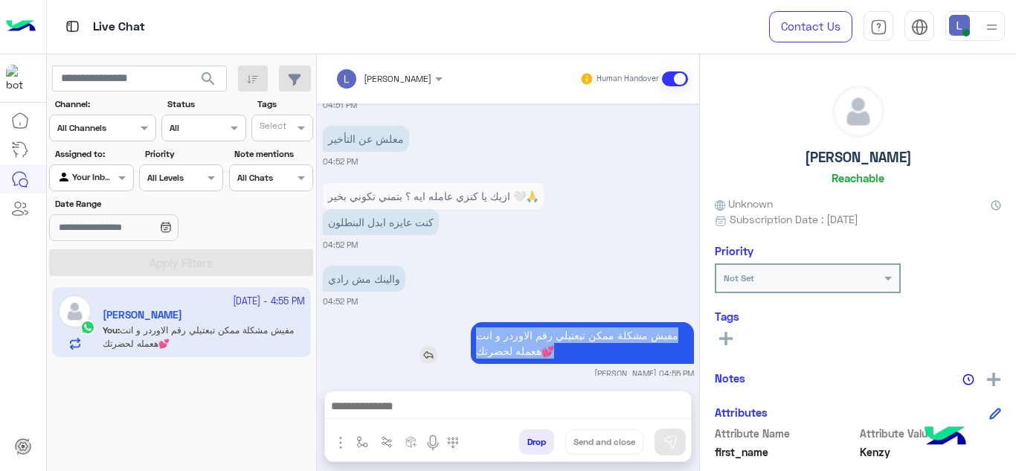
click at [551, 334] on p "مفيش مشكلة ممكن تبعتيلي رقم الاوردر و انت هعمله لحضرتك💕" at bounding box center [582, 343] width 223 height 42
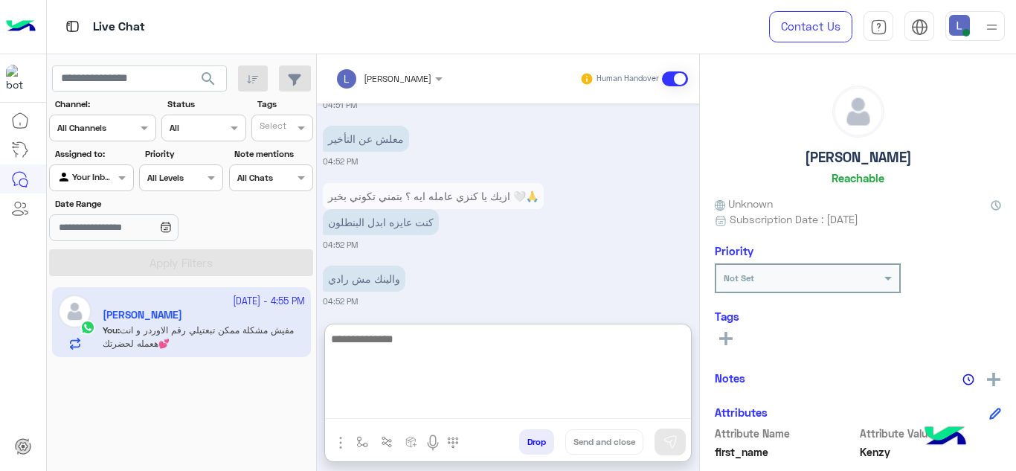
click at [449, 413] on textarea at bounding box center [508, 374] width 366 height 89
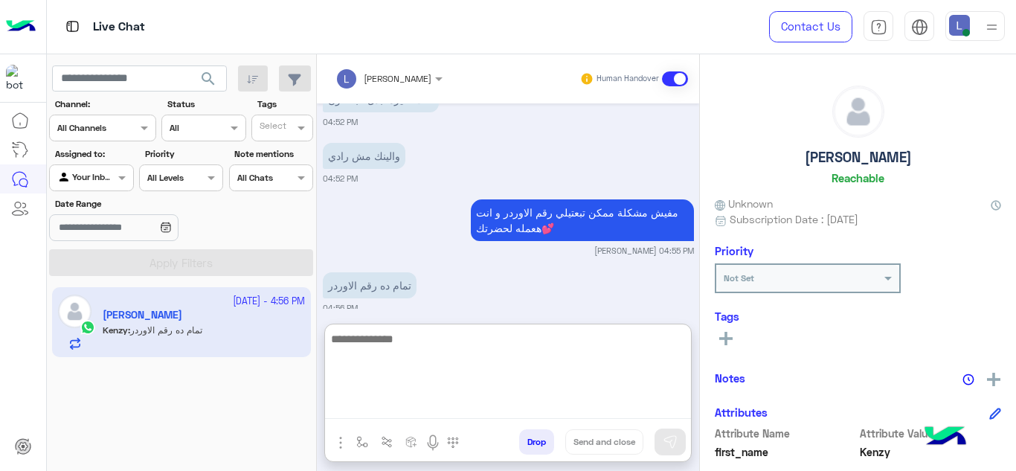
scroll to position [3640, 0]
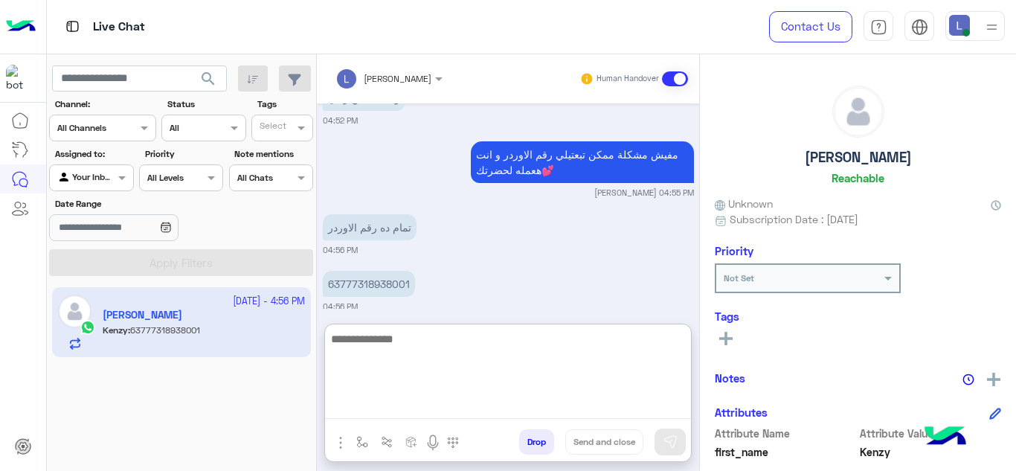
click at [425, 339] on textarea at bounding box center [508, 374] width 366 height 89
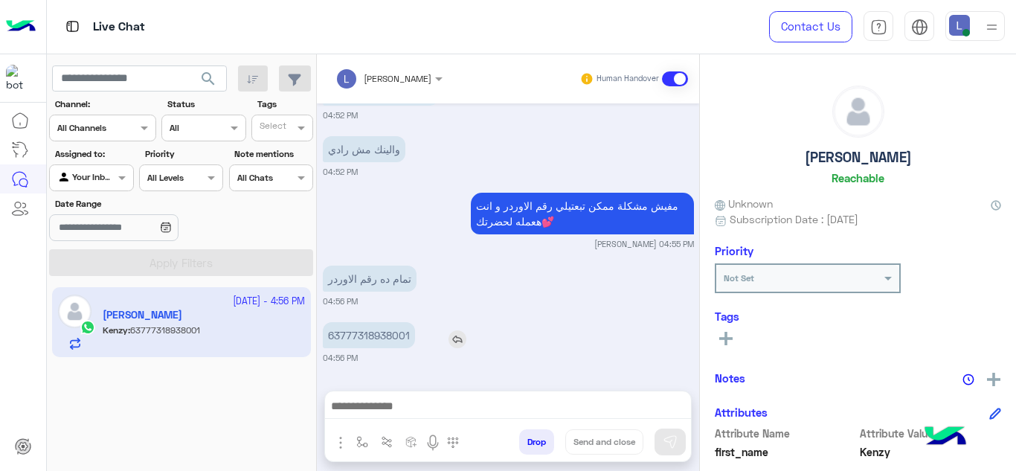
click at [391, 269] on div "Oct 12, 2025 Kenzy Ahmed asked to talk to human 04:38 PM Jana Aboelseoud assign…" at bounding box center [508, 239] width 382 height 272
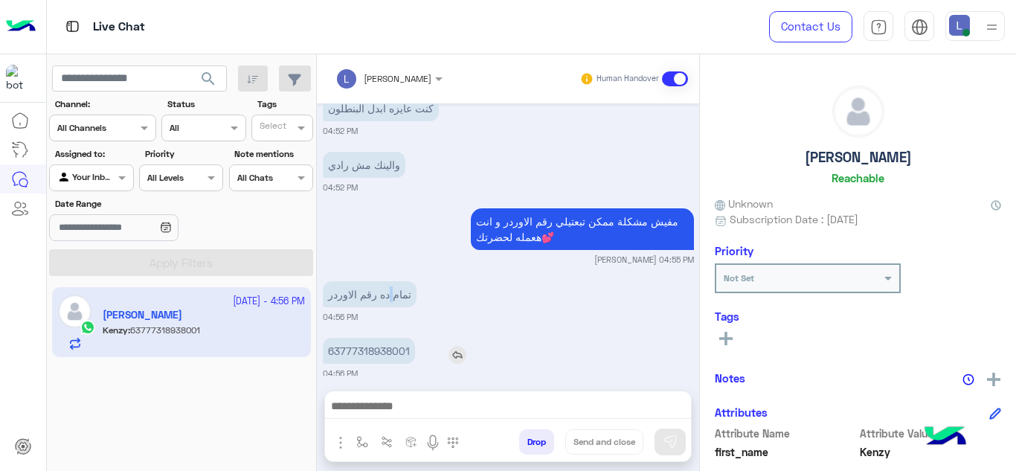
click at [391, 281] on p "تمام ده رقم الاوردر" at bounding box center [370, 294] width 94 height 26
click at [373, 339] on p "63777318938001" at bounding box center [369, 351] width 92 height 26
copy p "63777318938001"
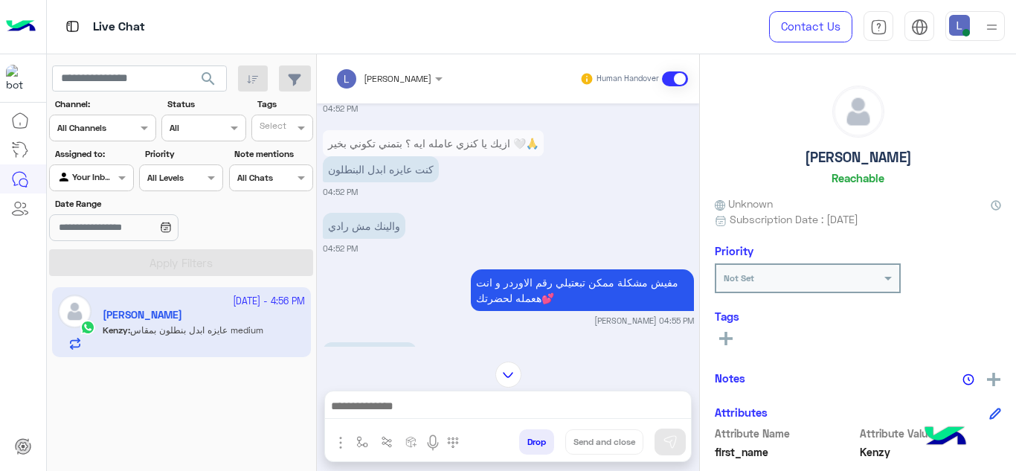
scroll to position [3629, 0]
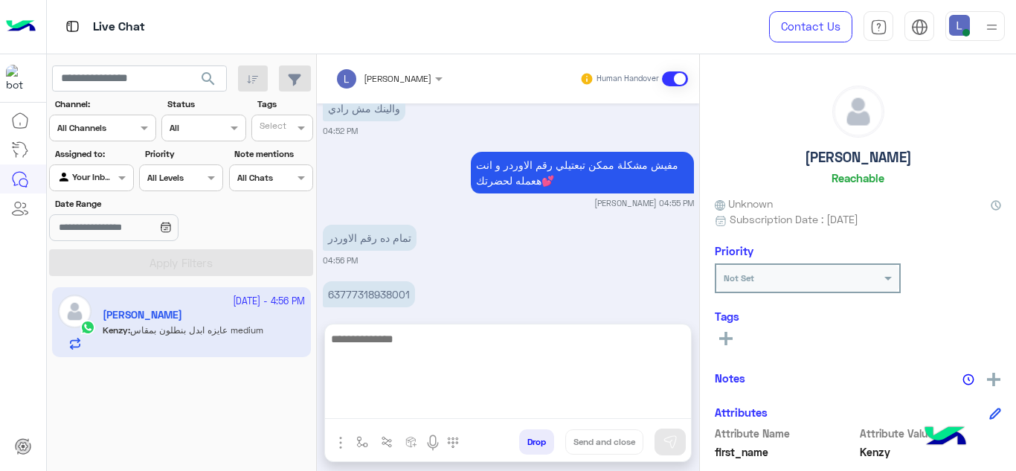
click at [449, 402] on textarea at bounding box center [508, 374] width 366 height 89
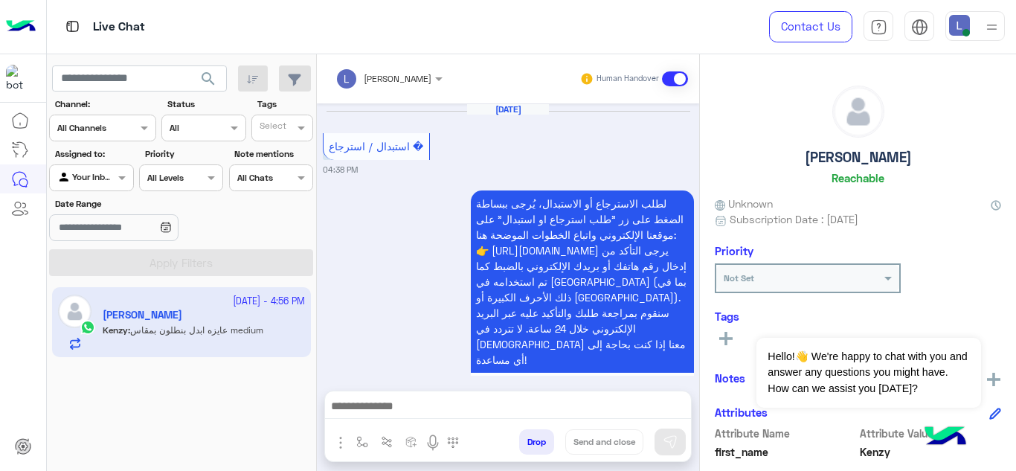
scroll to position [1459, 0]
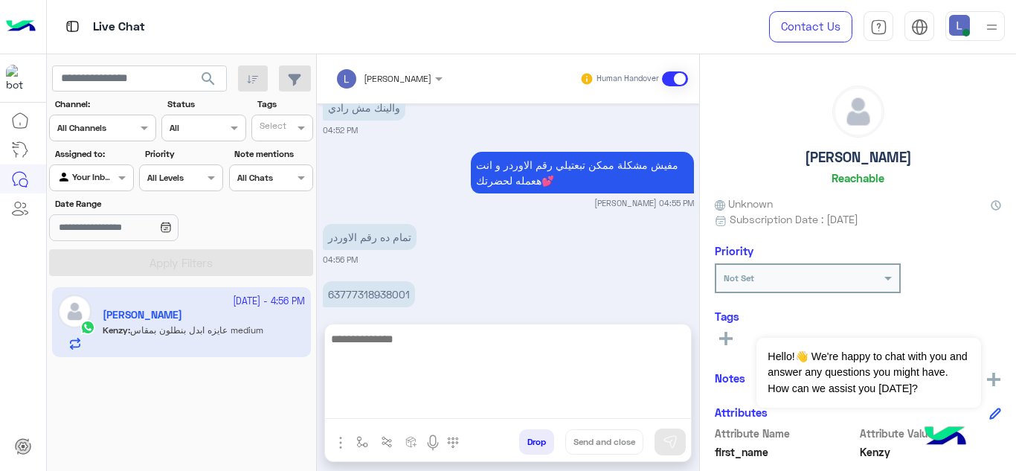
click at [435, 400] on textarea at bounding box center [508, 374] width 366 height 89
type textarea "**********"
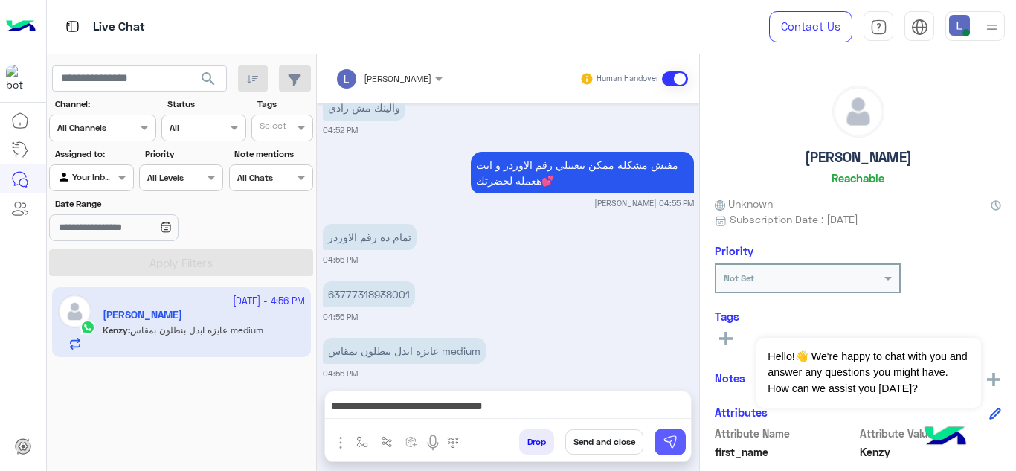
click at [664, 445] on img at bounding box center [670, 441] width 15 height 15
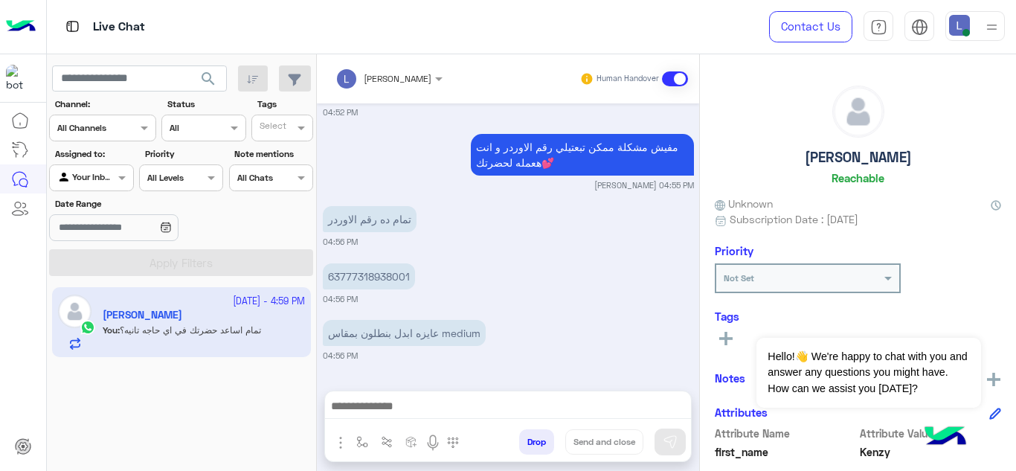
scroll to position [1515, 0]
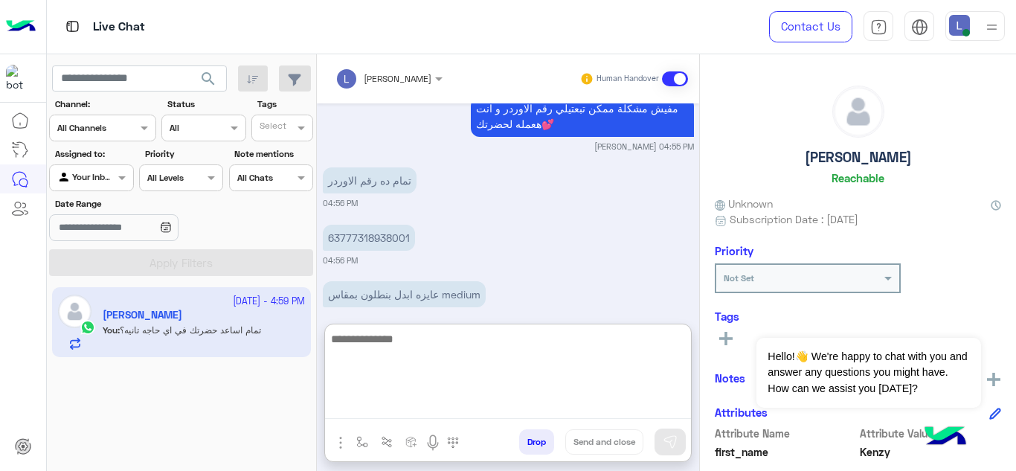
click at [499, 404] on textarea at bounding box center [508, 374] width 366 height 89
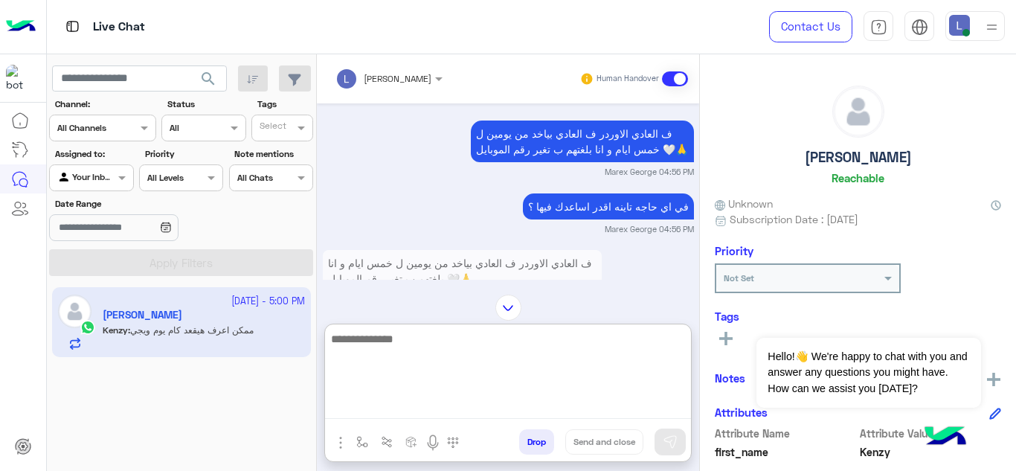
scroll to position [52, 0]
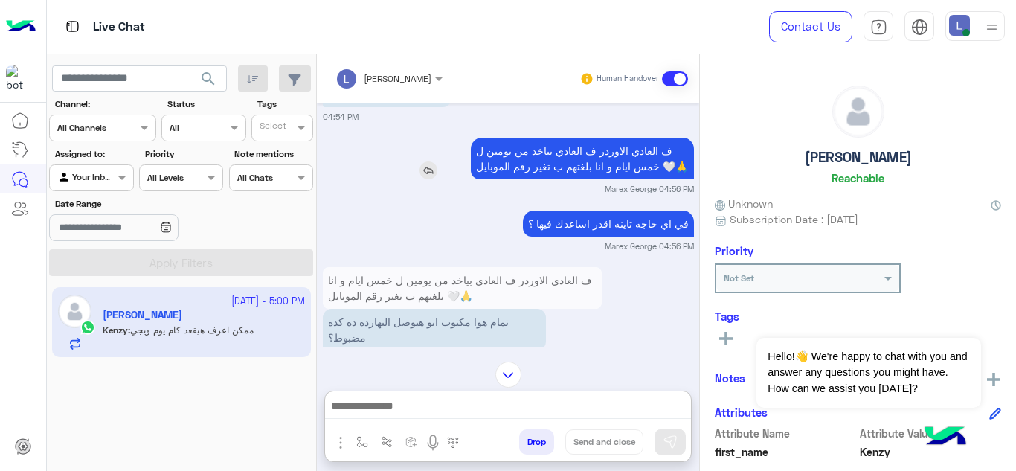
click at [626, 154] on p "ف العادي الاوردر ف العادي بياخد من يومين ل خمس ايام و انا بلغتهم ب تغير رقم الم…" at bounding box center [582, 159] width 223 height 42
copy app-msgs-text
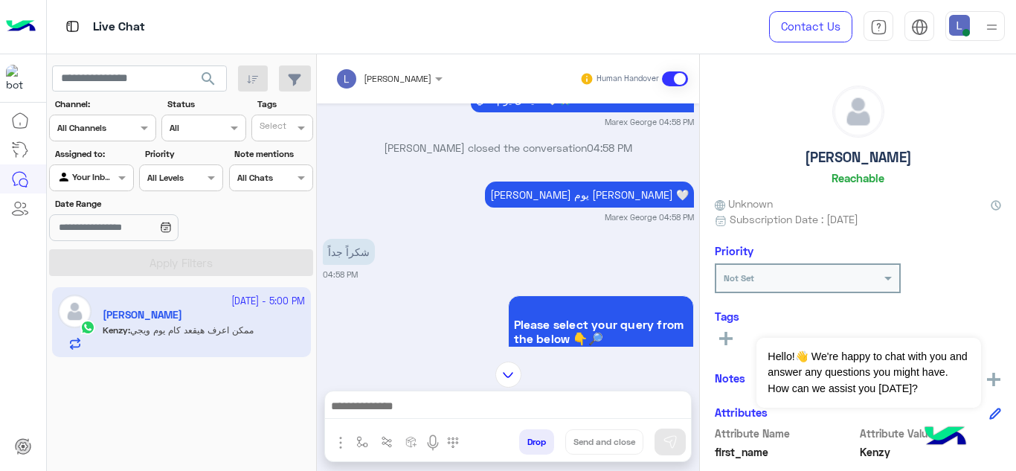
scroll to position [629, 0]
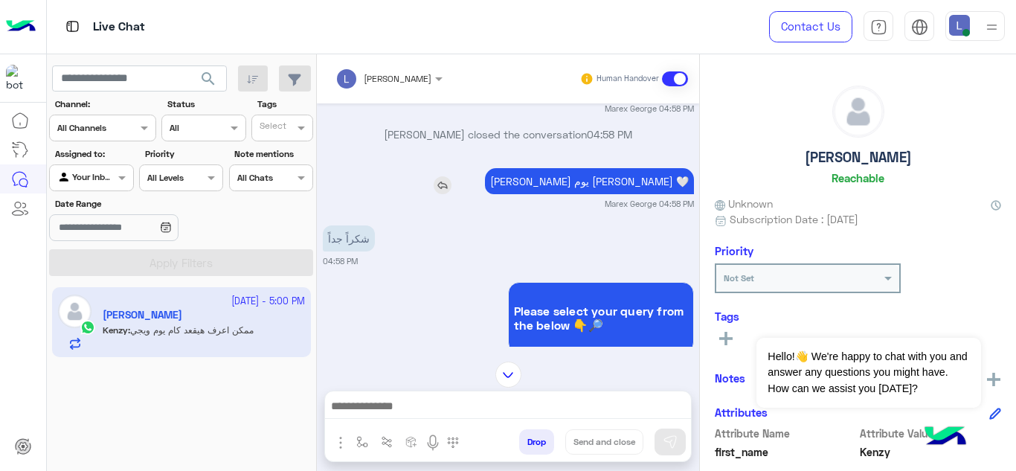
click at [613, 188] on p "[PERSON_NAME] يوم [PERSON_NAME] 🤍" at bounding box center [589, 181] width 209 height 26
copy app-msgs-text
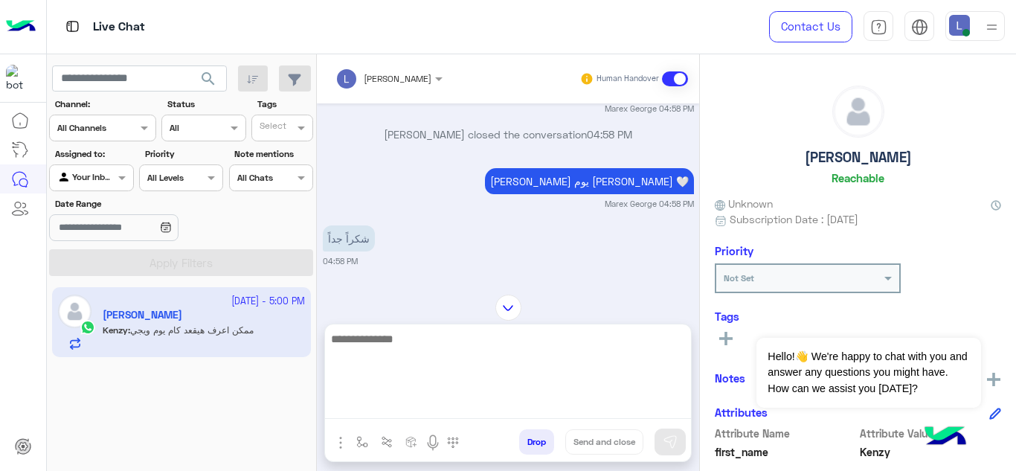
click at [439, 402] on textarea at bounding box center [508, 374] width 366 height 89
paste textarea "**********"
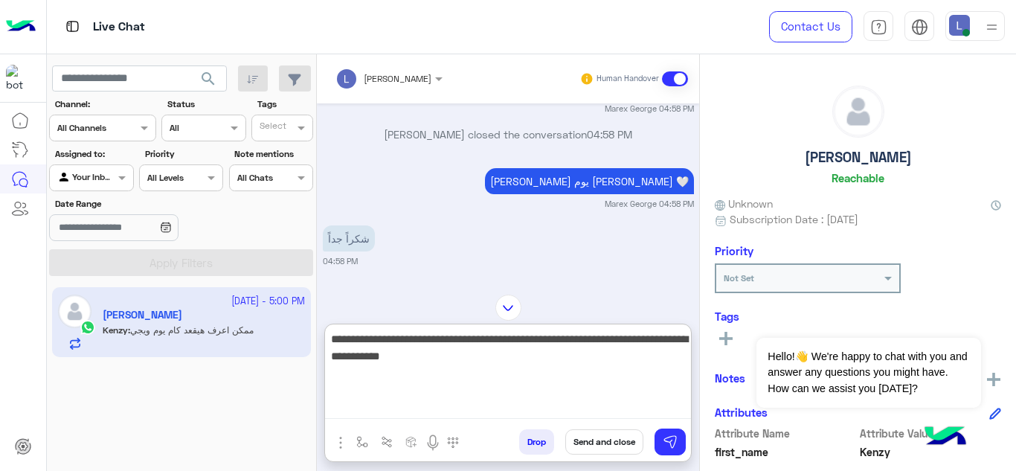
click at [636, 338] on textarea "**********" at bounding box center [508, 374] width 366 height 89
click at [649, 362] on textarea "**********" at bounding box center [508, 374] width 366 height 89
type textarea "**********"
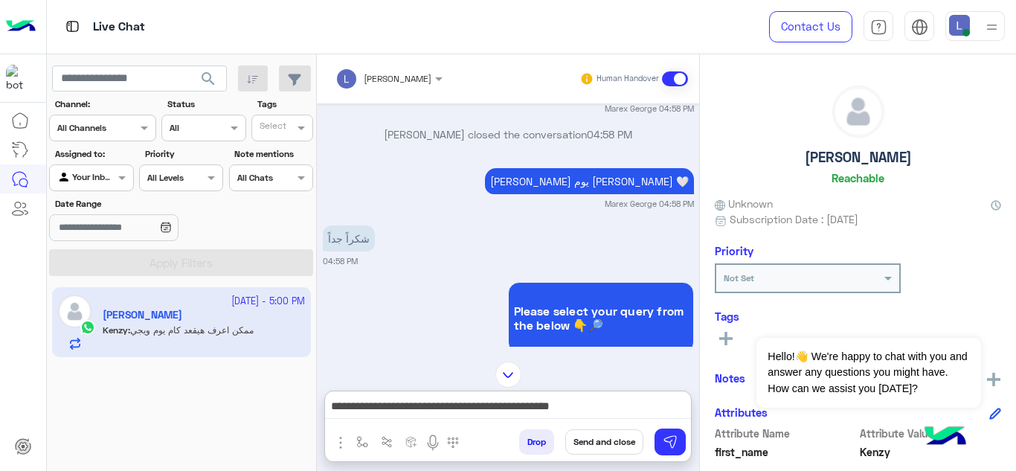
click at [598, 420] on div "**********" at bounding box center [508, 409] width 366 height 37
drag, startPoint x: 598, startPoint y: 420, endPoint x: 625, endPoint y: 427, distance: 27.6
click at [625, 427] on div "**********" at bounding box center [508, 409] width 366 height 37
click at [641, 370] on div at bounding box center [508, 375] width 382 height 26
click at [672, 443] on img at bounding box center [670, 441] width 15 height 15
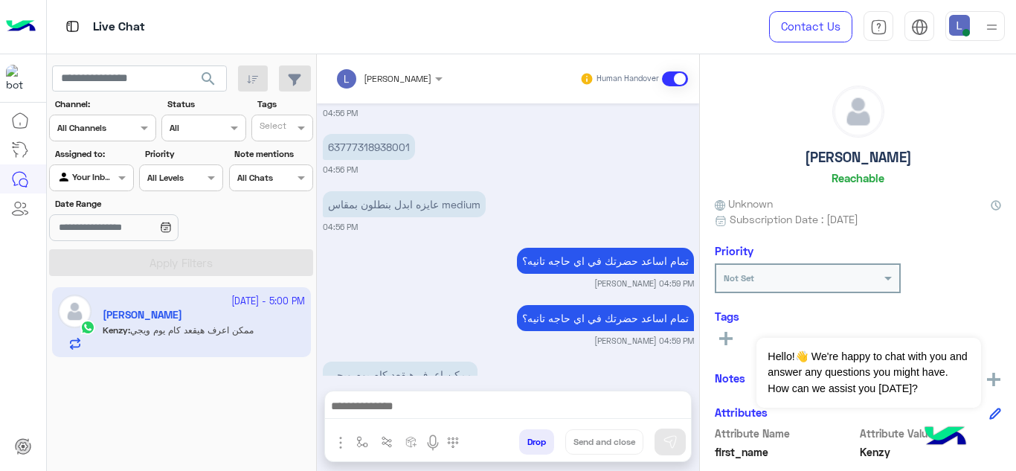
scroll to position [3313, 0]
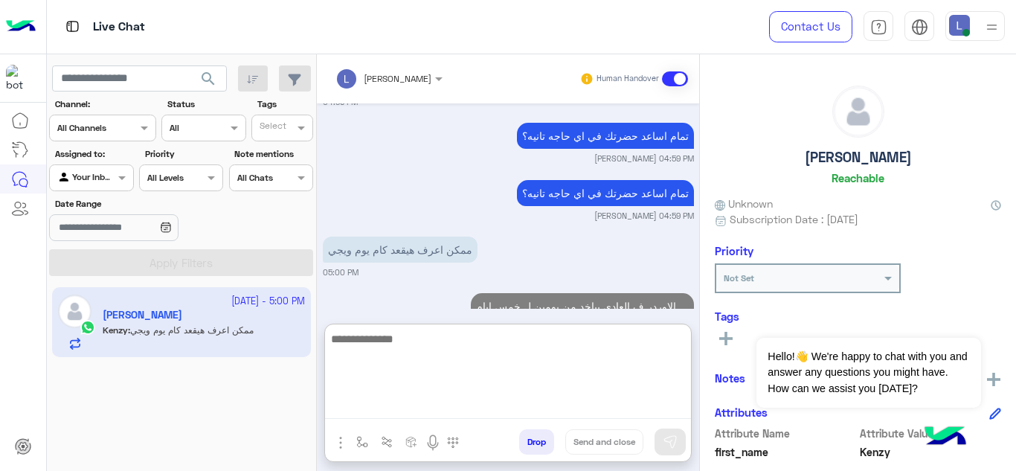
click at [442, 405] on textarea at bounding box center [508, 374] width 366 height 89
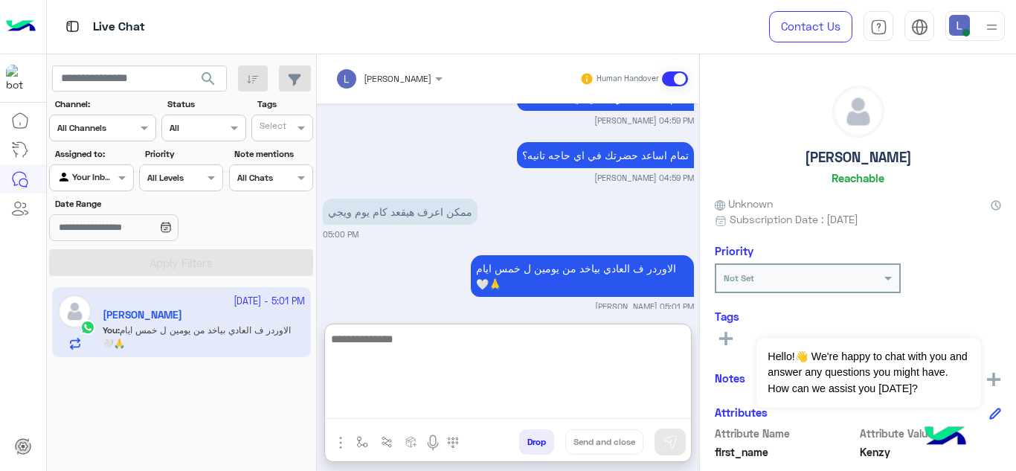
paste textarea "**********"
type textarea "**********"
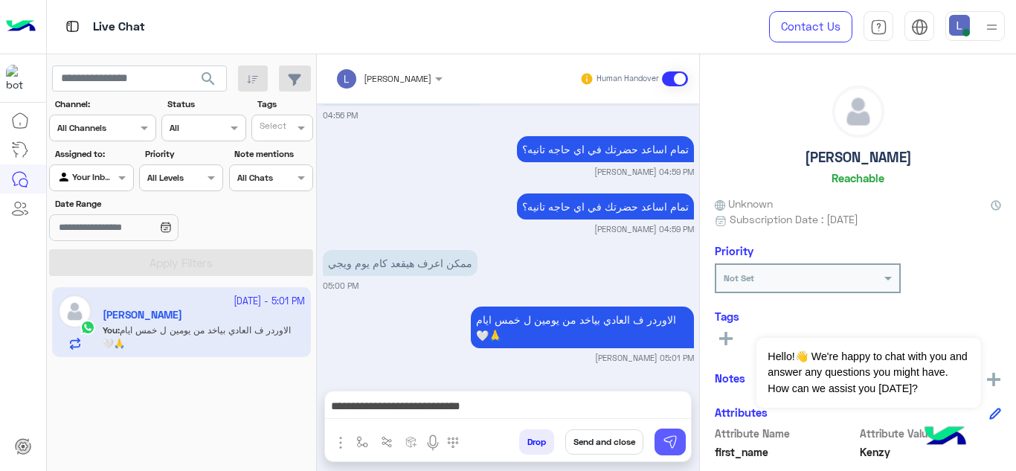
scroll to position [3369, 0]
click at [668, 438] on img at bounding box center [670, 441] width 15 height 15
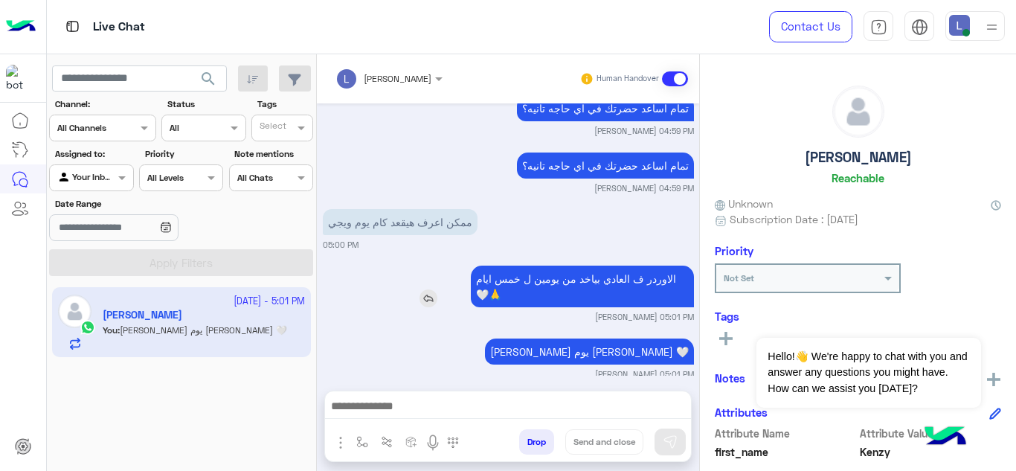
scroll to position [3427, 0]
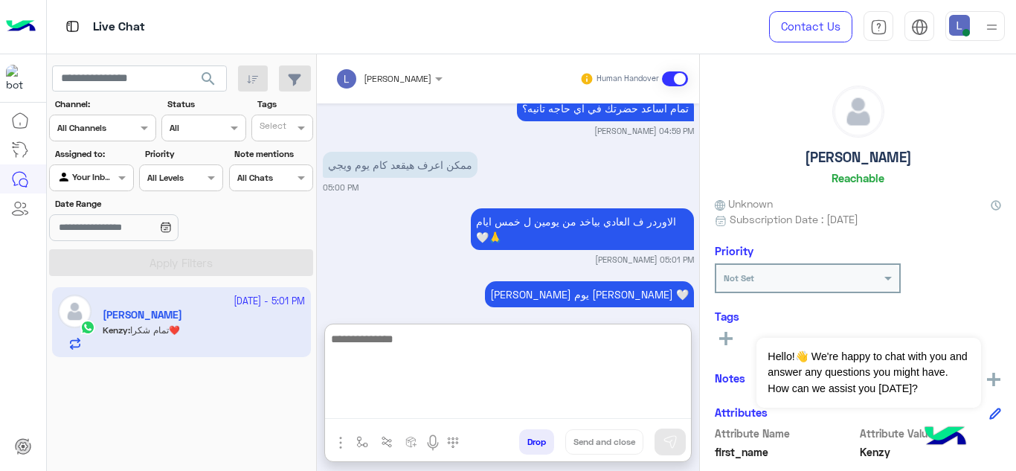
click at [542, 400] on textarea at bounding box center [508, 374] width 366 height 89
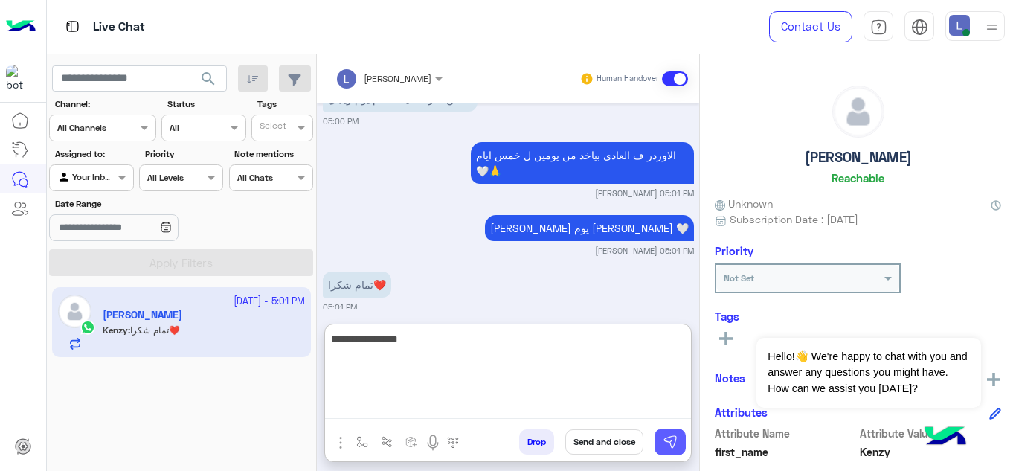
type textarea "**********"
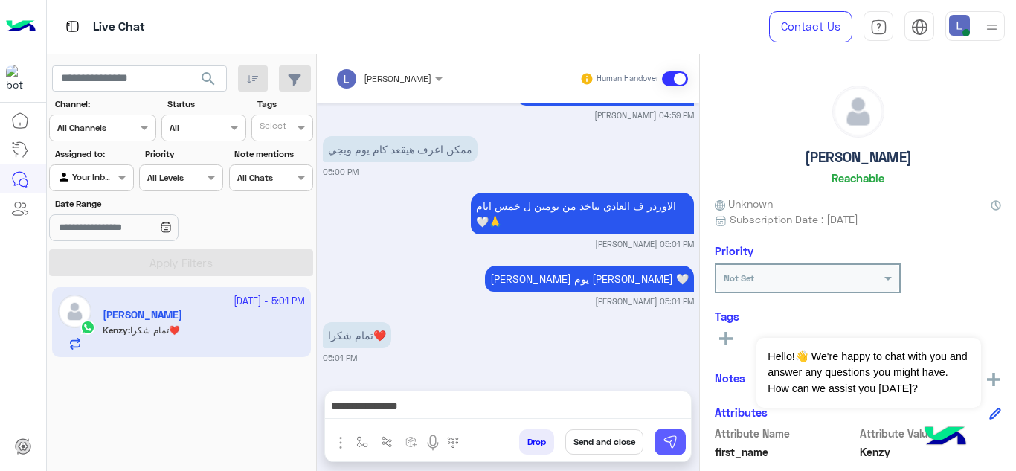
click at [670, 440] on img at bounding box center [670, 441] width 15 height 15
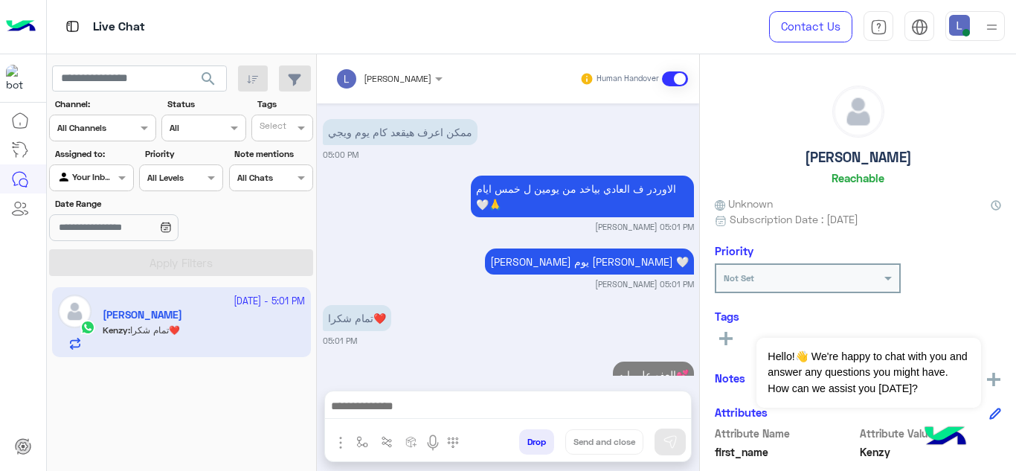
scroll to position [3483, 0]
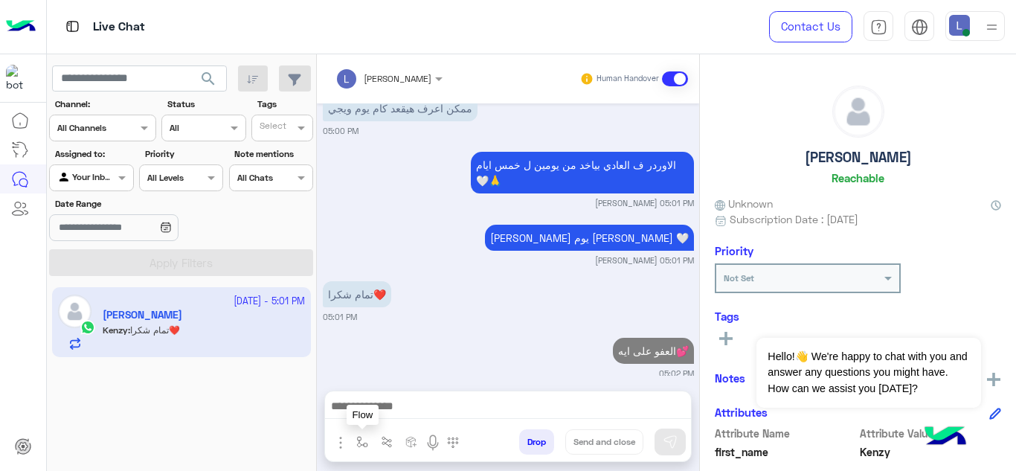
click at [355, 443] on button "button" at bounding box center [362, 441] width 25 height 25
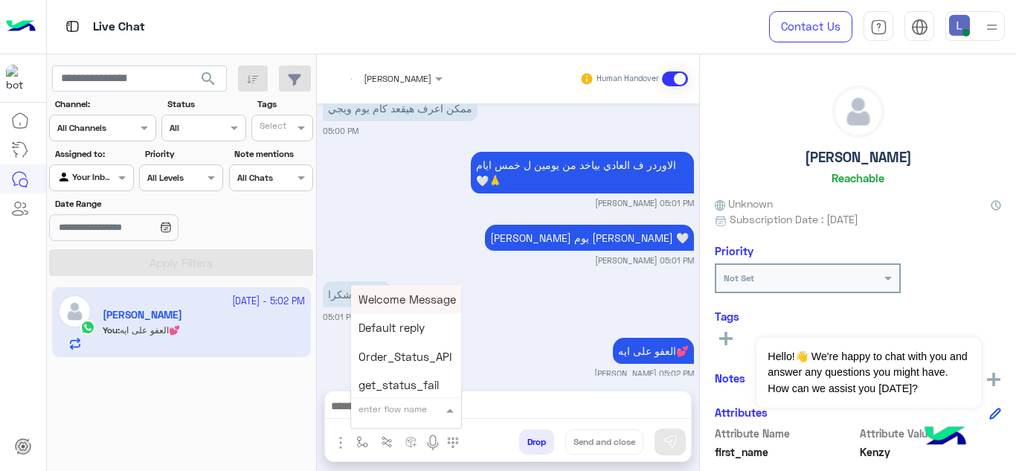
click at [443, 403] on span at bounding box center [452, 409] width 19 height 17
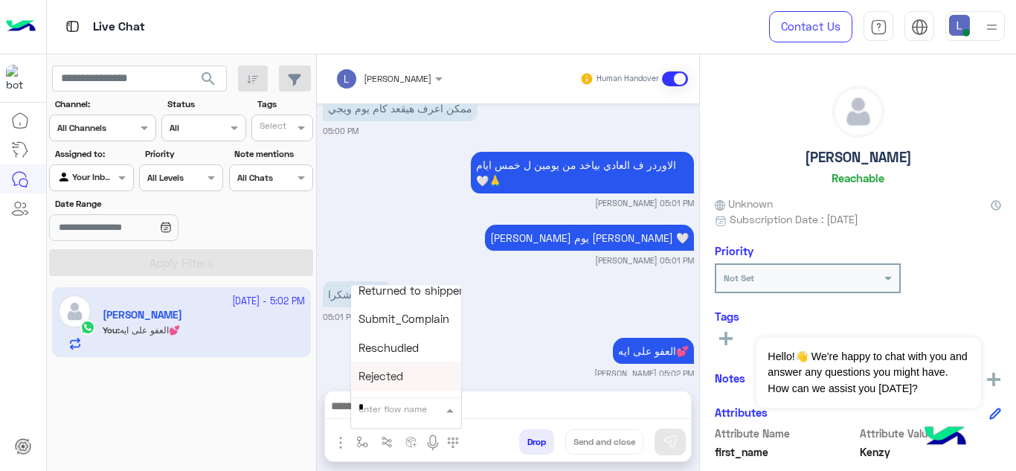
scroll to position [0, 0]
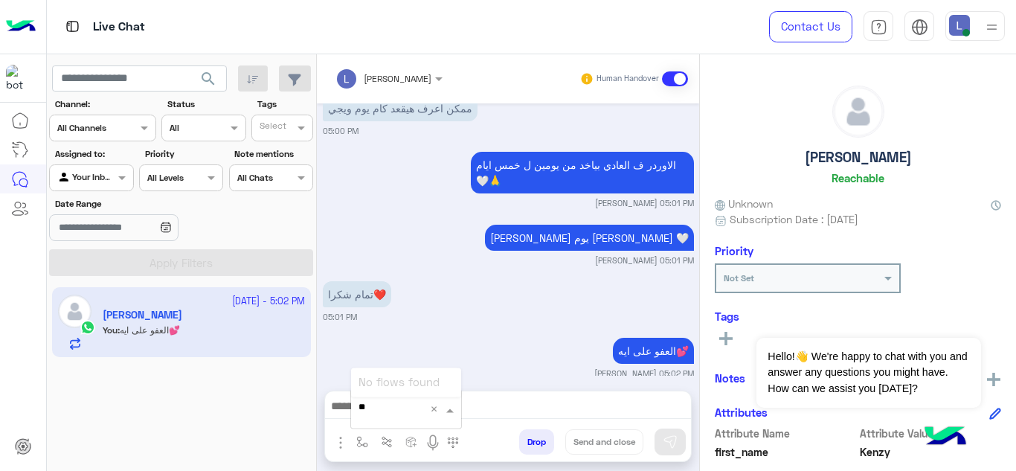
type input "*"
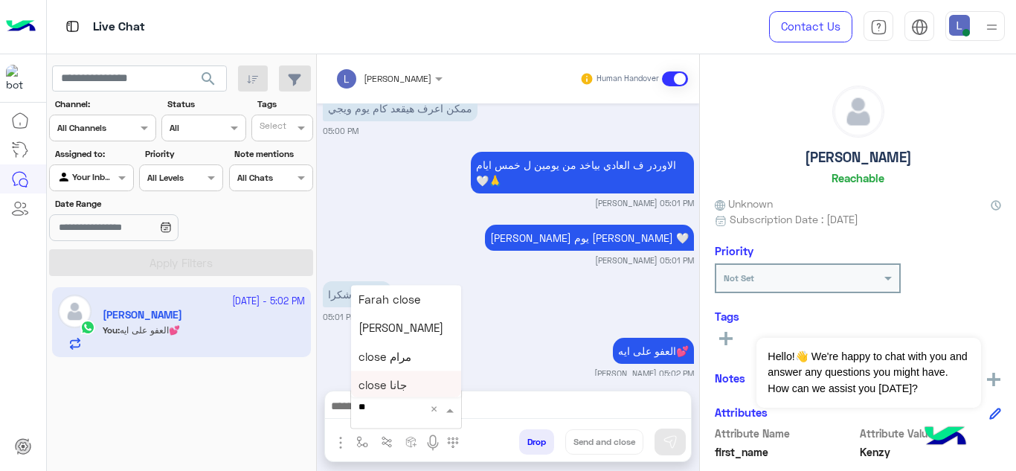
type input "***"
click at [430, 379] on span "Mariam A closure" at bounding box center [405, 382] width 92 height 13
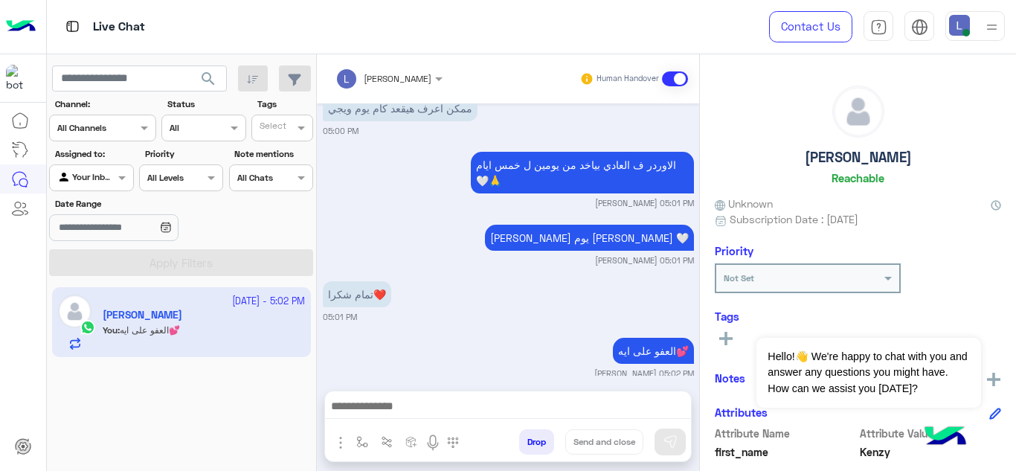
type textarea "**********"
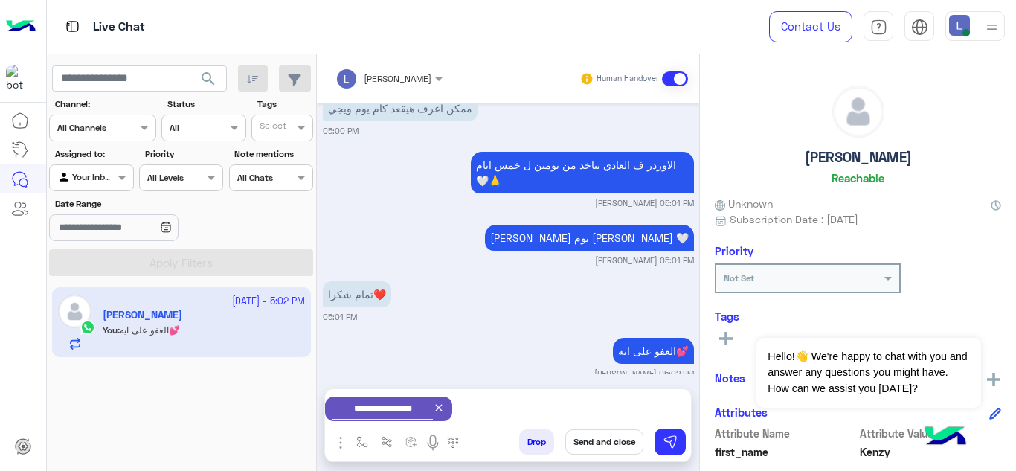
scroll to position [3486, 0]
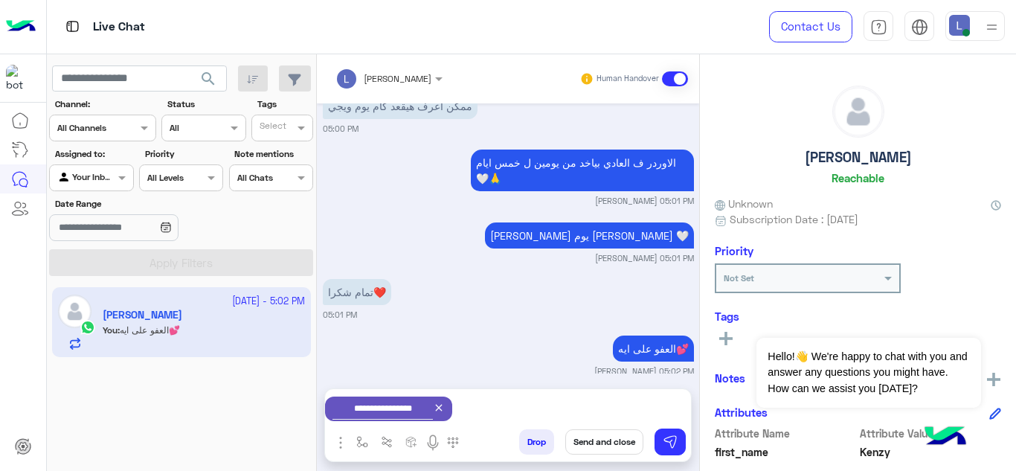
click at [598, 444] on button "Send and close" at bounding box center [604, 441] width 78 height 25
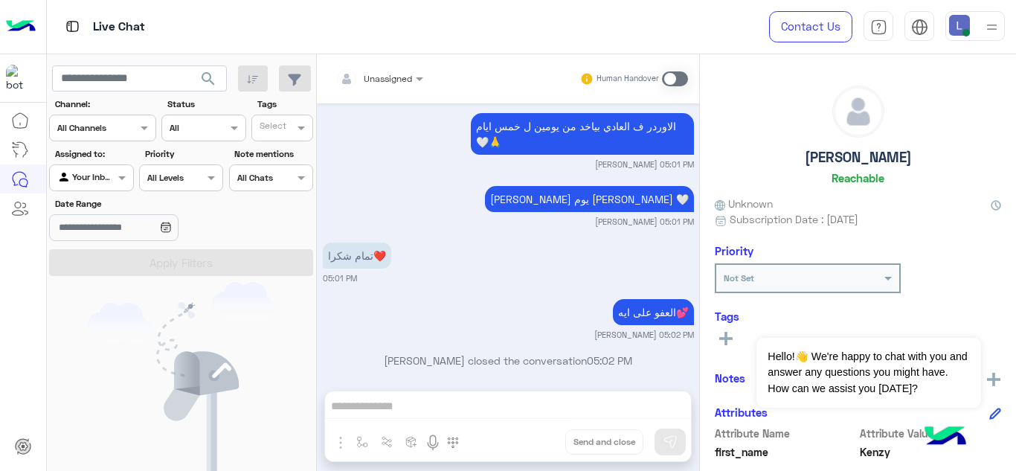
scroll to position [3699, 0]
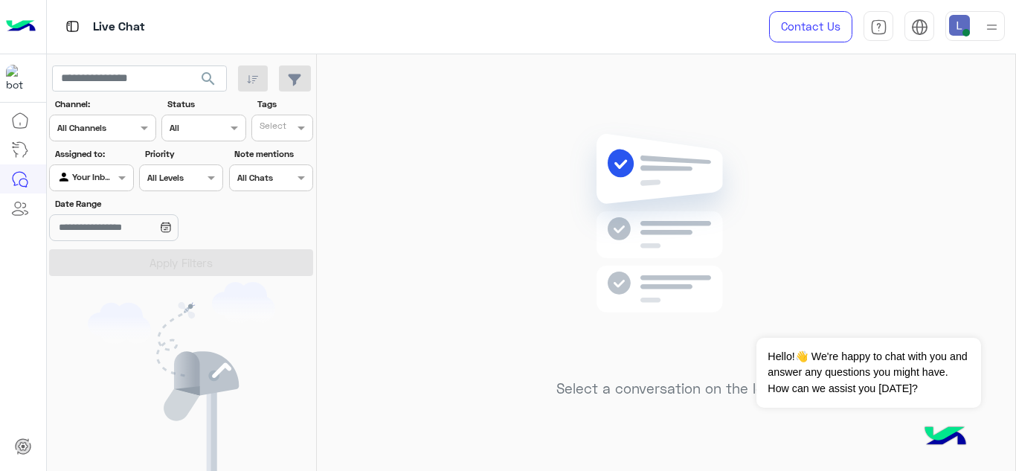
click at [596, 289] on img at bounding box center [666, 245] width 215 height 247
click at [979, 26] on div at bounding box center [976, 26] width 60 height 30
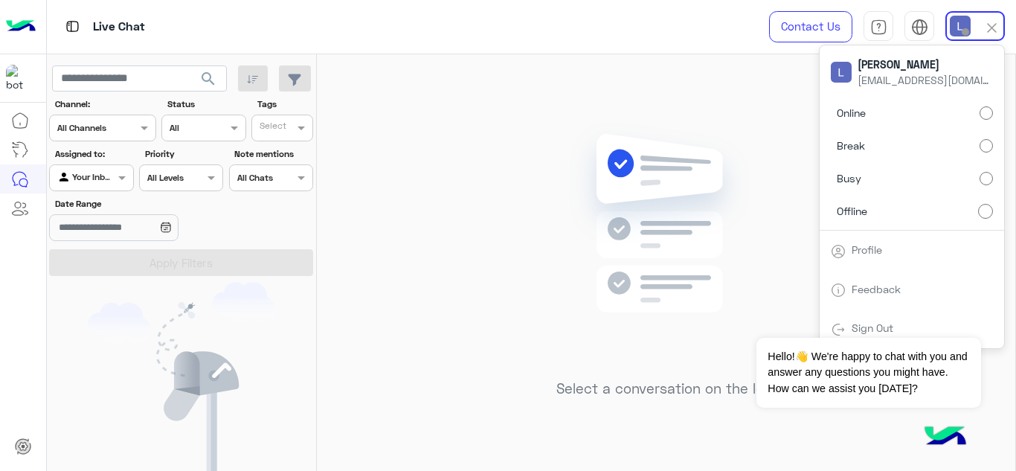
click at [713, 101] on div "Select a conversation on the left" at bounding box center [666, 265] width 699 height 423
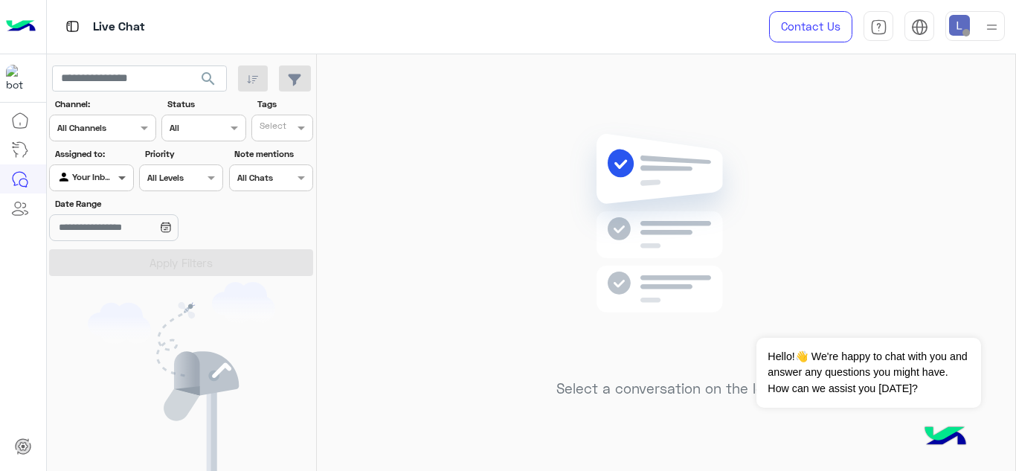
click at [118, 179] on span at bounding box center [124, 178] width 19 height 16
click at [210, 193] on section "Channel: Channel All Channels Status Channel All Tags Select Assigned to: Agent…" at bounding box center [182, 186] width 248 height 179
click at [285, 173] on div at bounding box center [271, 176] width 83 height 14
click at [270, 203] on b "All Chats" at bounding box center [258, 207] width 42 height 13
click at [301, 182] on span at bounding box center [303, 178] width 19 height 16
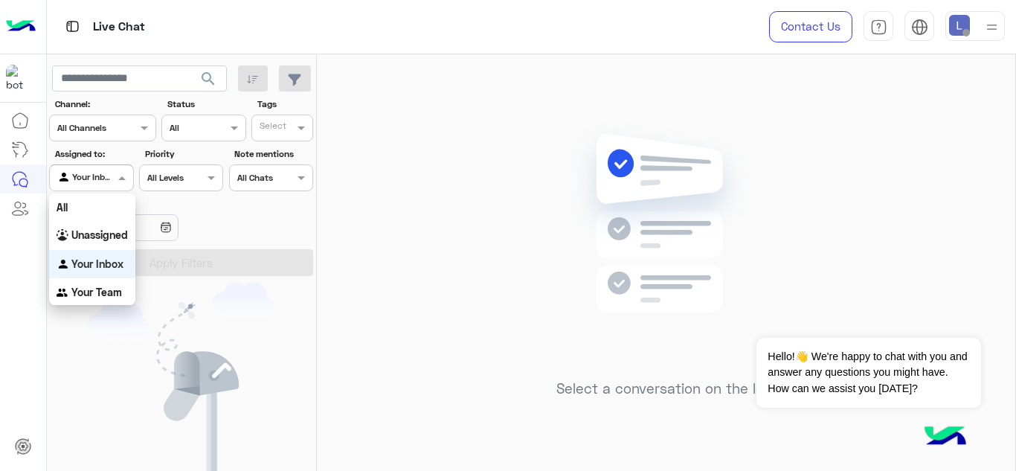
click at [115, 177] on span at bounding box center [124, 178] width 19 height 16
click at [96, 228] on b "Unassigned" at bounding box center [99, 234] width 57 height 13
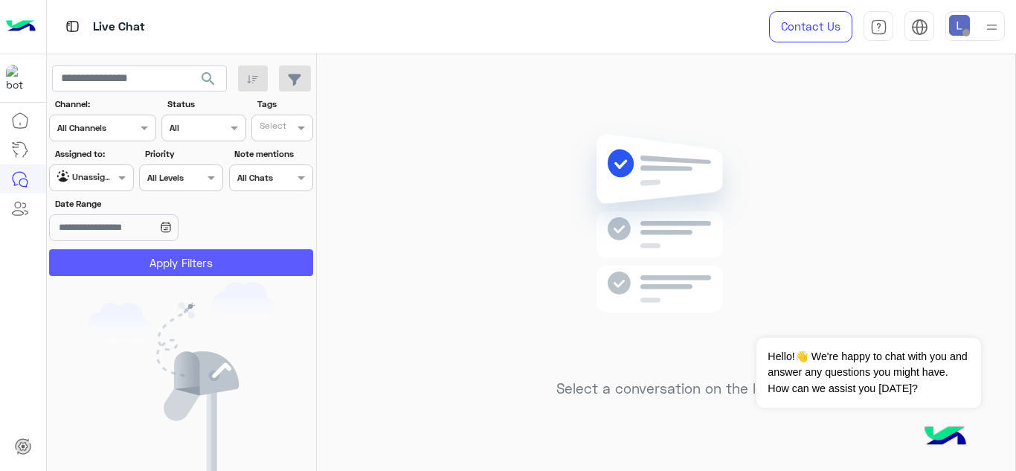
click at [141, 254] on button "Apply Filters" at bounding box center [181, 262] width 264 height 27
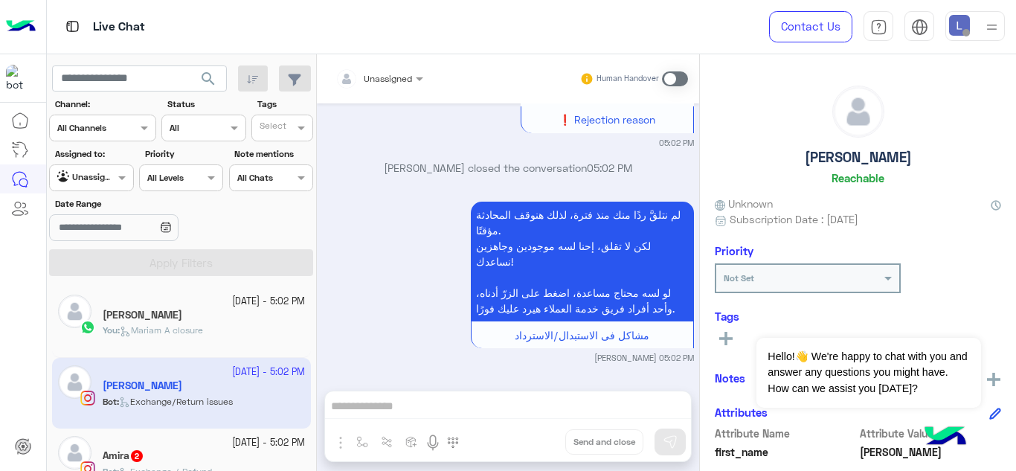
click at [203, 331] on span "Mariam A closure" at bounding box center [161, 329] width 83 height 11
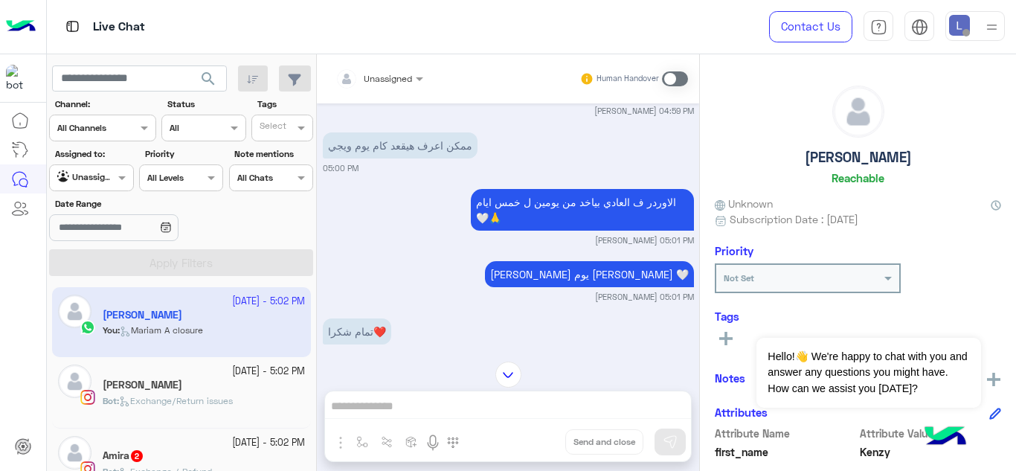
scroll to position [812, 0]
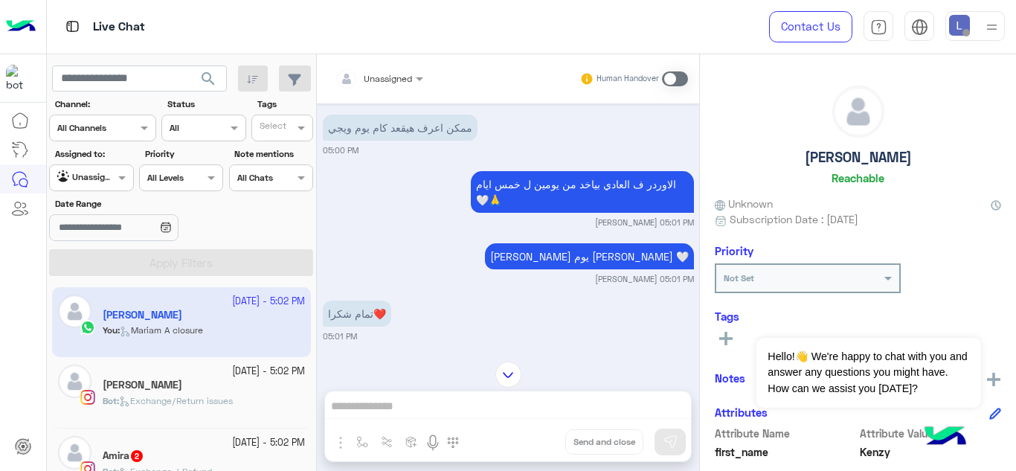
click at [466, 132] on p "ممكن اعرف هيقعد كام يوم ويجي" at bounding box center [400, 128] width 155 height 26
click at [468, 231] on div "[DATE] Thank you for reaching out, This is [PERSON_NAME], and I’ll be happy to …" at bounding box center [508, 224] width 382 height 243
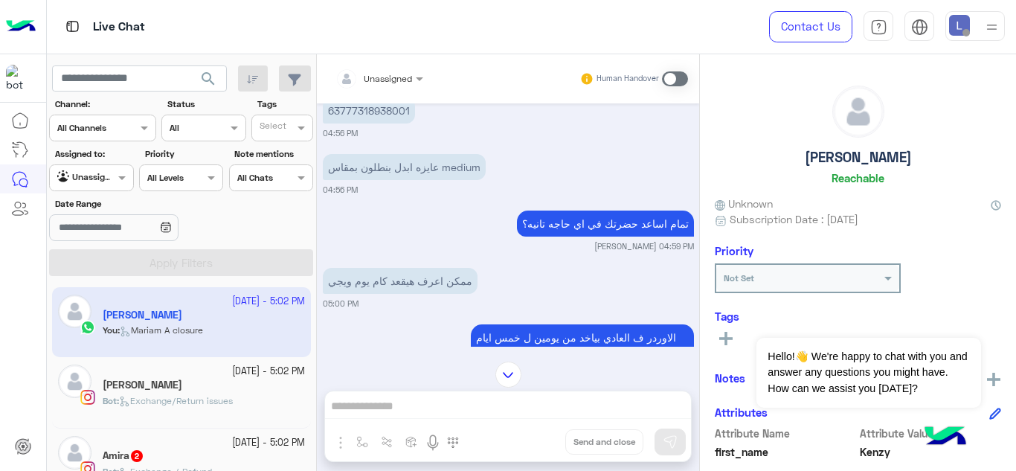
scroll to position [655, 0]
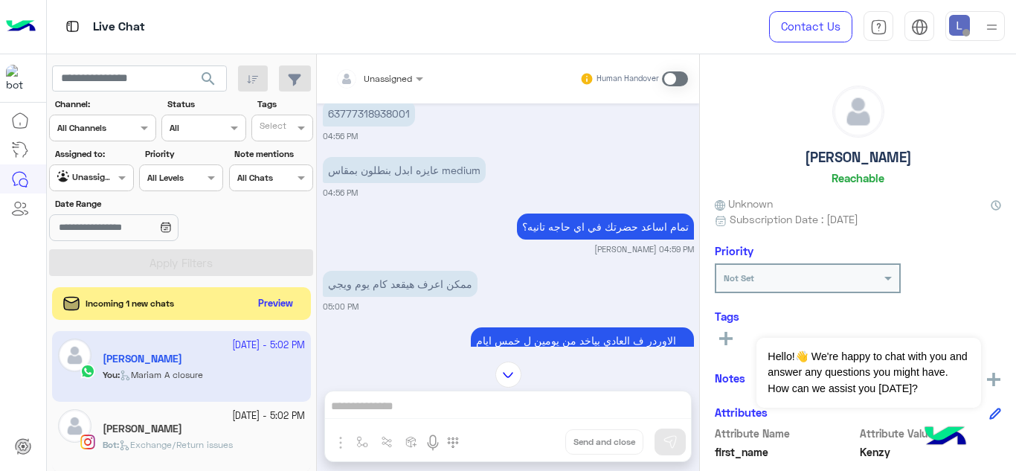
click at [992, 23] on img at bounding box center [992, 27] width 19 height 19
